Goal: Task Accomplishment & Management: Use online tool/utility

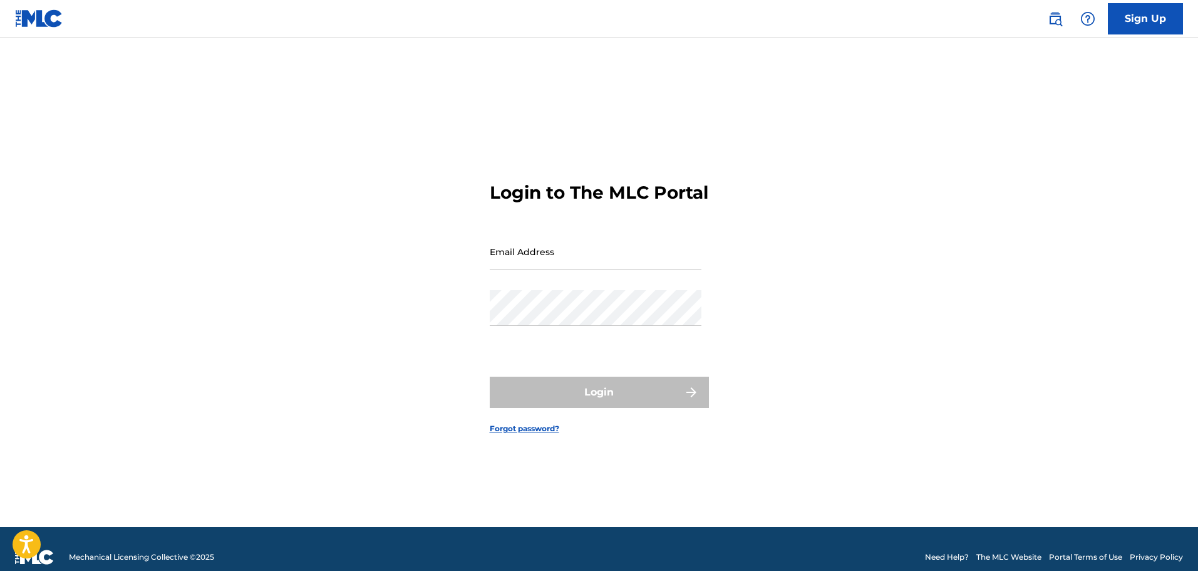
click at [533, 259] on input "Email Address" at bounding box center [596, 252] width 212 height 36
type input "[EMAIL_ADDRESS][DOMAIN_NAME]"
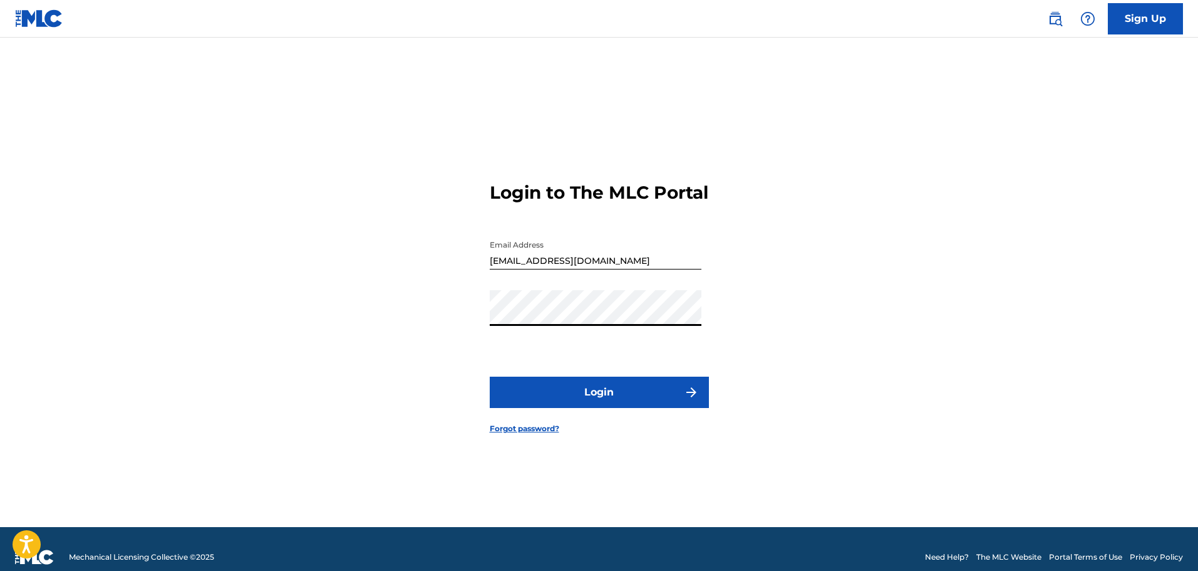
click at [591, 392] on button "Login" at bounding box center [599, 391] width 219 height 31
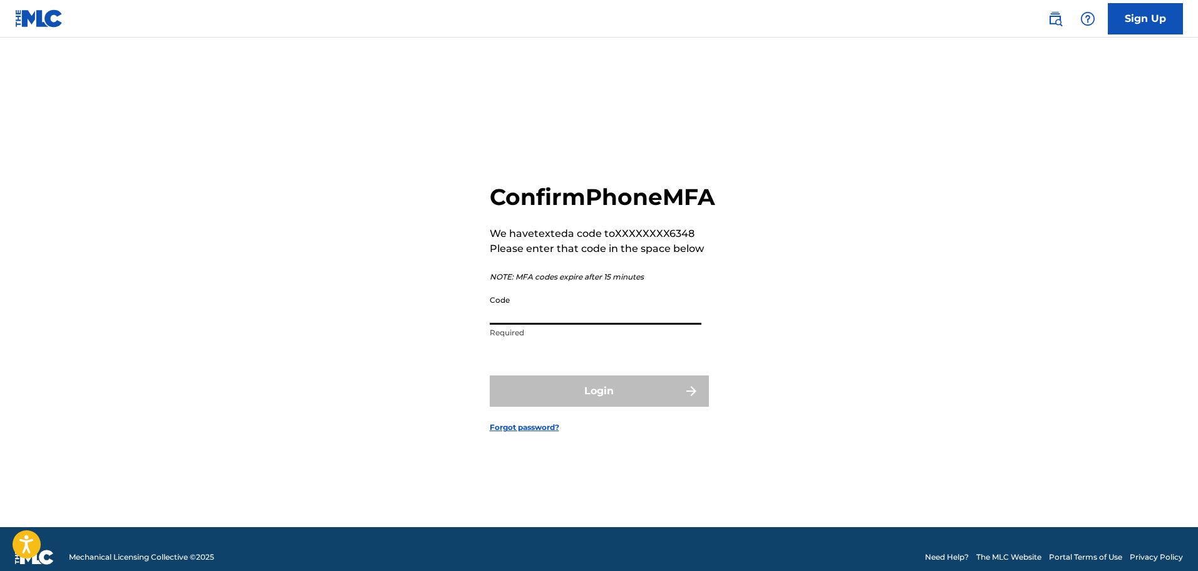
click at [601, 324] on input "Code" at bounding box center [596, 307] width 212 height 36
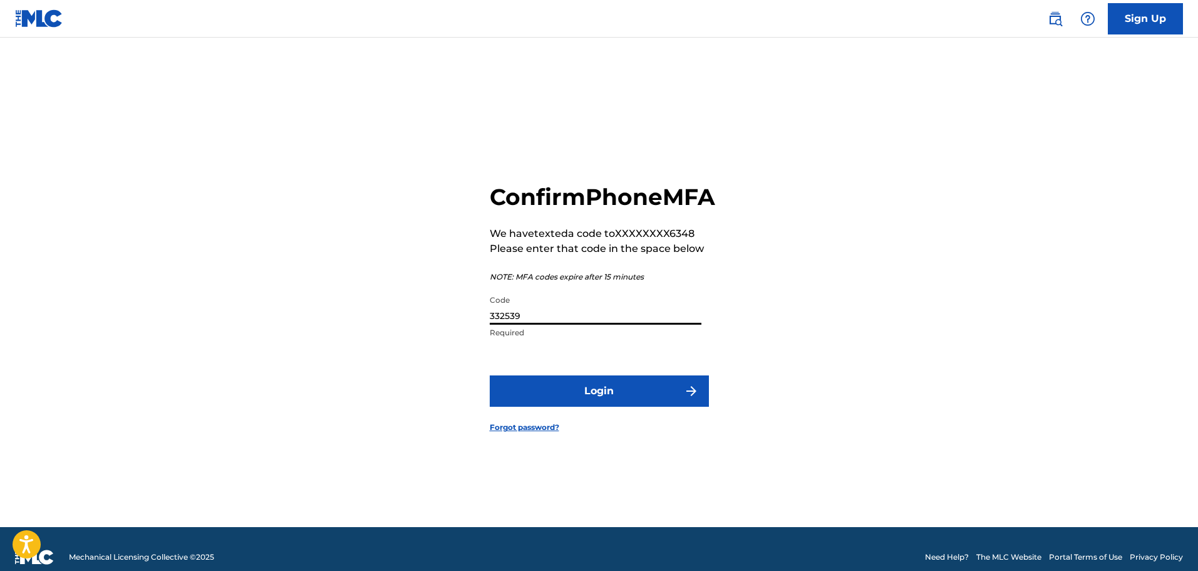
type input "332539"
click at [621, 407] on button "Login" at bounding box center [599, 390] width 219 height 31
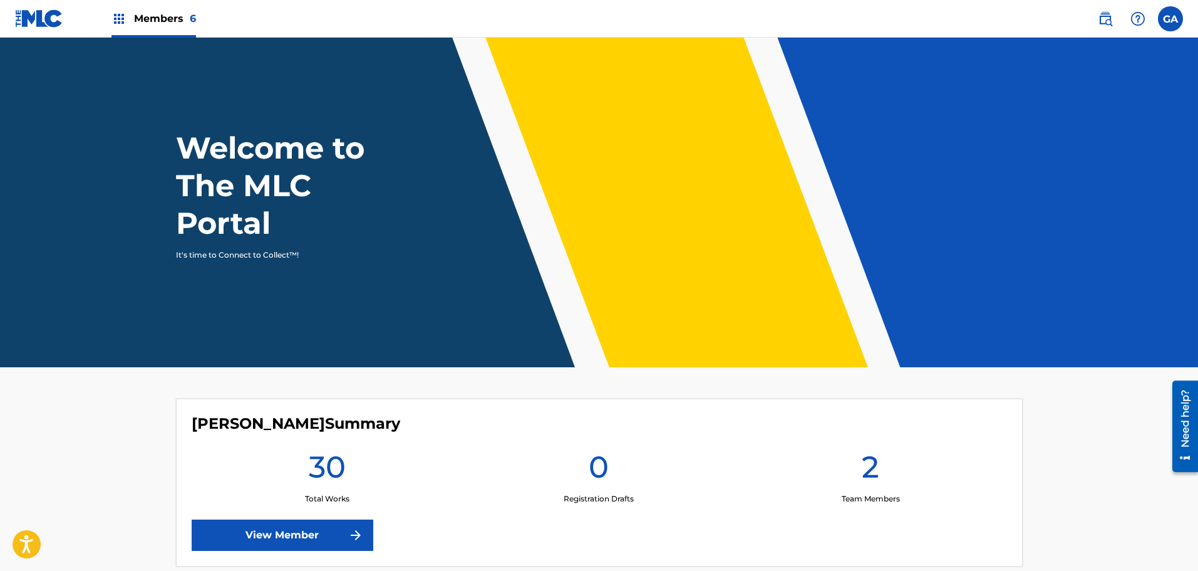
click at [251, 532] on link "View Member" at bounding box center [283, 534] width 182 height 31
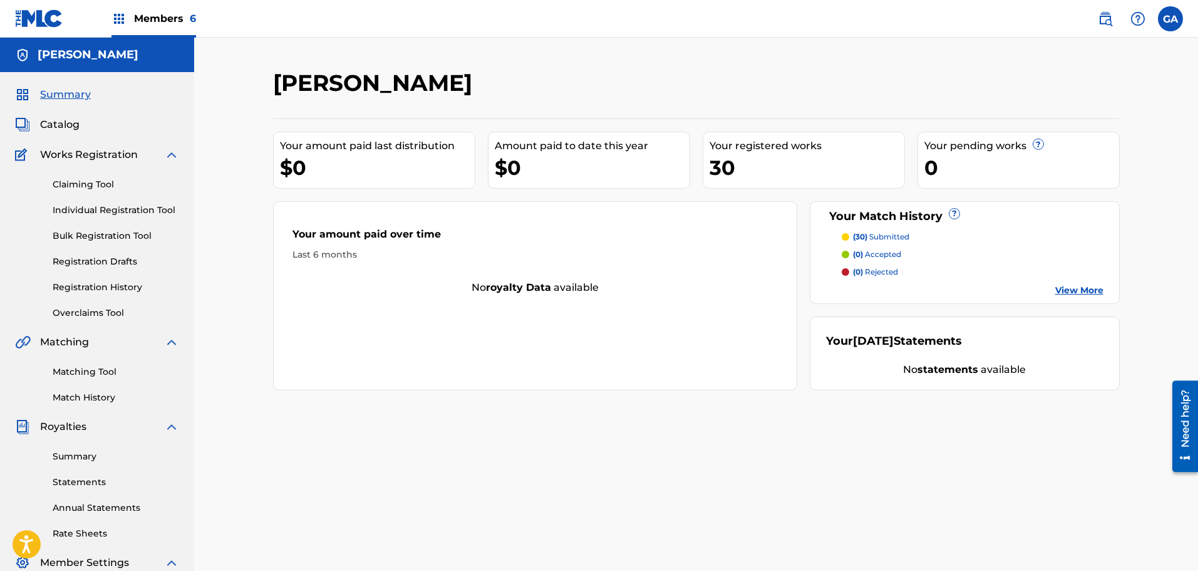
click at [67, 119] on span "Catalog" at bounding box center [59, 124] width 39 height 15
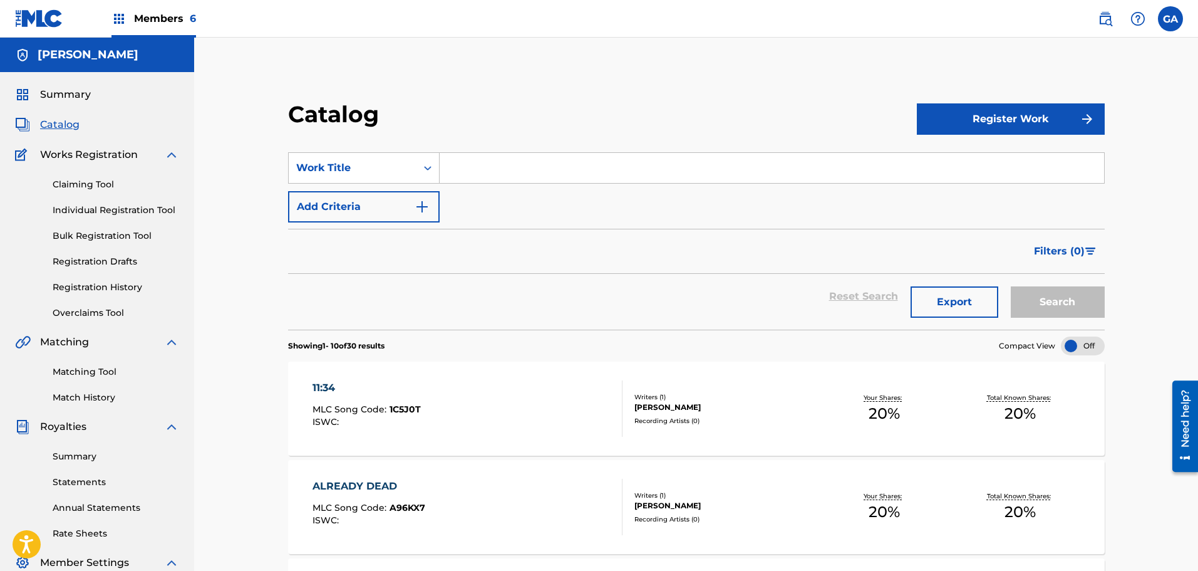
click at [103, 289] on link "Registration History" at bounding box center [116, 287] width 127 height 13
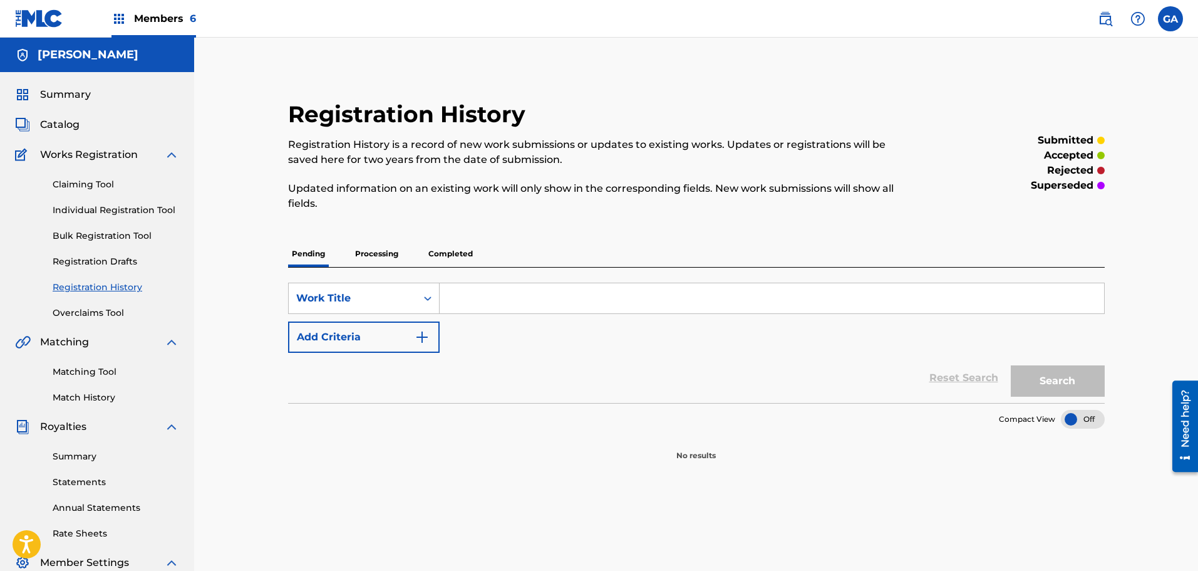
click at [403, 262] on div "Pending Processing Completed" at bounding box center [696, 254] width 817 height 26
click at [362, 256] on p "Processing" at bounding box center [376, 254] width 51 height 26
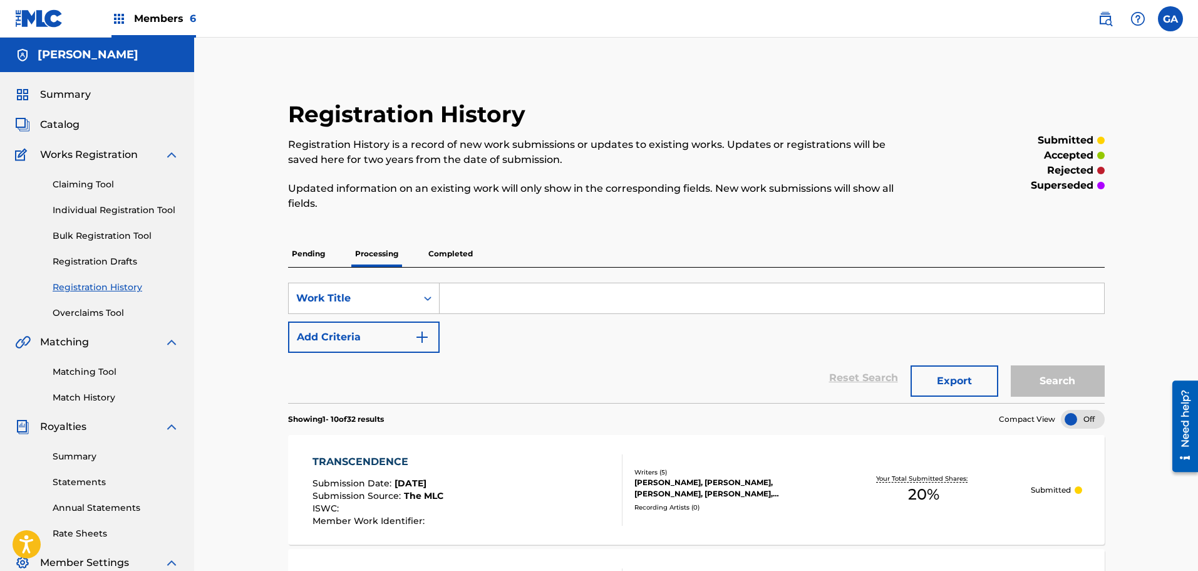
click at [111, 397] on link "Match History" at bounding box center [116, 397] width 127 height 13
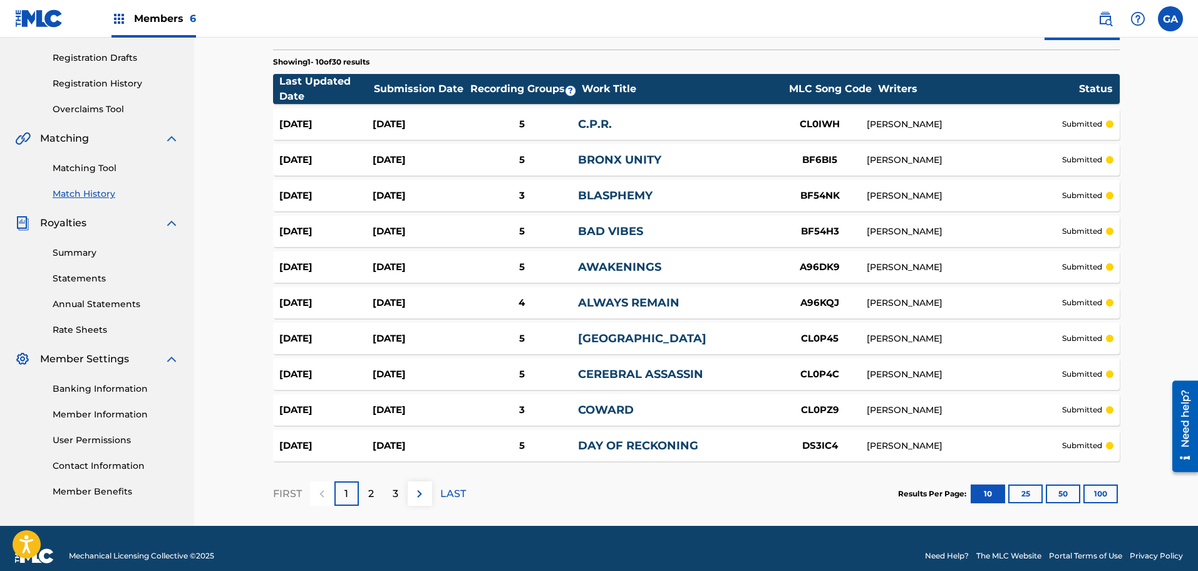
scroll to position [219, 0]
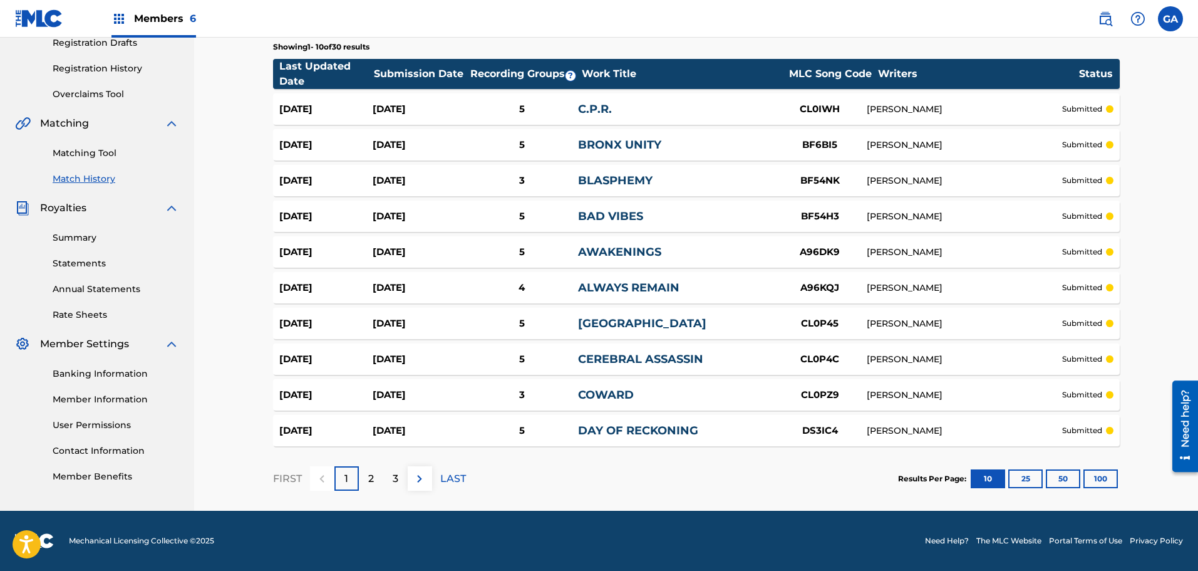
click at [372, 486] on div "2" at bounding box center [371, 478] width 24 height 24
click at [397, 481] on p "3" at bounding box center [396, 478] width 6 height 15
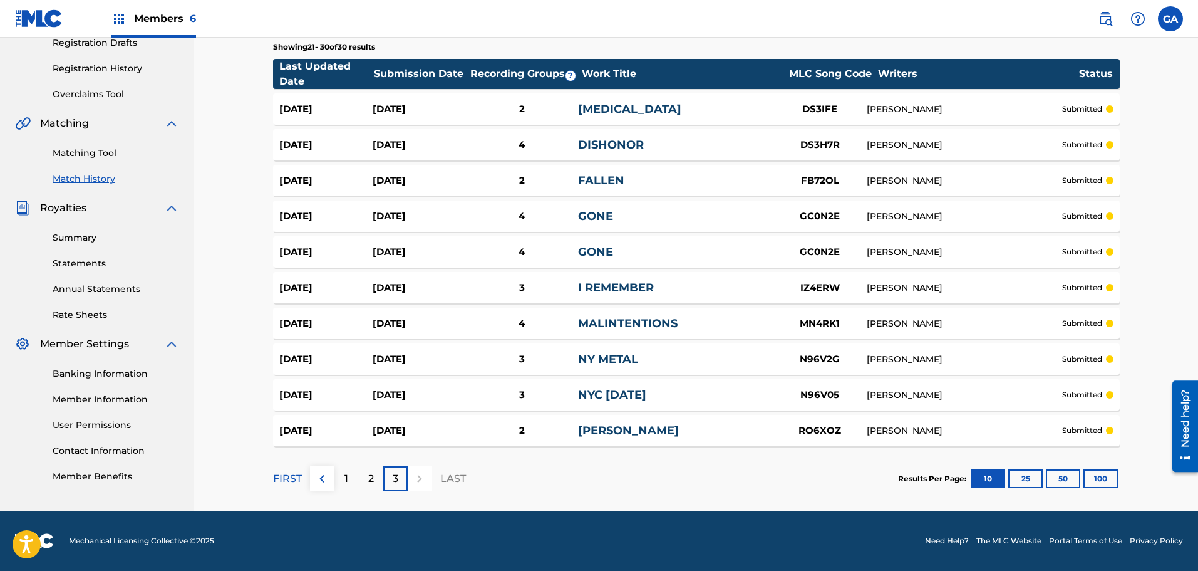
scroll to position [0, 0]
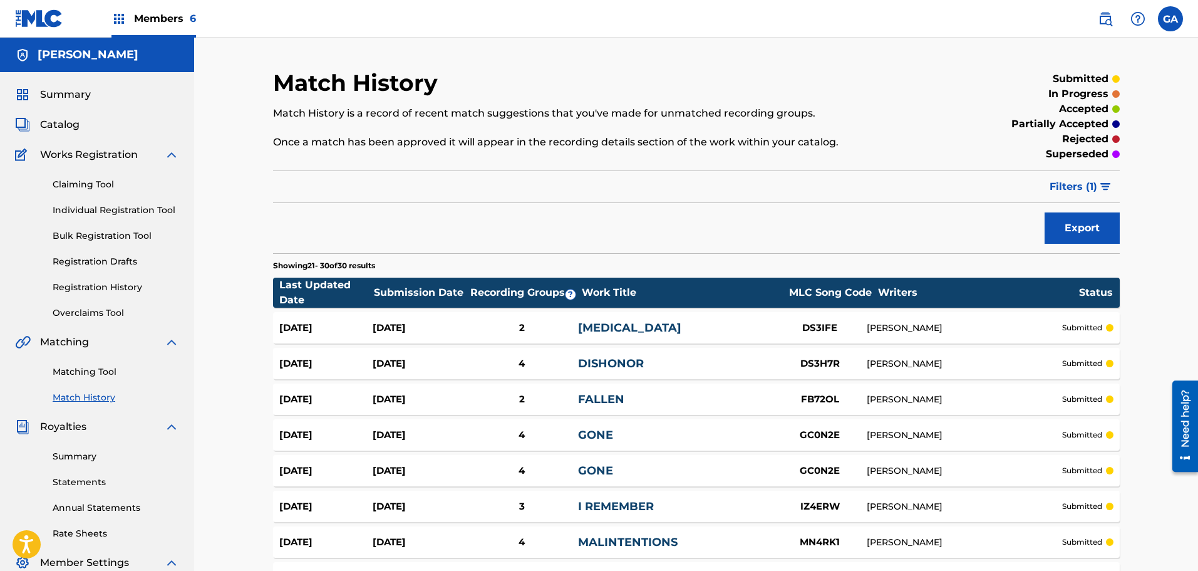
click at [55, 116] on div "Summary Catalog Works Registration Claiming Tool Individual Registration Tool B…" at bounding box center [97, 394] width 194 height 645
click at [52, 121] on span "Catalog" at bounding box center [59, 124] width 39 height 15
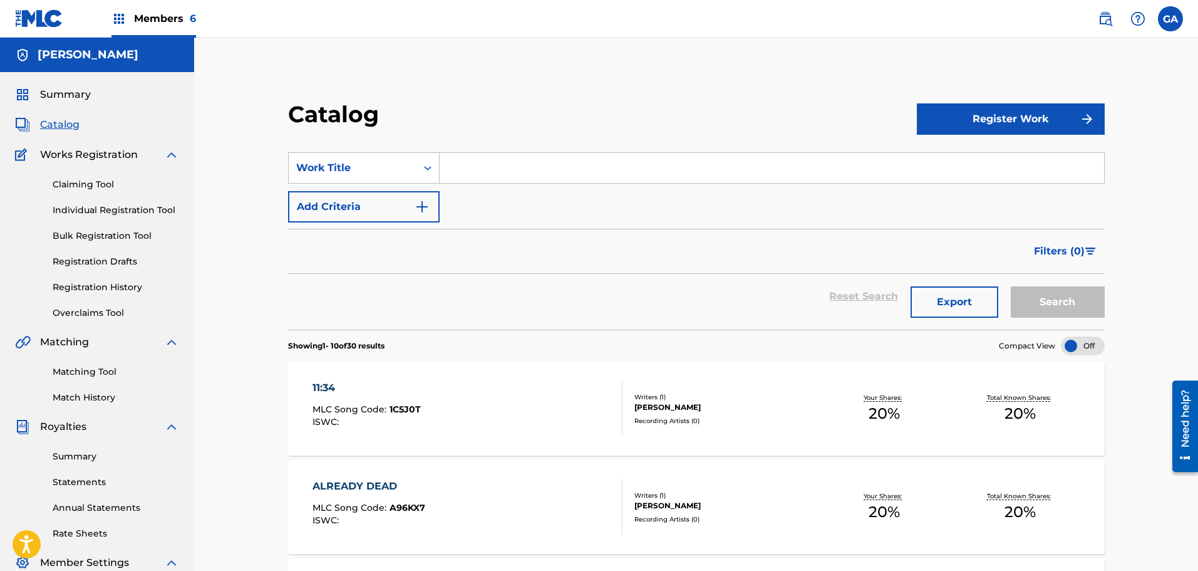
click at [94, 289] on link "Registration History" at bounding box center [116, 287] width 127 height 13
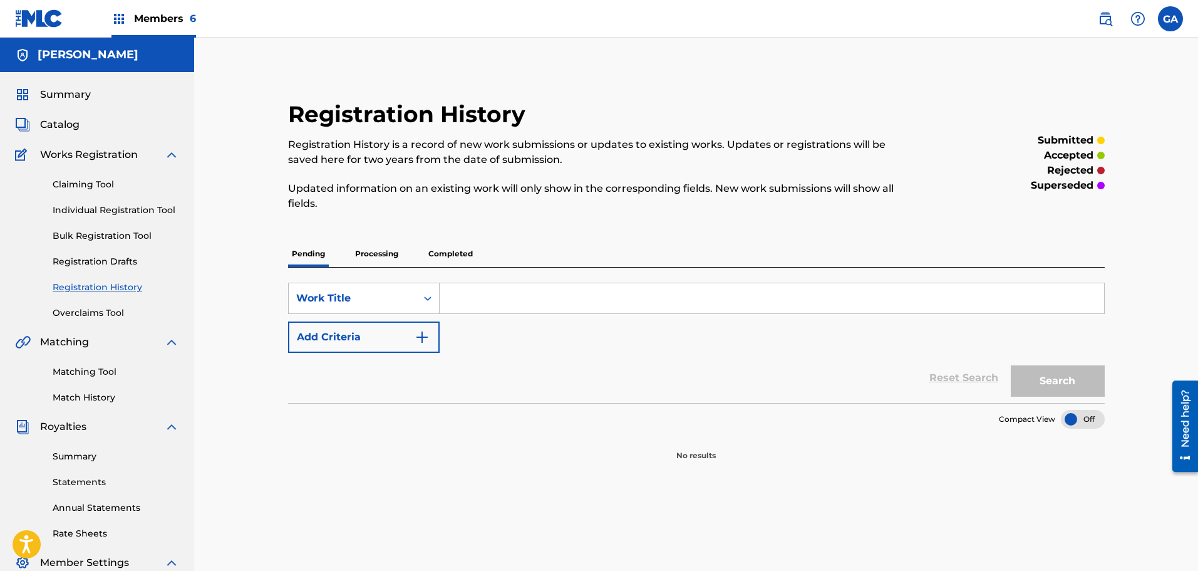
click at [399, 259] on p "Processing" at bounding box center [376, 254] width 51 height 26
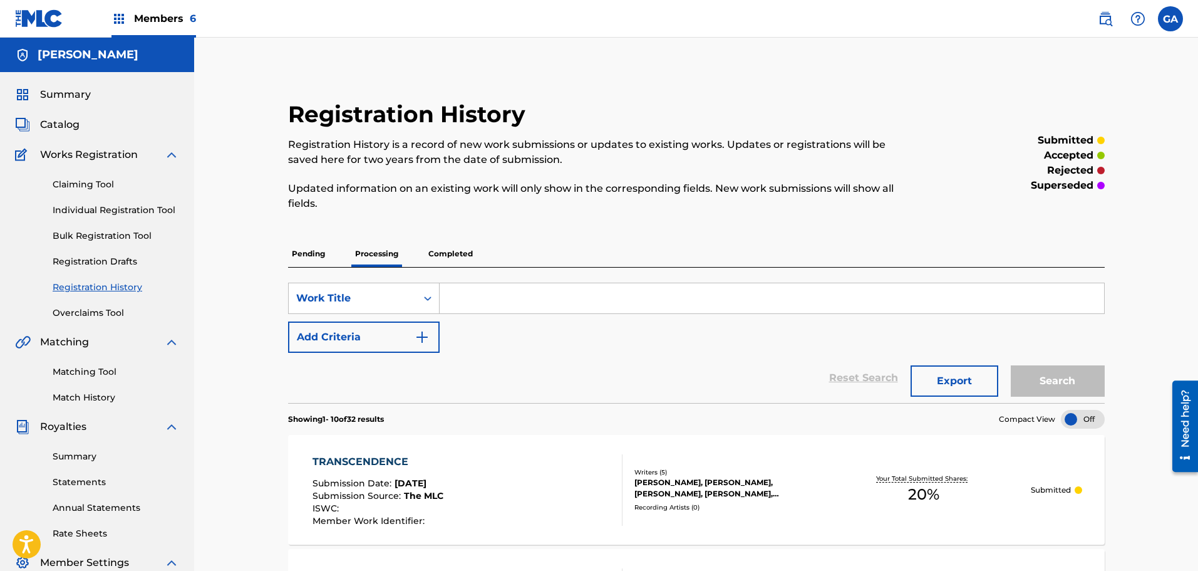
click at [52, 87] on span "Summary" at bounding box center [65, 94] width 51 height 15
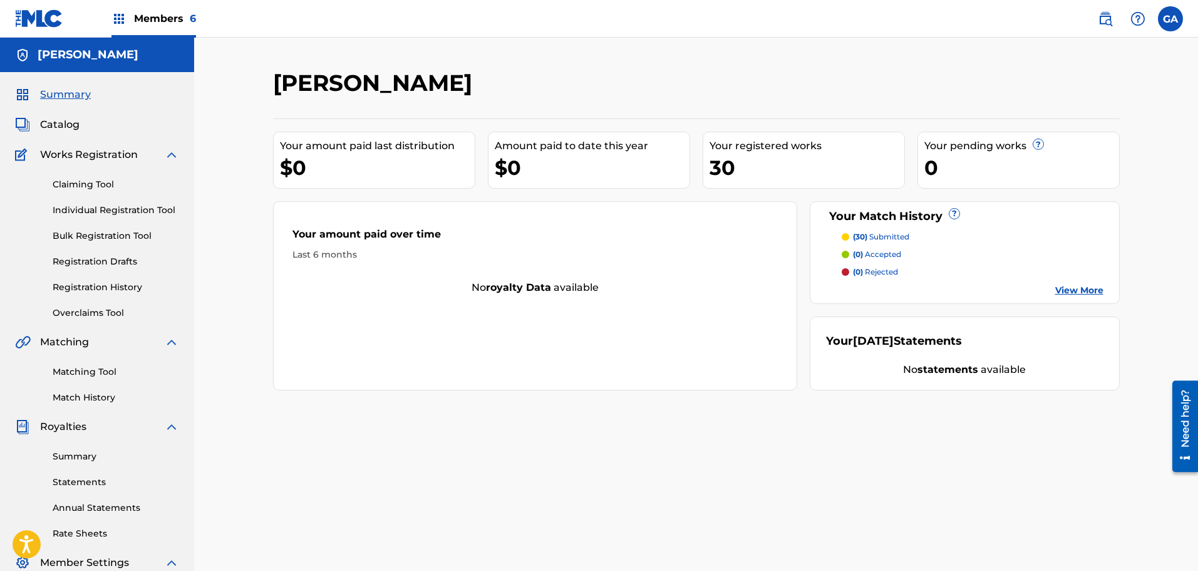
click at [73, 368] on link "Matching Tool" at bounding box center [116, 371] width 127 height 13
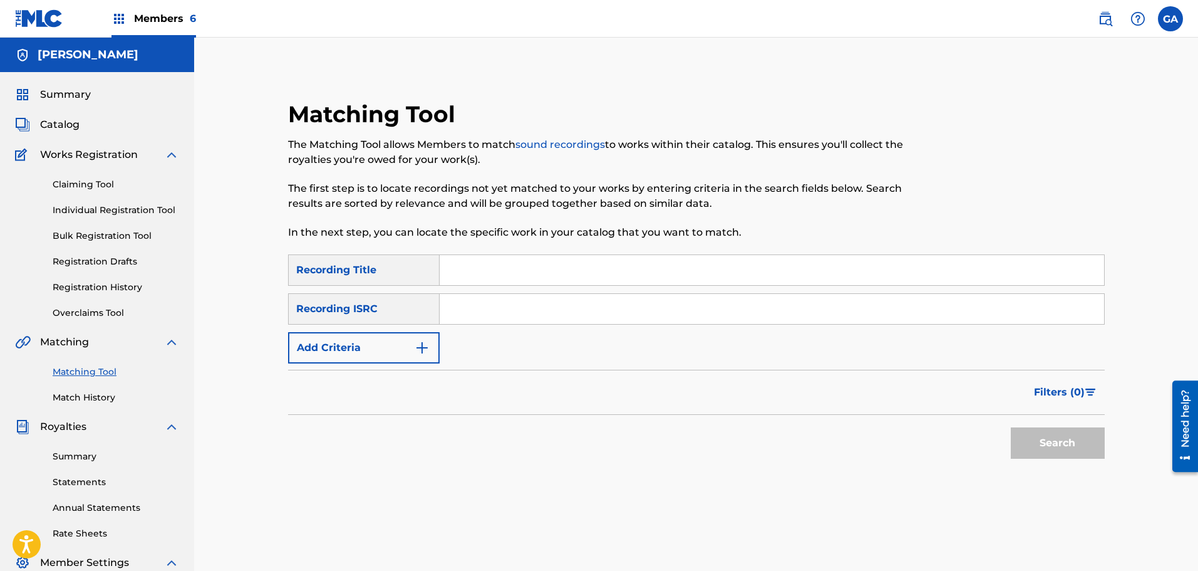
click at [516, 277] on input "Search Form" at bounding box center [772, 270] width 665 height 30
type input "j"
click at [339, 342] on button "Add Criteria" at bounding box center [364, 347] width 152 height 31
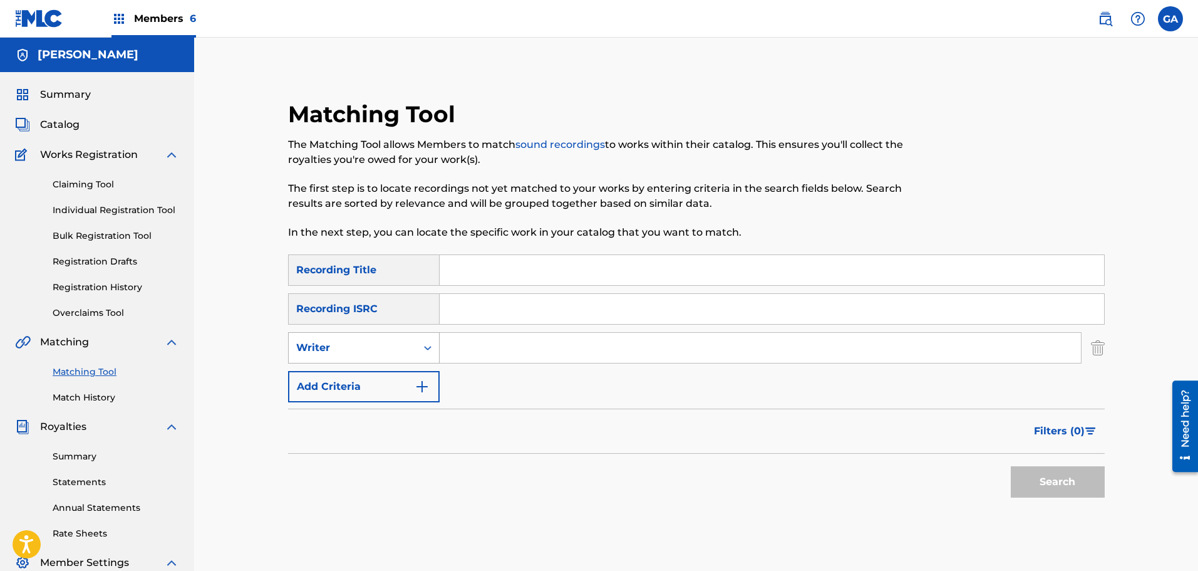
click at [379, 355] on div "Writer" at bounding box center [353, 348] width 128 height 24
click at [363, 376] on div "Recording Artist" at bounding box center [364, 378] width 150 height 31
click at [474, 348] on input "Search Form" at bounding box center [760, 348] width 641 height 30
type input "judas syndrome"
click at [1011, 466] on button "Search" at bounding box center [1058, 481] width 94 height 31
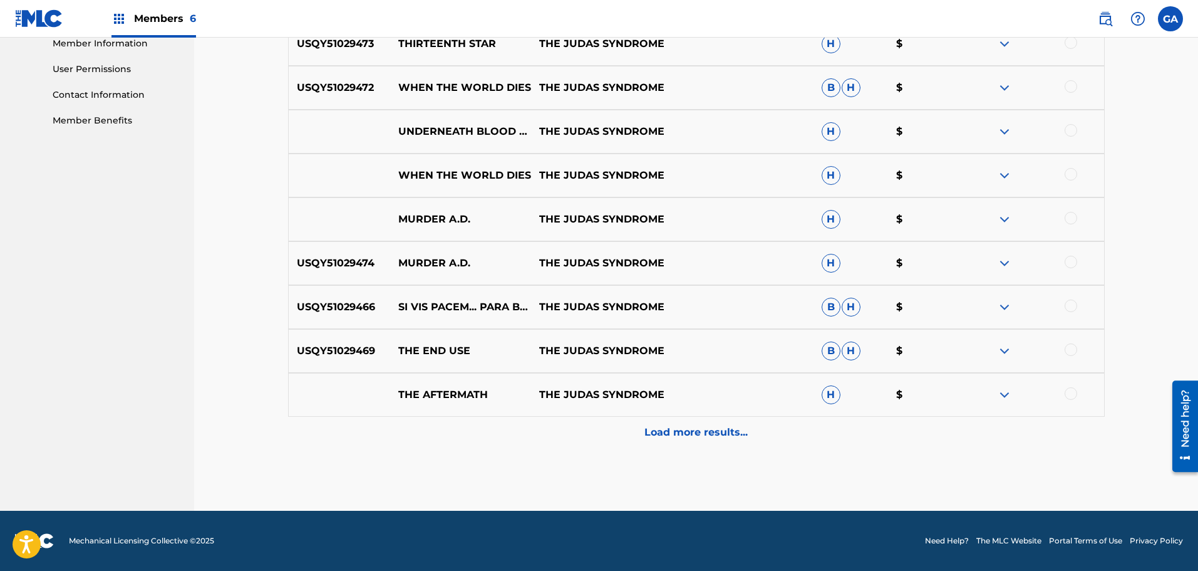
click at [703, 429] on p "Load more results..." at bounding box center [696, 432] width 103 height 15
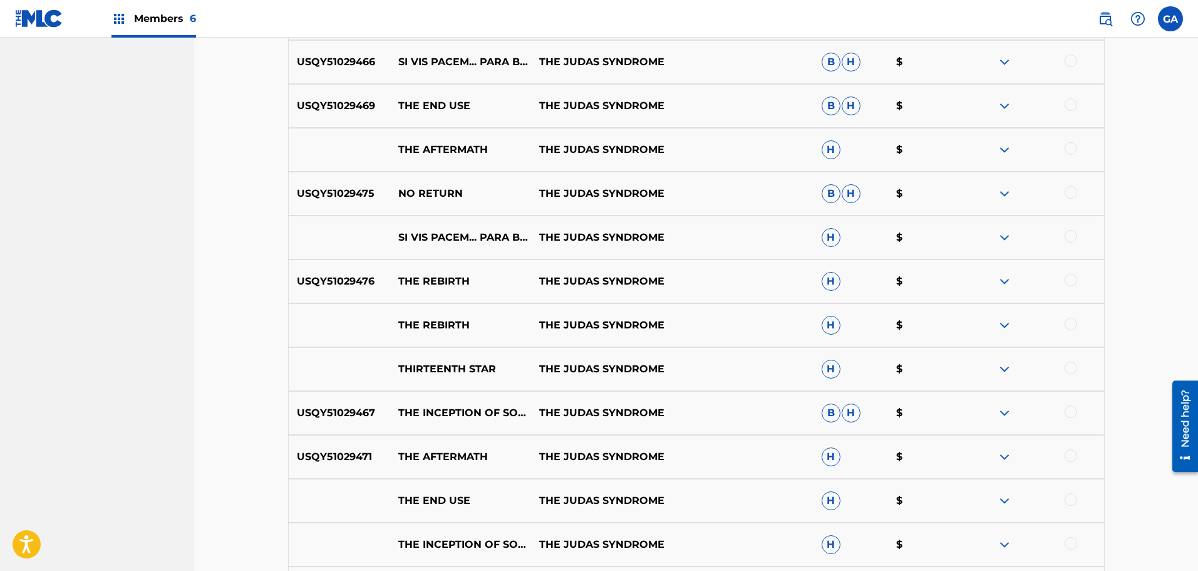
scroll to position [1013, 0]
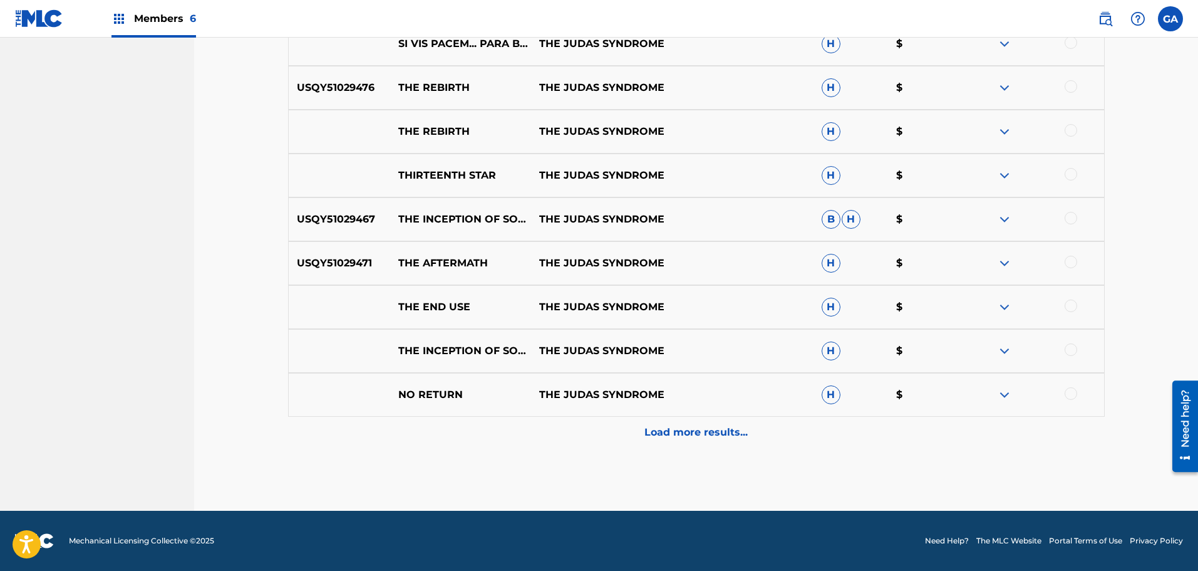
click at [710, 425] on p "Load more results..." at bounding box center [696, 432] width 103 height 15
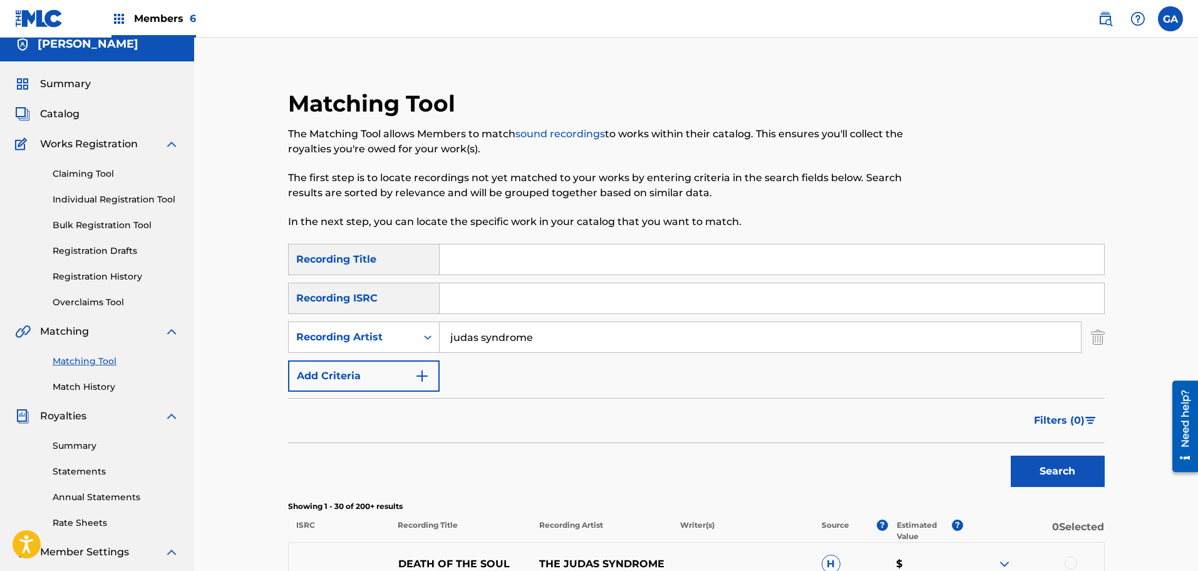
scroll to position [0, 0]
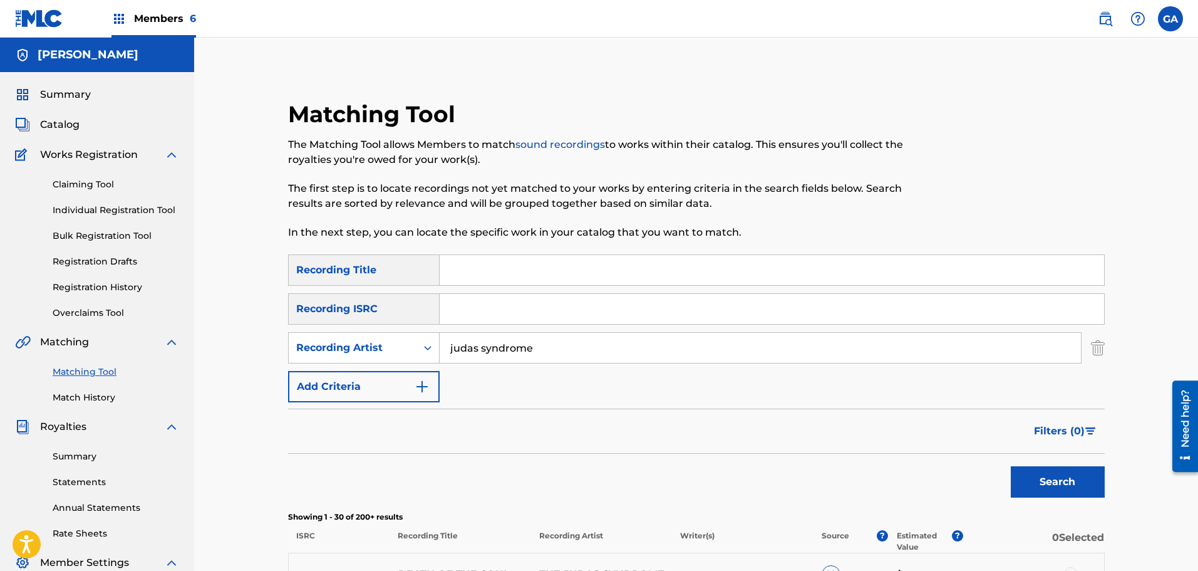
click at [60, 99] on span "Summary" at bounding box center [65, 94] width 51 height 15
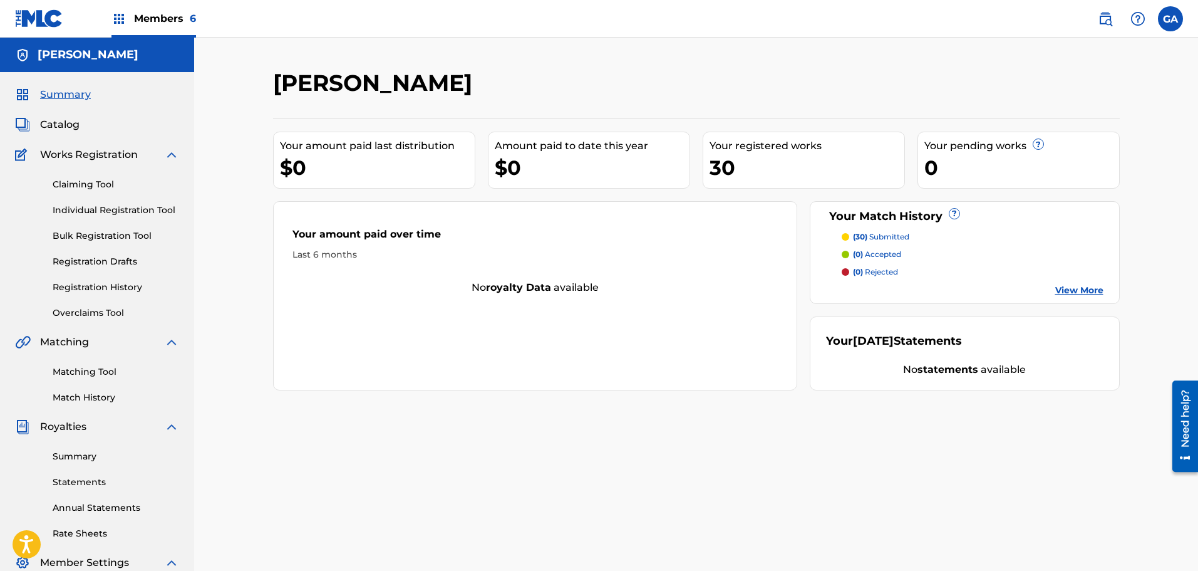
click at [180, 14] on span "Members 6" at bounding box center [165, 18] width 62 height 14
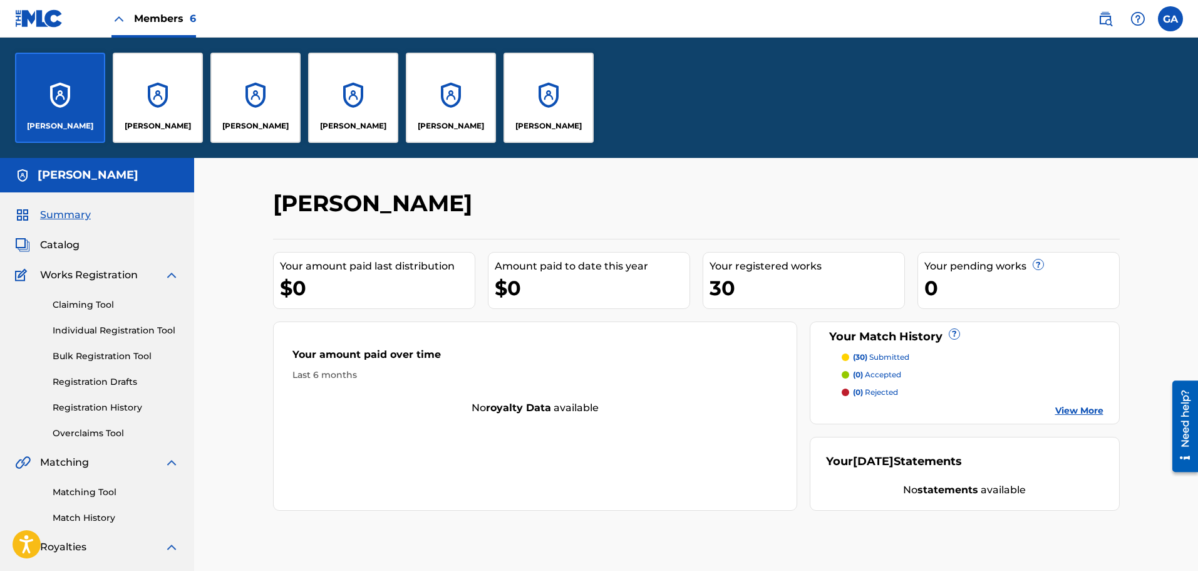
click at [556, 100] on div "[PERSON_NAME]" at bounding box center [549, 98] width 90 height 90
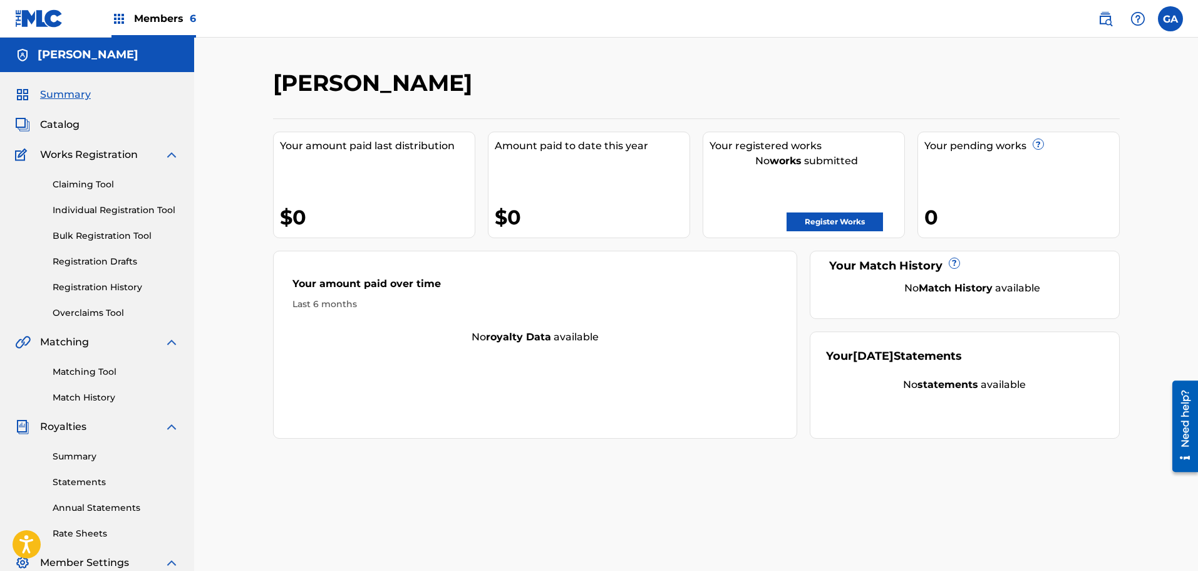
click at [47, 125] on span "Catalog" at bounding box center [59, 124] width 39 height 15
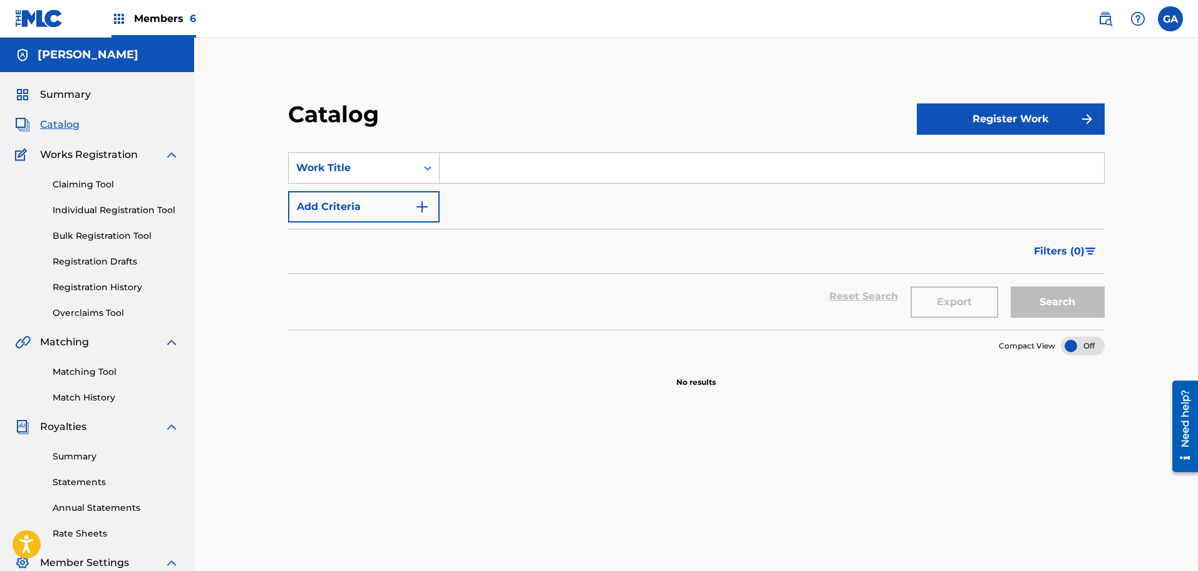
click at [54, 86] on div "Summary Catalog Works Registration Claiming Tool Individual Registration Tool B…" at bounding box center [97, 394] width 194 height 645
click at [54, 88] on span "Summary" at bounding box center [65, 94] width 51 height 15
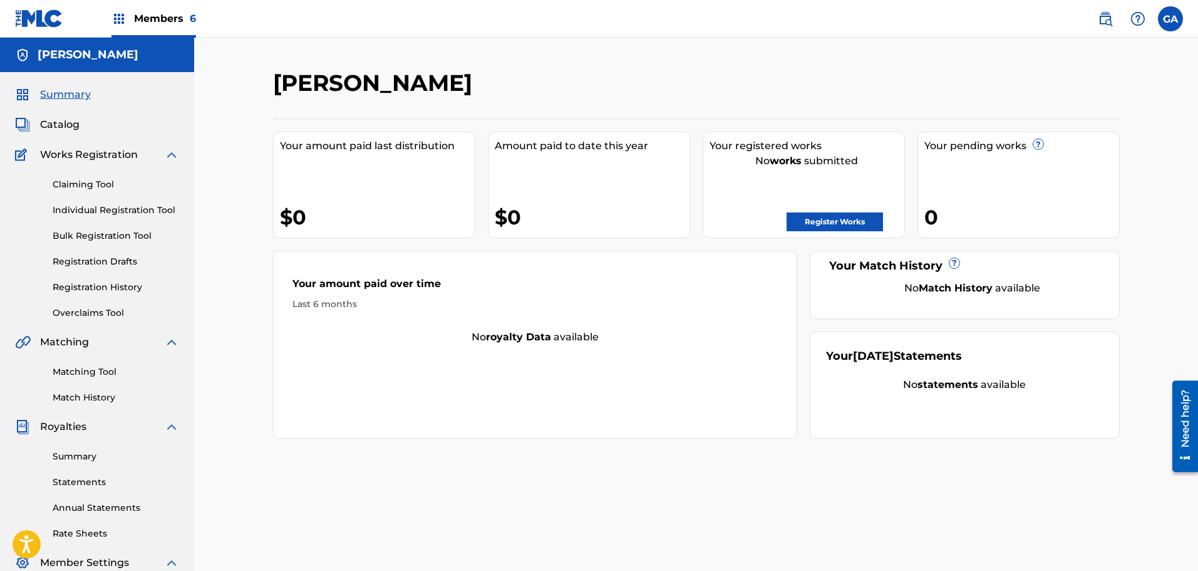
click at [147, 21] on span "Members 6" at bounding box center [165, 18] width 62 height 14
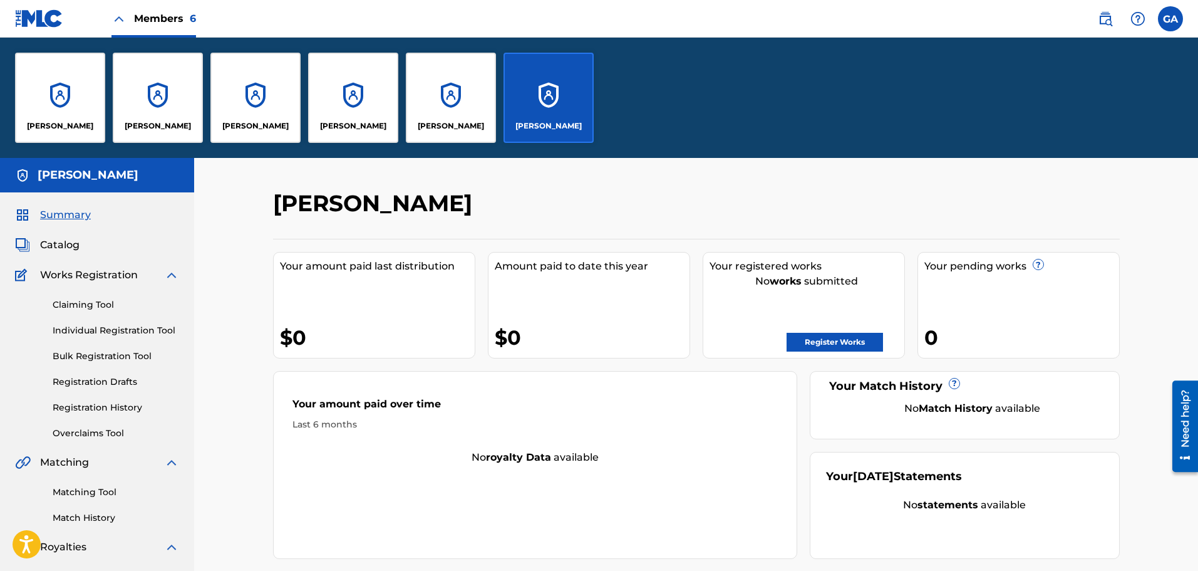
click at [275, 95] on div "[PERSON_NAME]" at bounding box center [255, 98] width 90 height 90
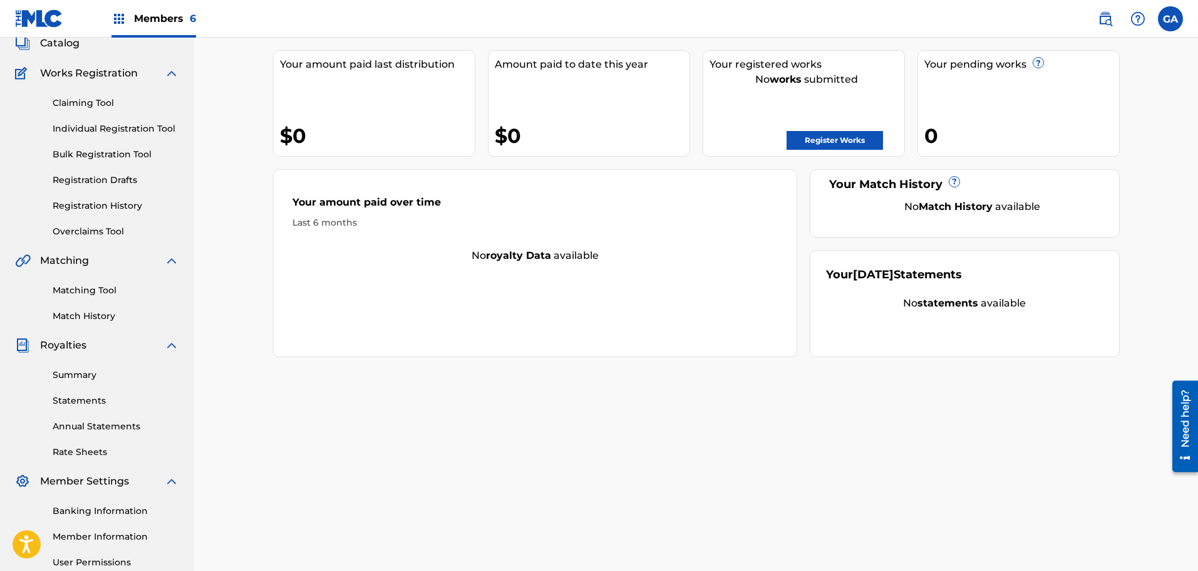
scroll to position [63, 0]
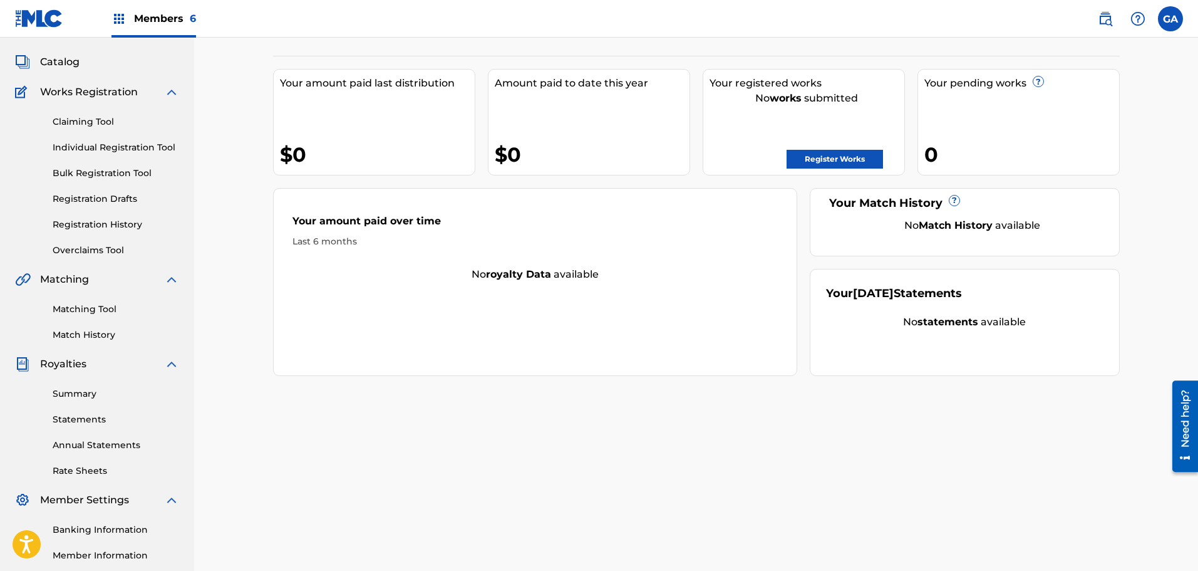
click at [122, 230] on link "Registration History" at bounding box center [116, 224] width 127 height 13
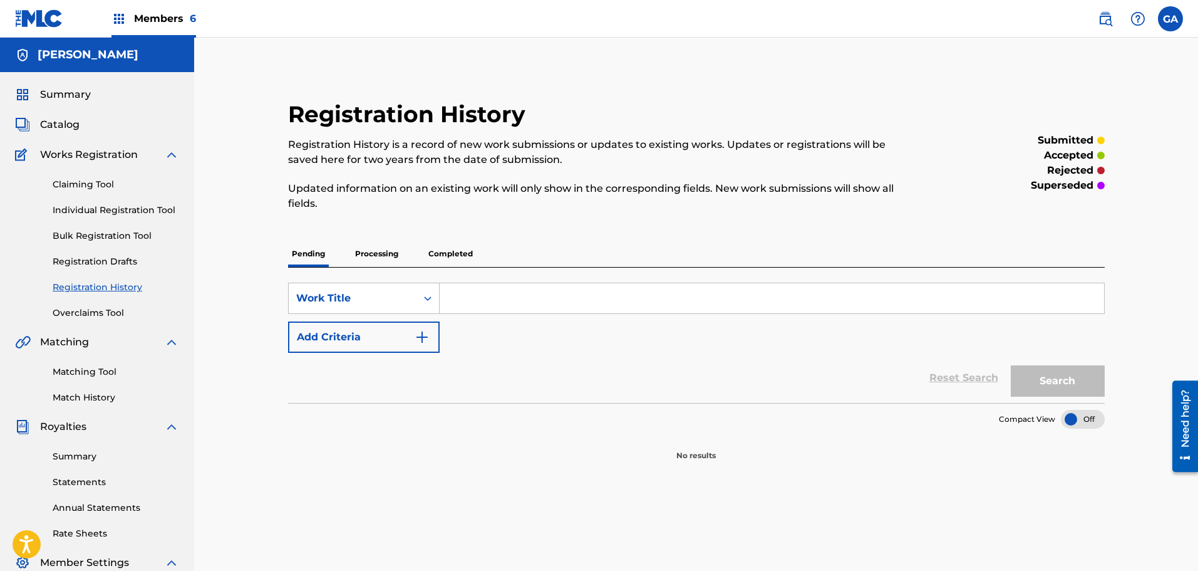
click at [365, 257] on p "Processing" at bounding box center [376, 254] width 51 height 26
click at [467, 251] on p "Completed" at bounding box center [451, 254] width 52 height 26
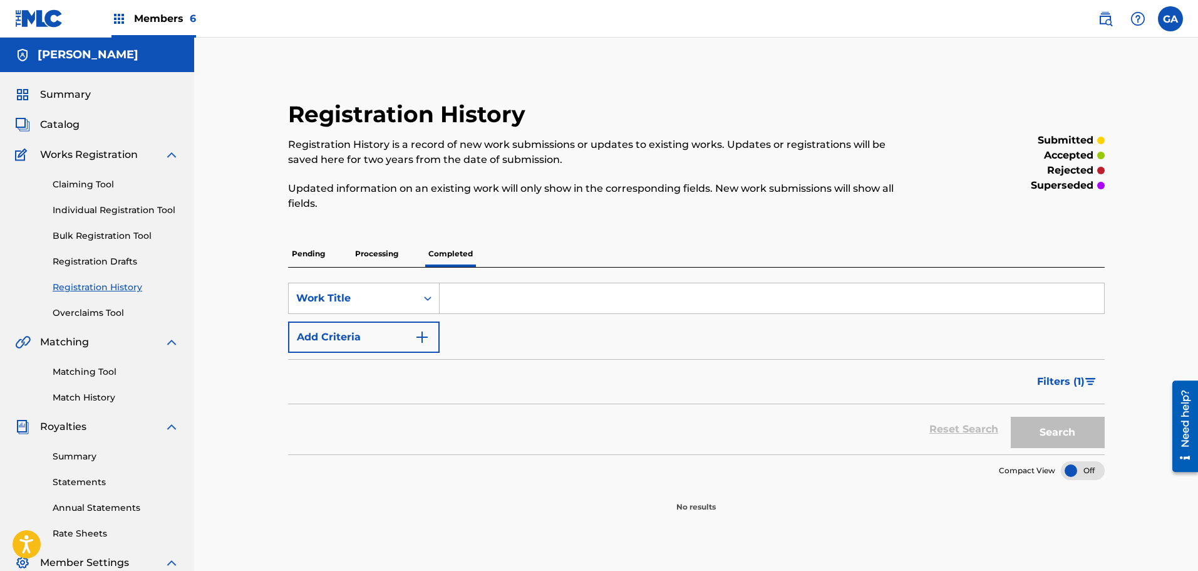
click at [65, 127] on span "Catalog" at bounding box center [59, 124] width 39 height 15
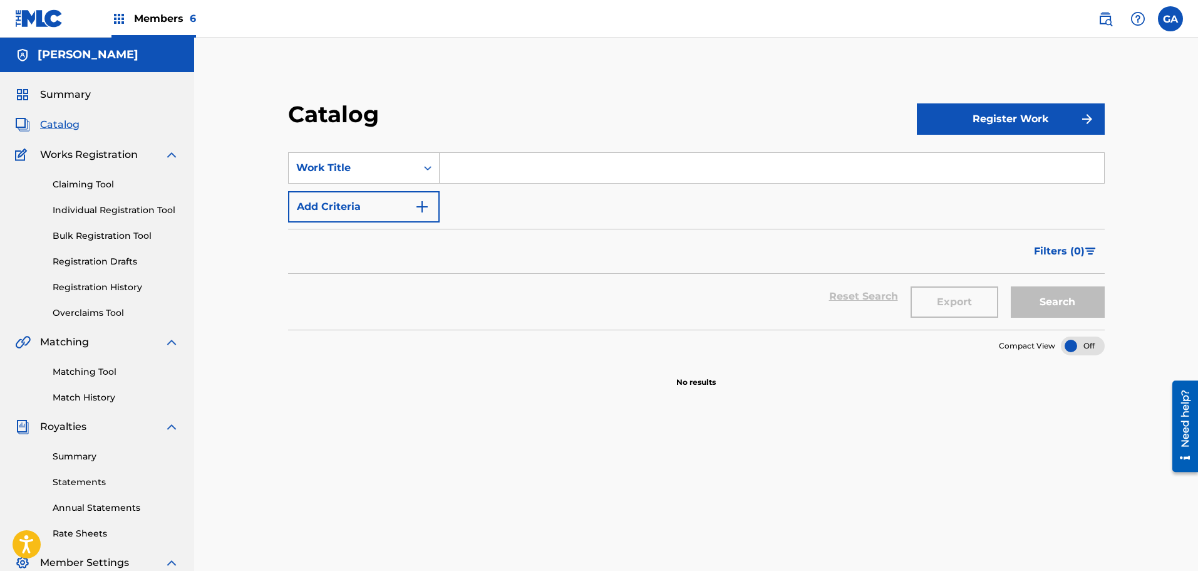
click at [65, 123] on span "Catalog" at bounding box center [59, 124] width 39 height 15
click at [172, 14] on span "Members 6" at bounding box center [165, 18] width 62 height 14
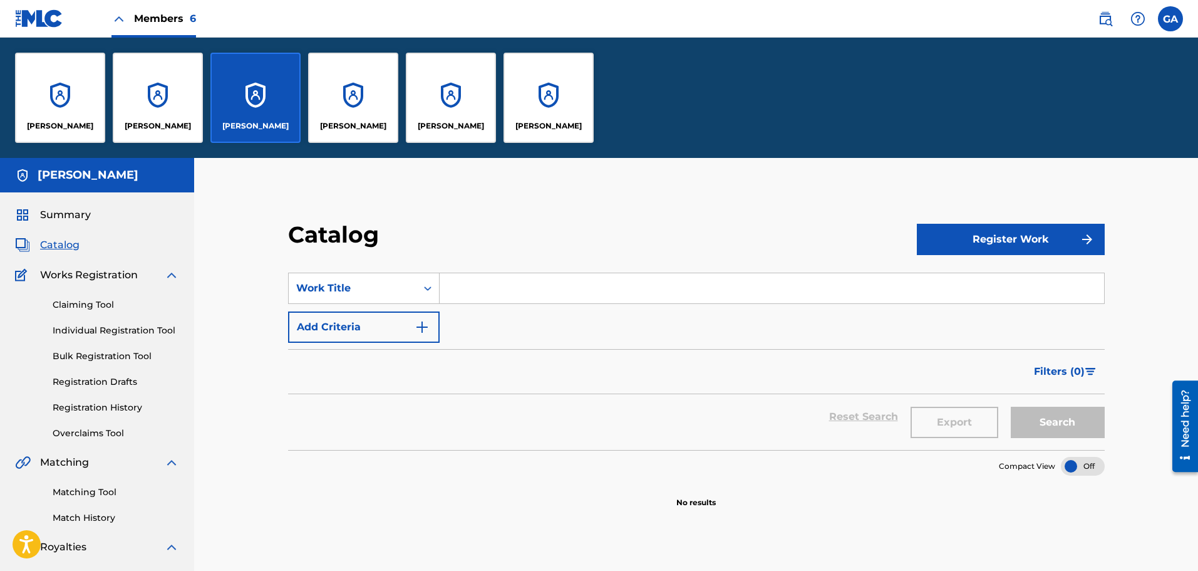
click at [195, 95] on div "[PERSON_NAME]" at bounding box center [158, 98] width 90 height 90
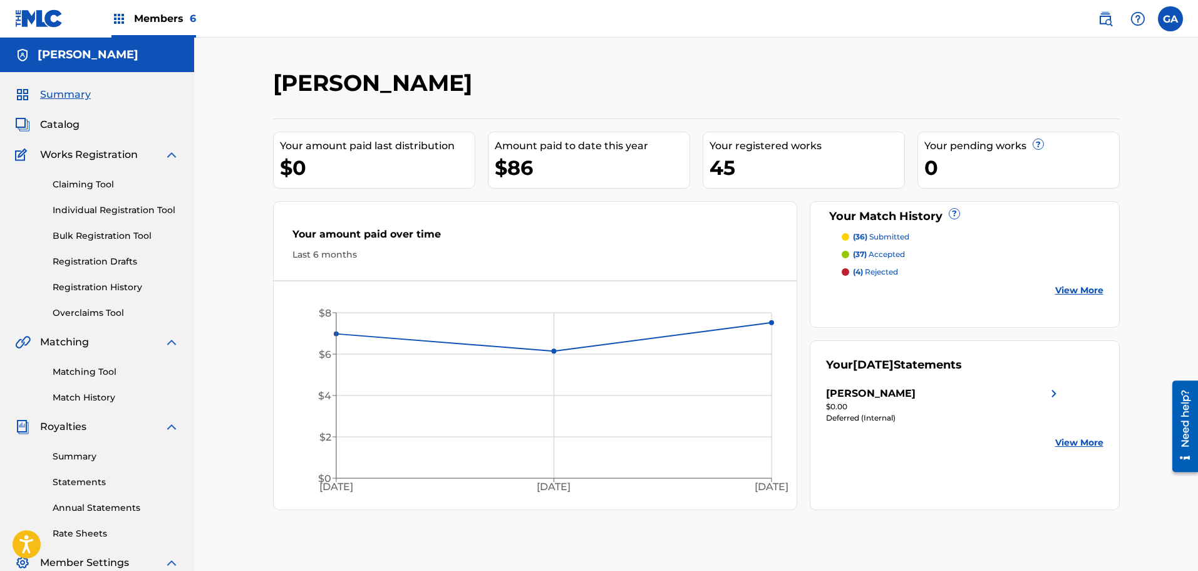
click at [111, 286] on link "Registration History" at bounding box center [116, 287] width 127 height 13
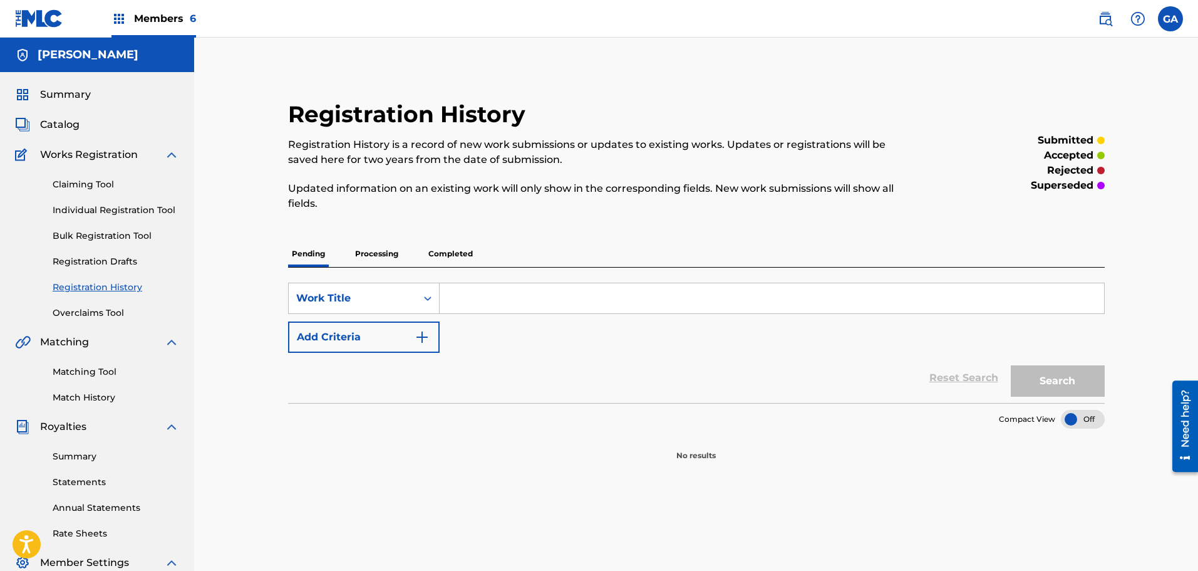
click at [393, 252] on p "Processing" at bounding box center [376, 254] width 51 height 26
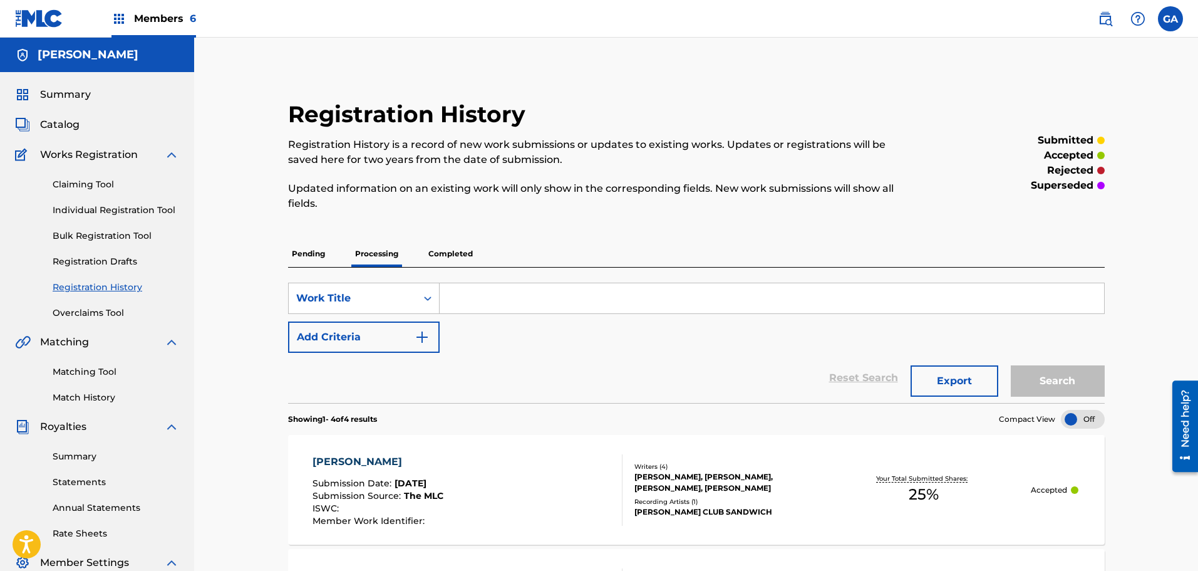
click at [103, 182] on link "Claiming Tool" at bounding box center [116, 184] width 127 height 13
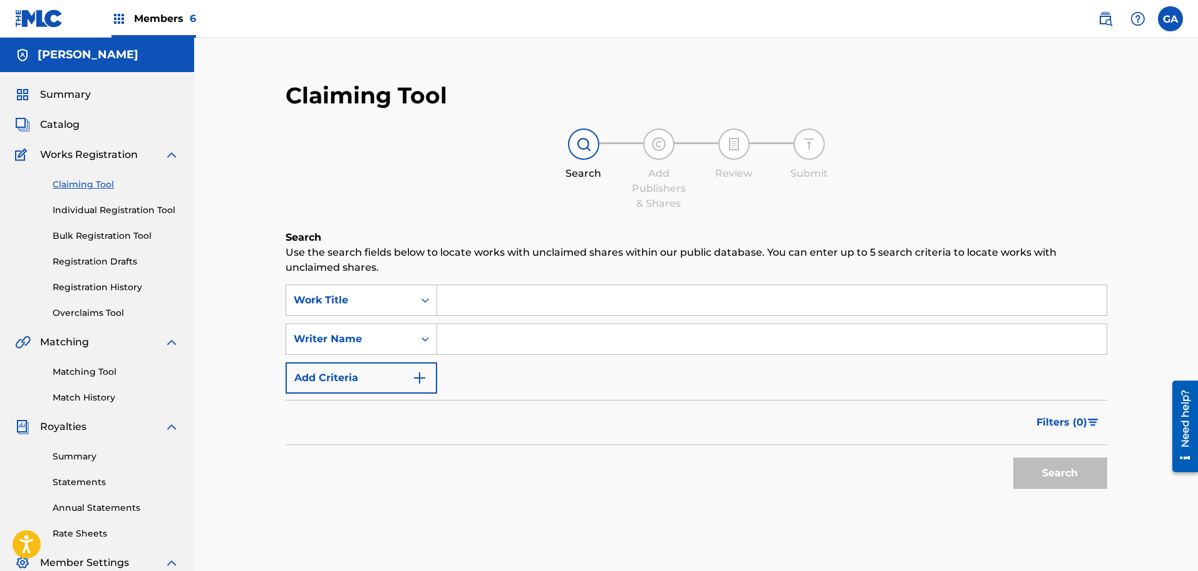
click at [70, 122] on span "Catalog" at bounding box center [59, 124] width 39 height 15
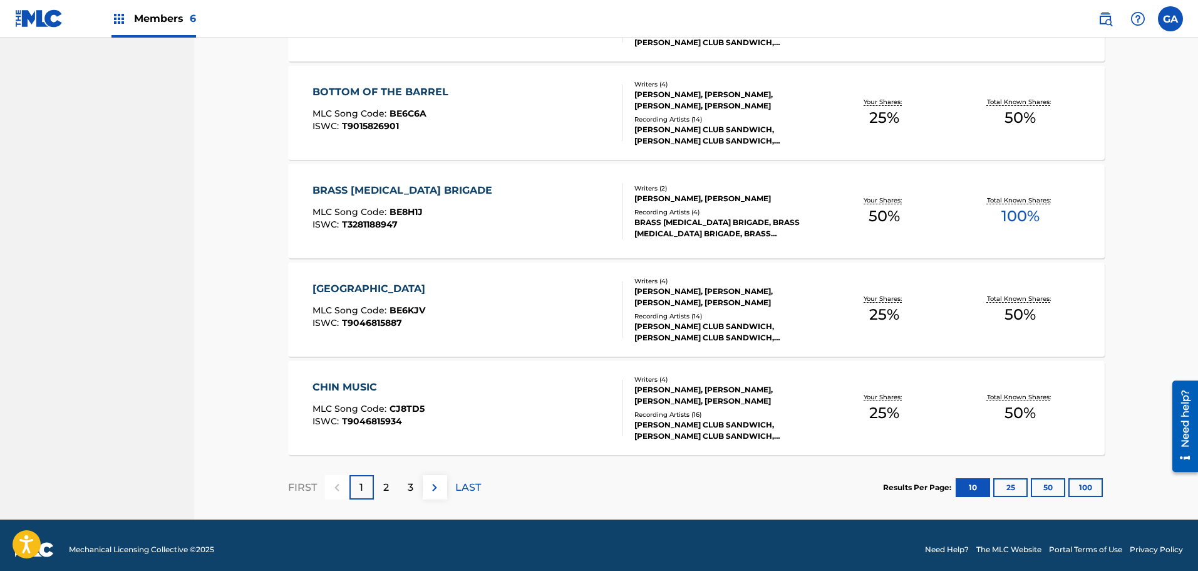
scroll to position [895, 0]
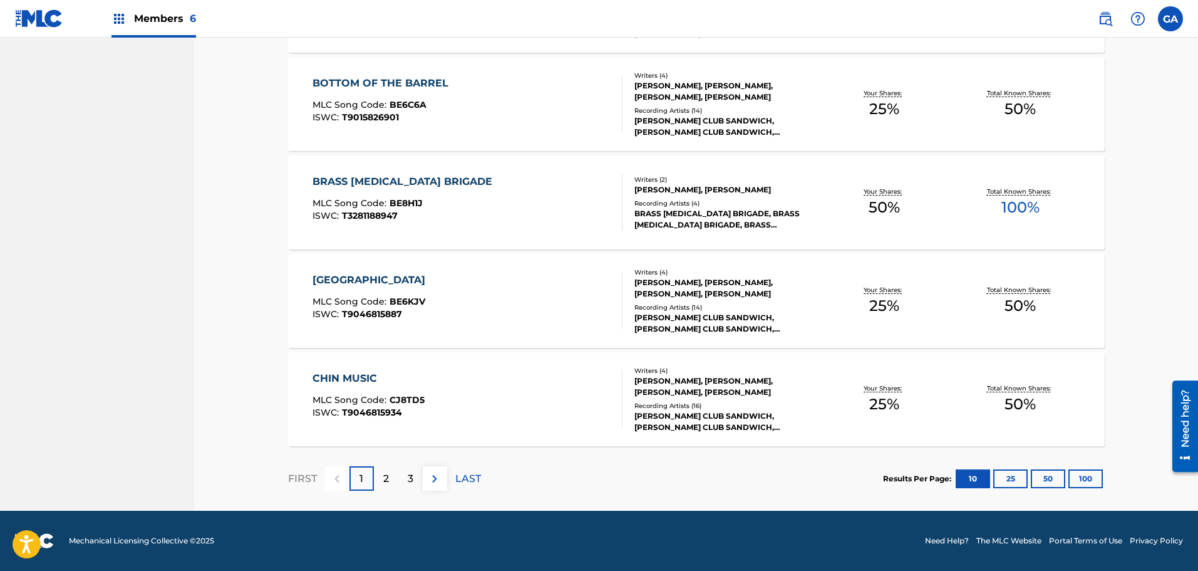
click at [1086, 472] on button "100" at bounding box center [1086, 478] width 34 height 19
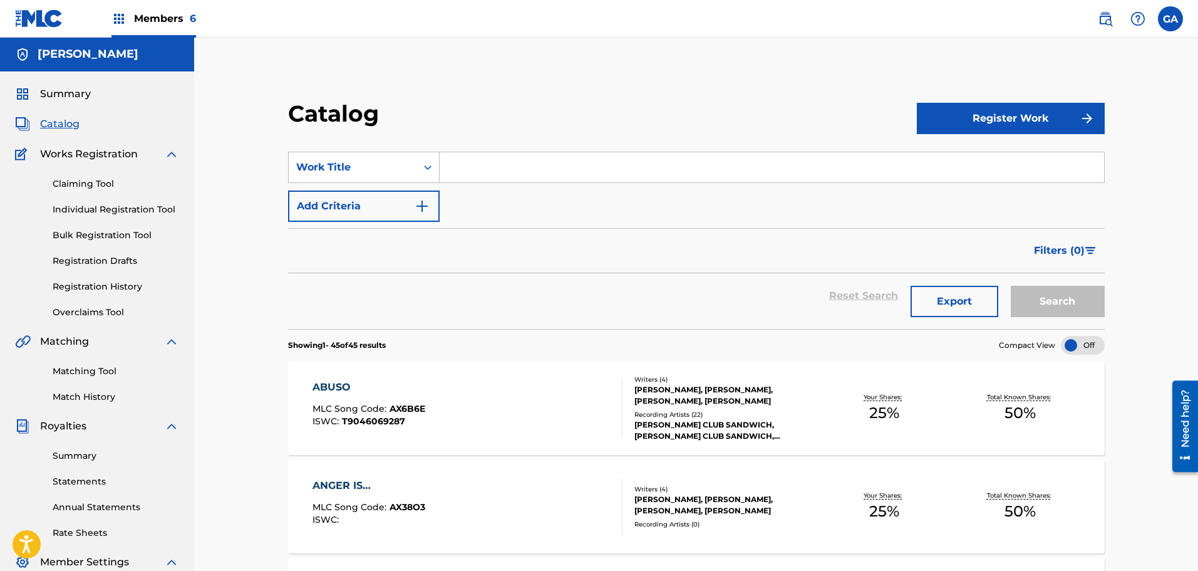
scroll to position [0, 0]
click at [103, 367] on link "Matching Tool" at bounding box center [116, 371] width 127 height 13
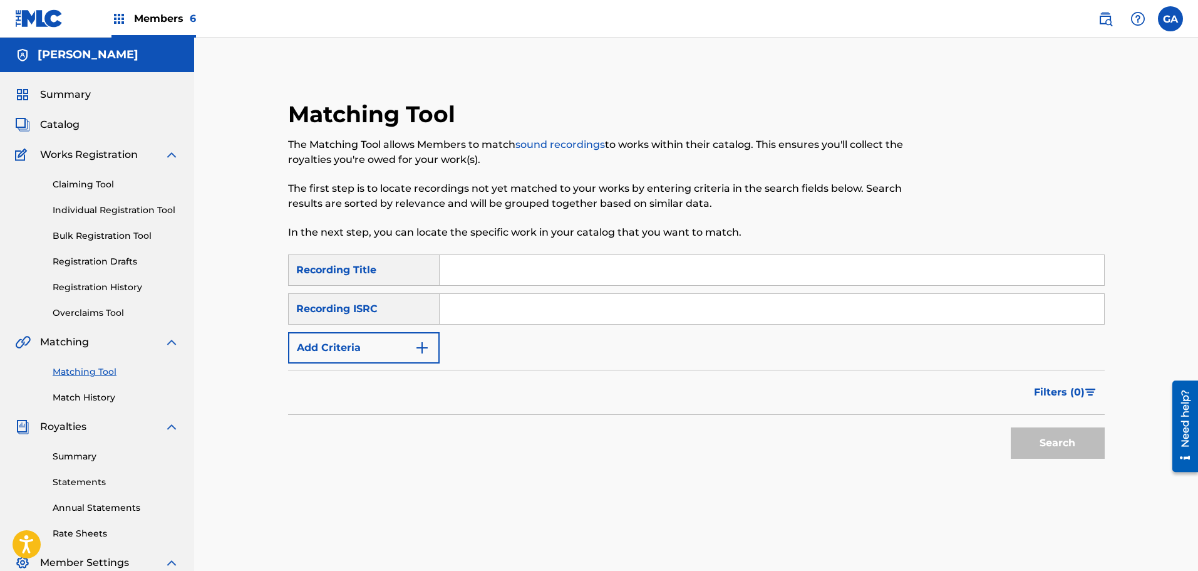
click at [465, 264] on input "Search Form" at bounding box center [772, 270] width 665 height 30
type input "ready to half"
click at [1055, 440] on button "Search" at bounding box center [1058, 442] width 94 height 31
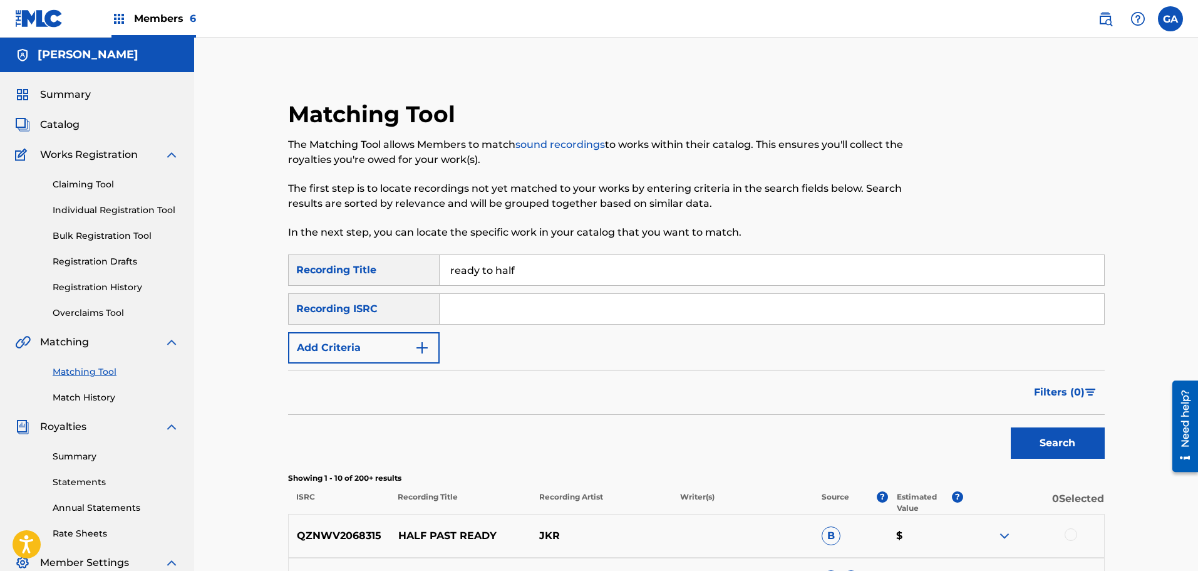
click at [366, 343] on button "Add Criteria" at bounding box center [364, 347] width 152 height 31
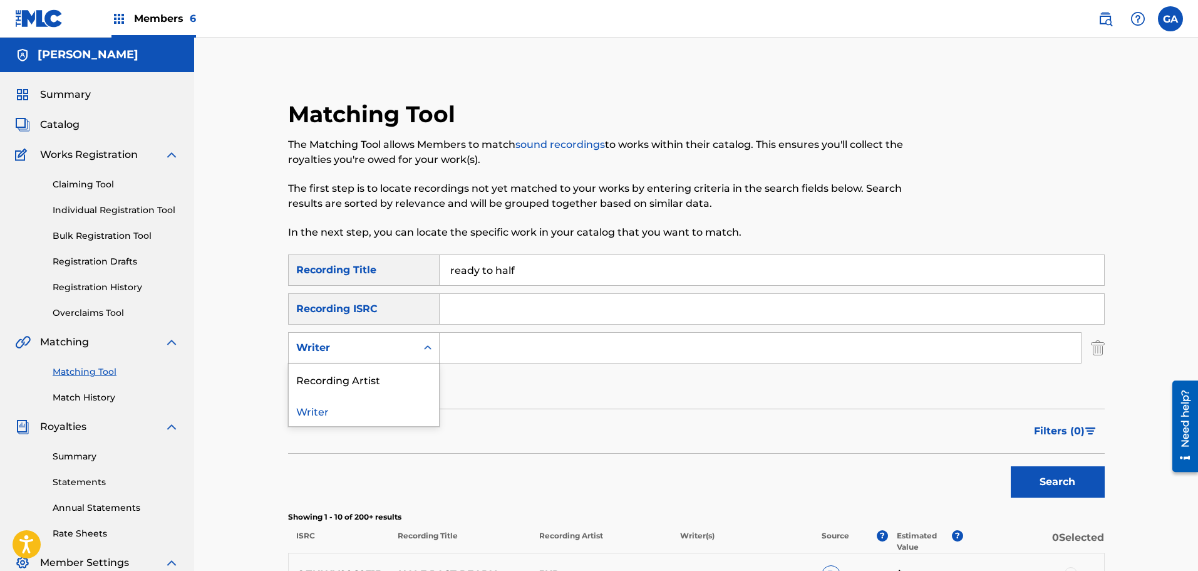
click at [365, 357] on div "Writer" at bounding box center [353, 348] width 128 height 24
click at [363, 387] on div "Recording Artist" at bounding box center [364, 378] width 150 height 31
click at [482, 359] on input "Search Form" at bounding box center [760, 348] width 641 height 30
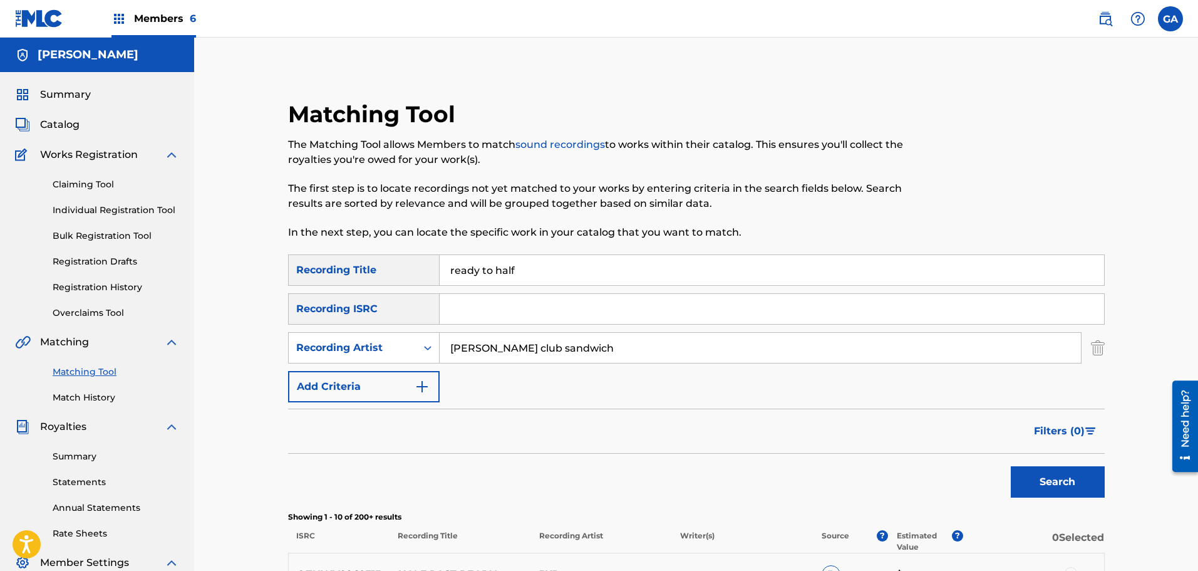
type input "[PERSON_NAME] club sandwich"
click at [1076, 474] on button "Search" at bounding box center [1058, 481] width 94 height 31
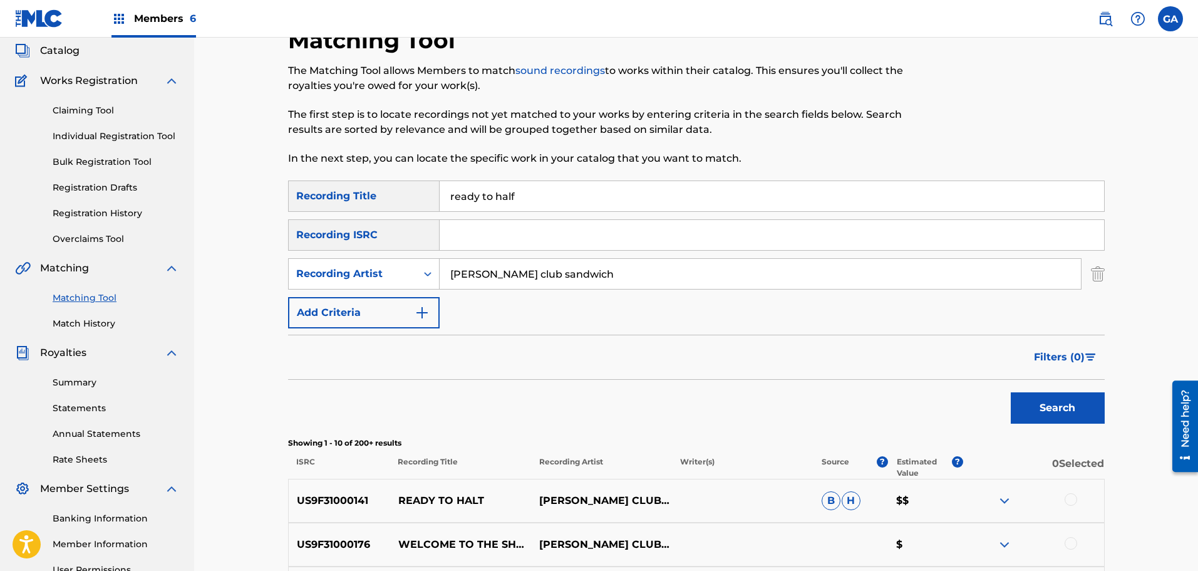
scroll to position [313, 0]
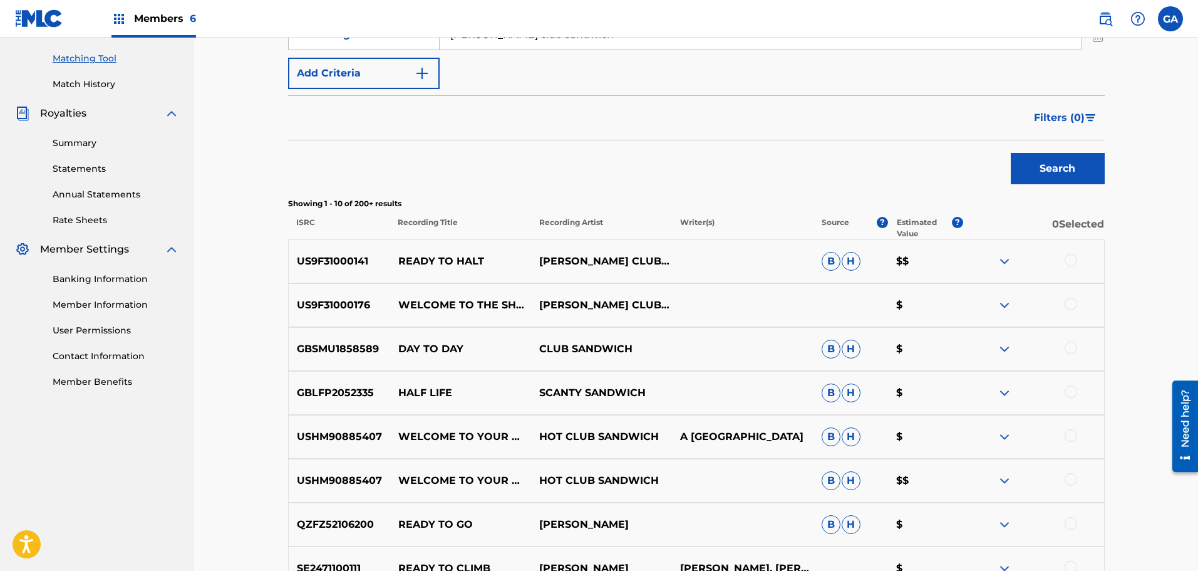
click at [1070, 260] on div at bounding box center [1071, 260] width 13 height 13
click at [912, 469] on button "Match 1 Group" at bounding box center [880, 468] width 138 height 31
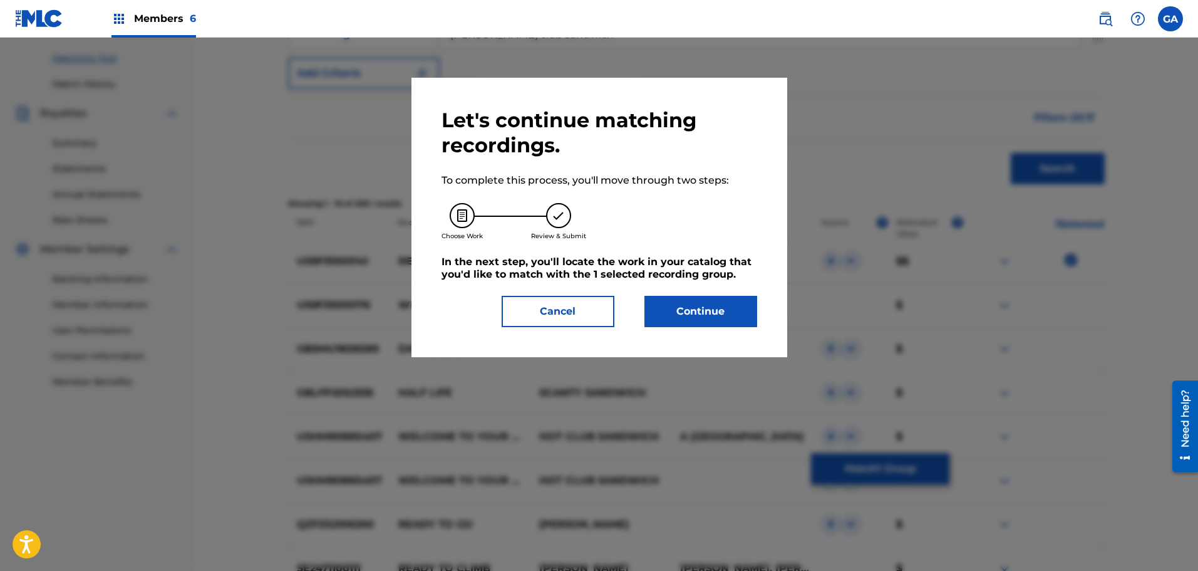
click at [708, 318] on button "Continue" at bounding box center [701, 311] width 113 height 31
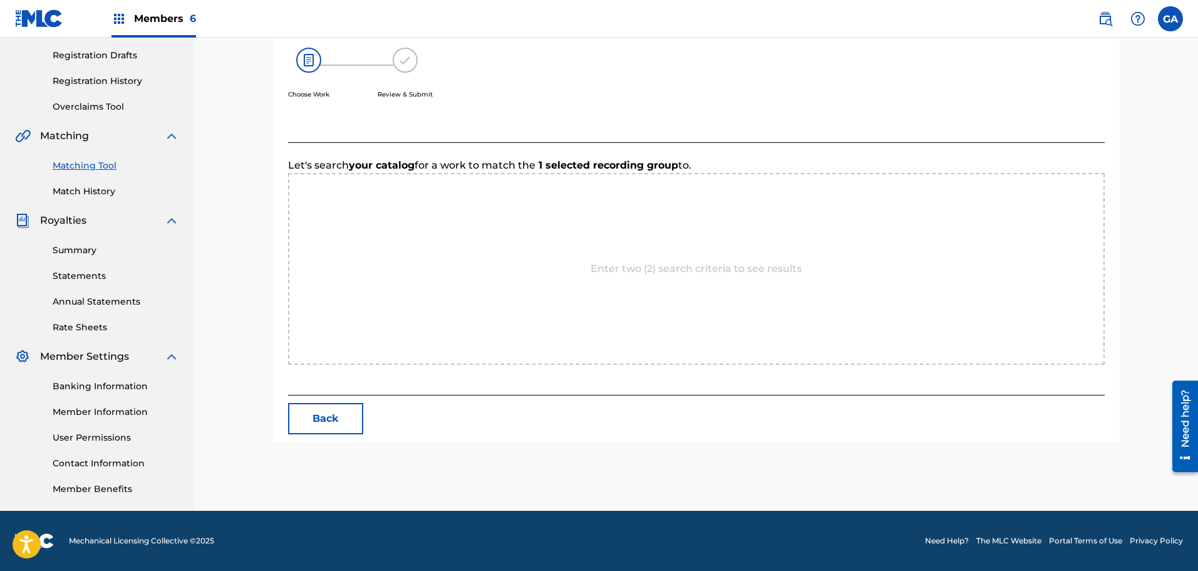
scroll to position [264, 0]
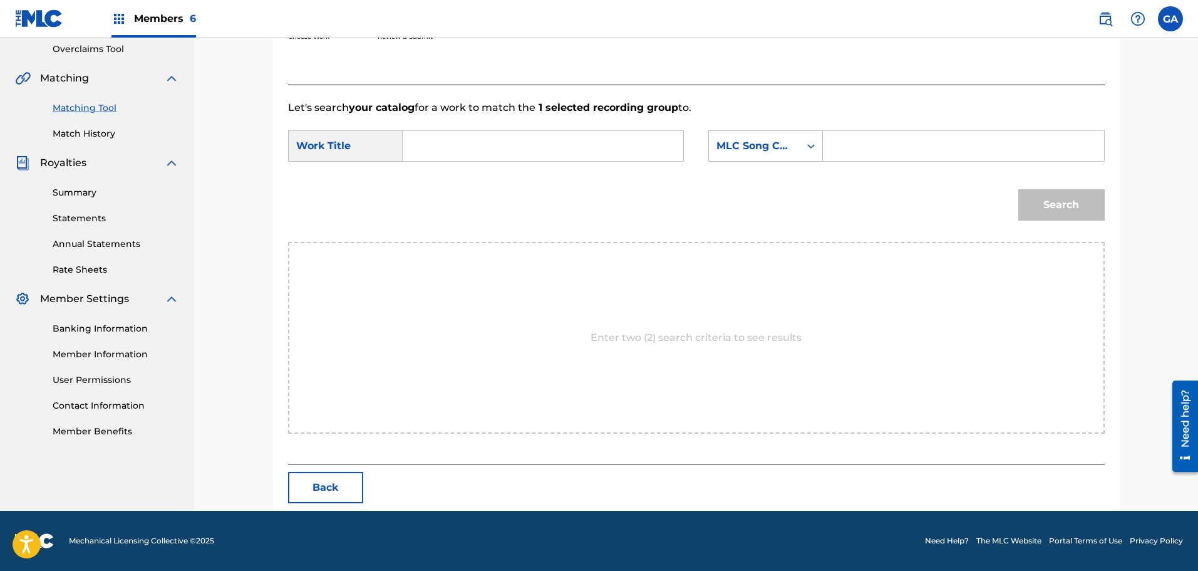
click at [455, 146] on input "Search Form" at bounding box center [542, 146] width 259 height 30
type input "ready to halt"
click at [789, 142] on div "MLC Song Code" at bounding box center [755, 145] width 76 height 15
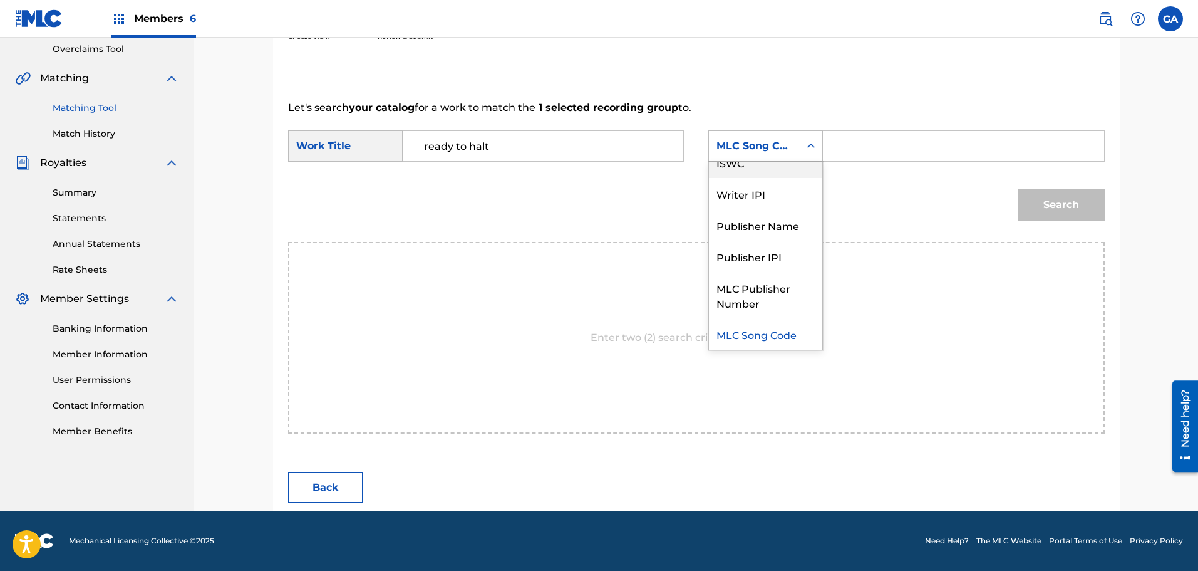
scroll to position [0, 0]
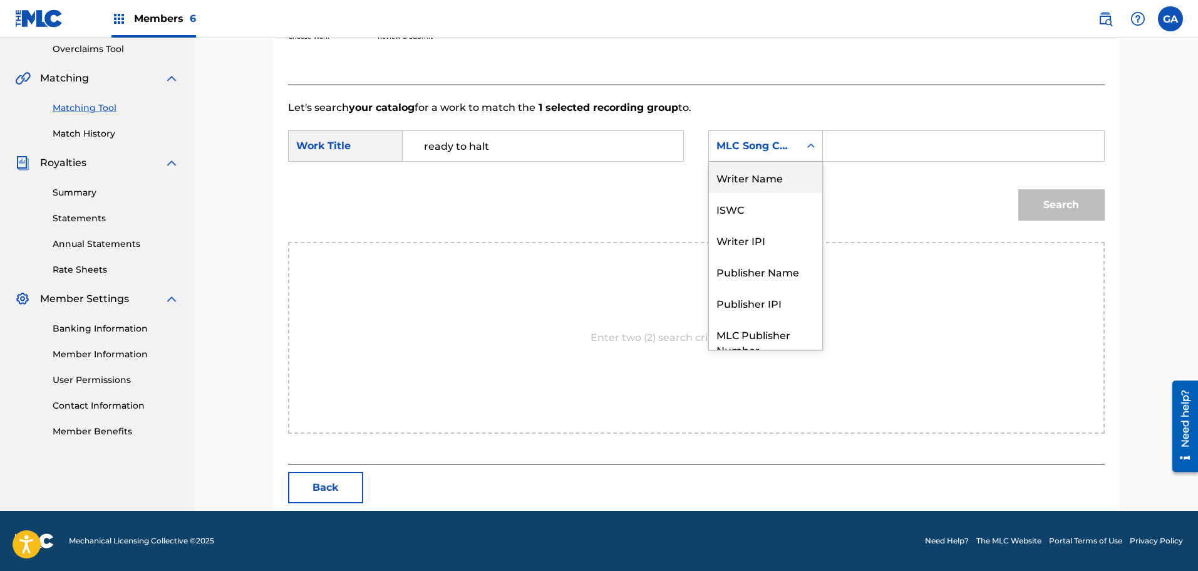
click at [784, 179] on div "Writer Name" at bounding box center [765, 177] width 113 height 31
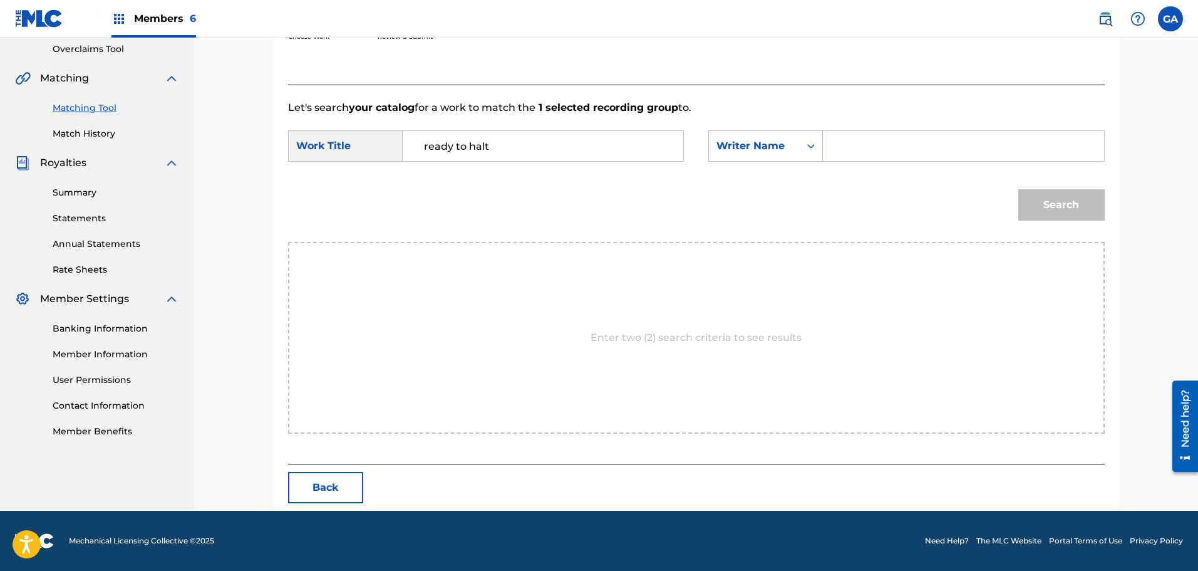
click at [836, 152] on input "Search Form" at bounding box center [963, 146] width 259 height 30
type input "agis"
click at [1053, 210] on button "Search" at bounding box center [1062, 204] width 86 height 31
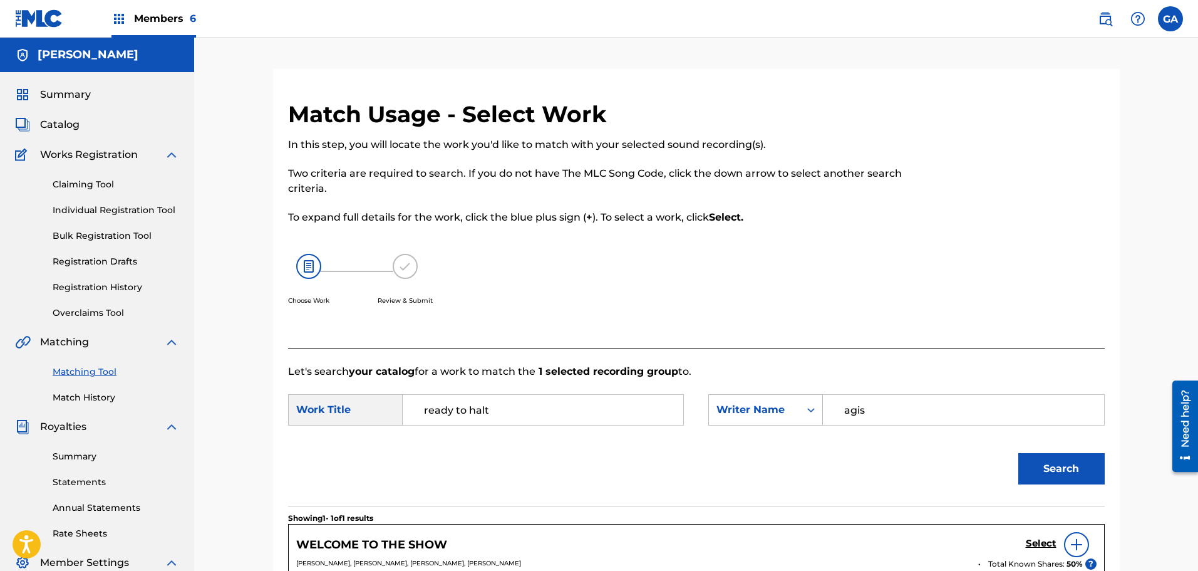
click at [57, 91] on span "Summary" at bounding box center [65, 94] width 51 height 15
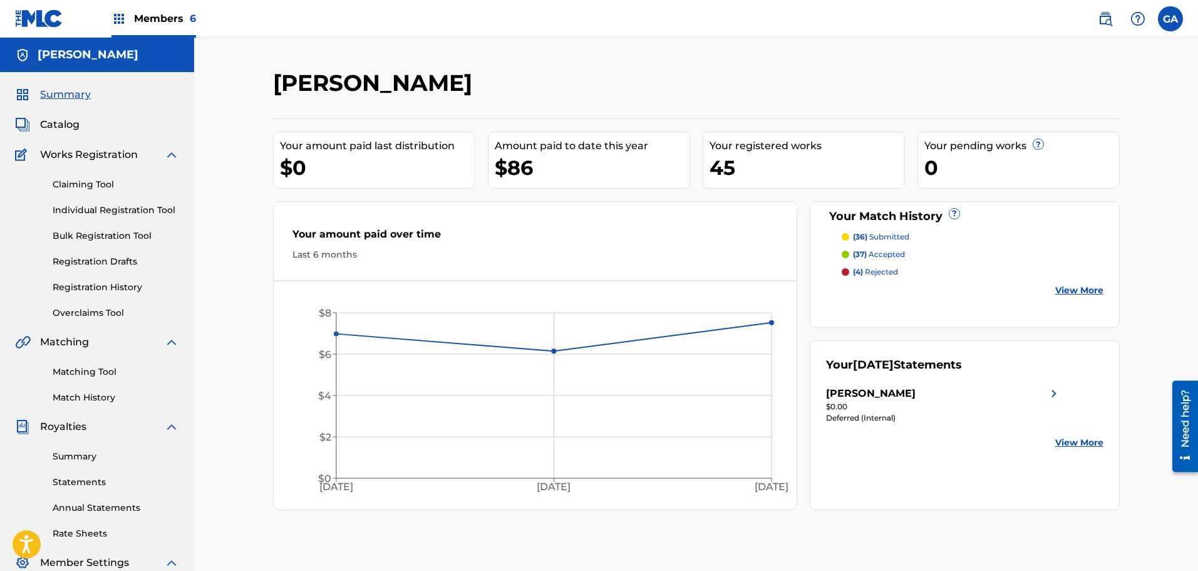
click at [86, 182] on link "Claiming Tool" at bounding box center [116, 184] width 127 height 13
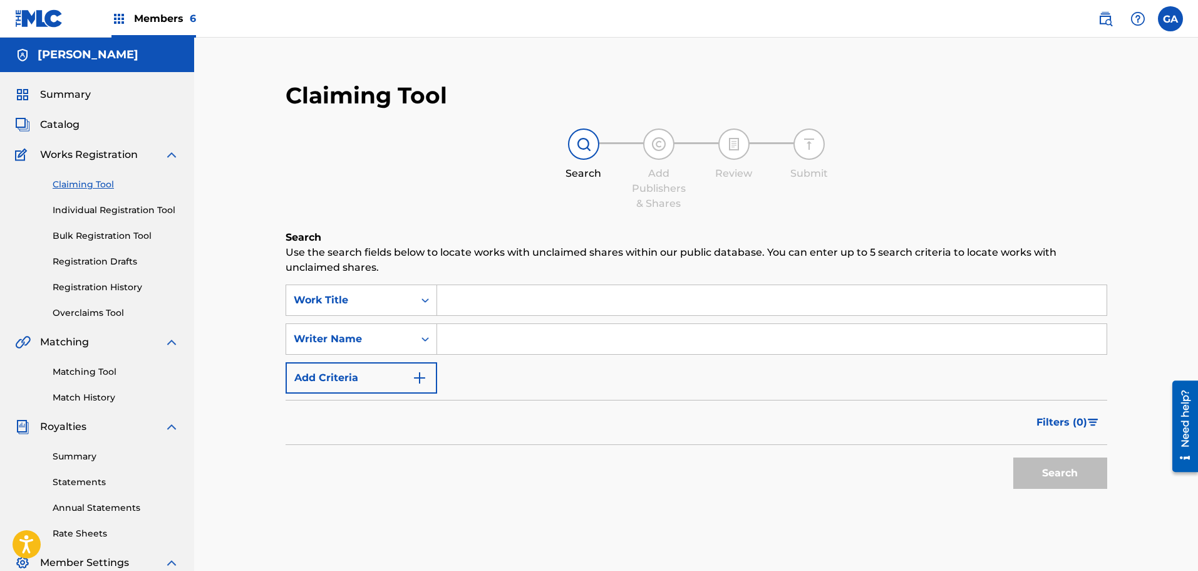
click at [458, 298] on input "Search Form" at bounding box center [772, 300] width 670 height 30
type input "ready to halt"
click at [467, 342] on input "Search Form" at bounding box center [772, 339] width 670 height 30
type input "agis"
click at [1014, 457] on button "Search" at bounding box center [1061, 472] width 94 height 31
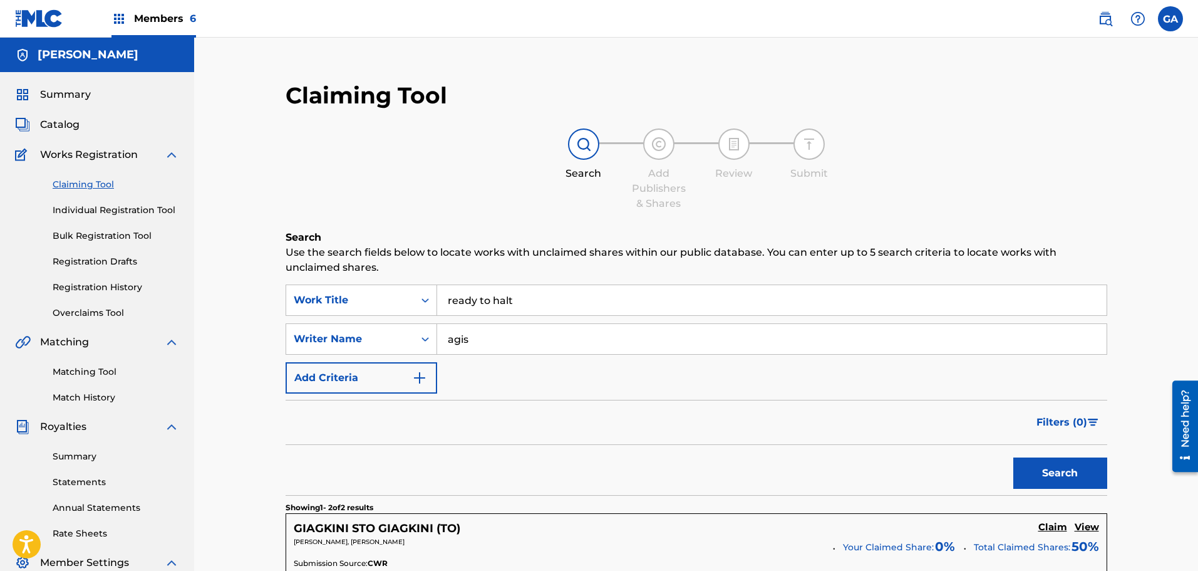
click at [118, 284] on link "Registration History" at bounding box center [116, 287] width 127 height 13
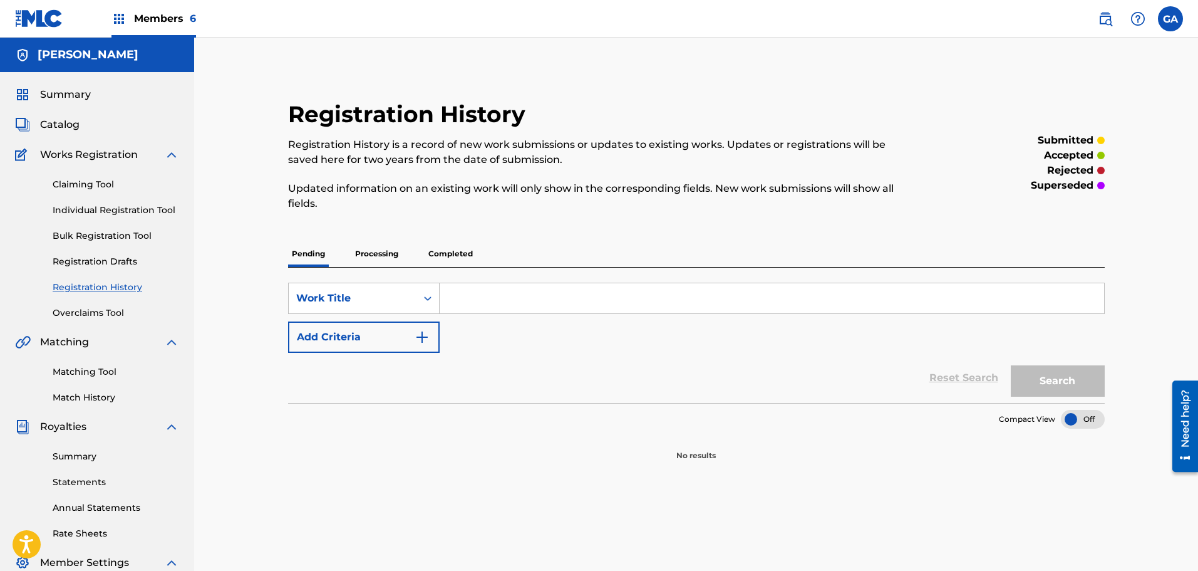
click at [427, 253] on p "Completed" at bounding box center [451, 254] width 52 height 26
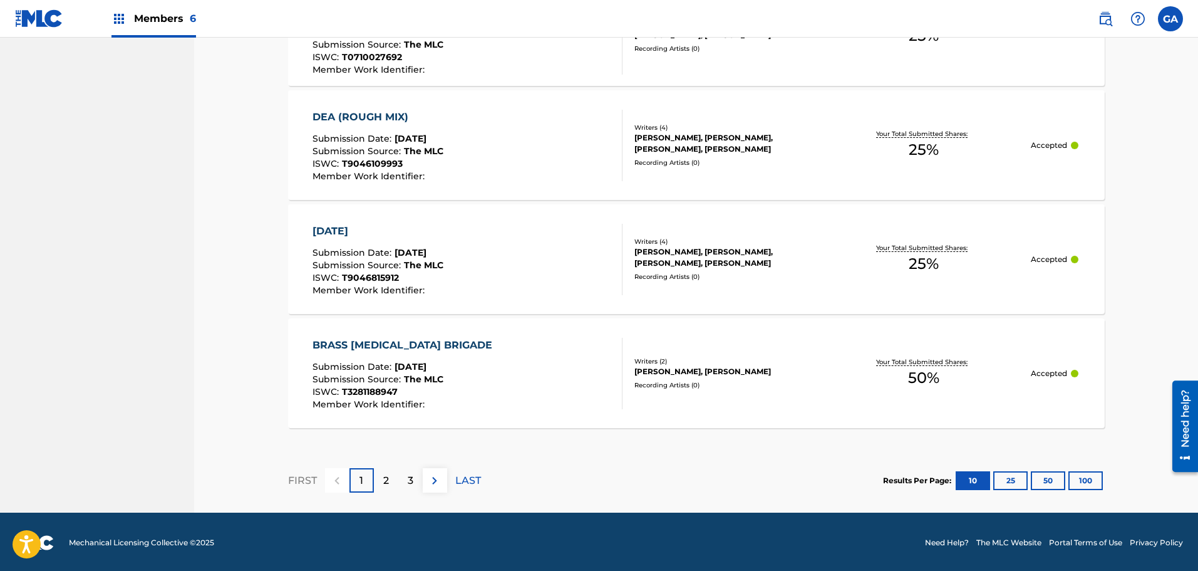
scroll to position [1196, 0]
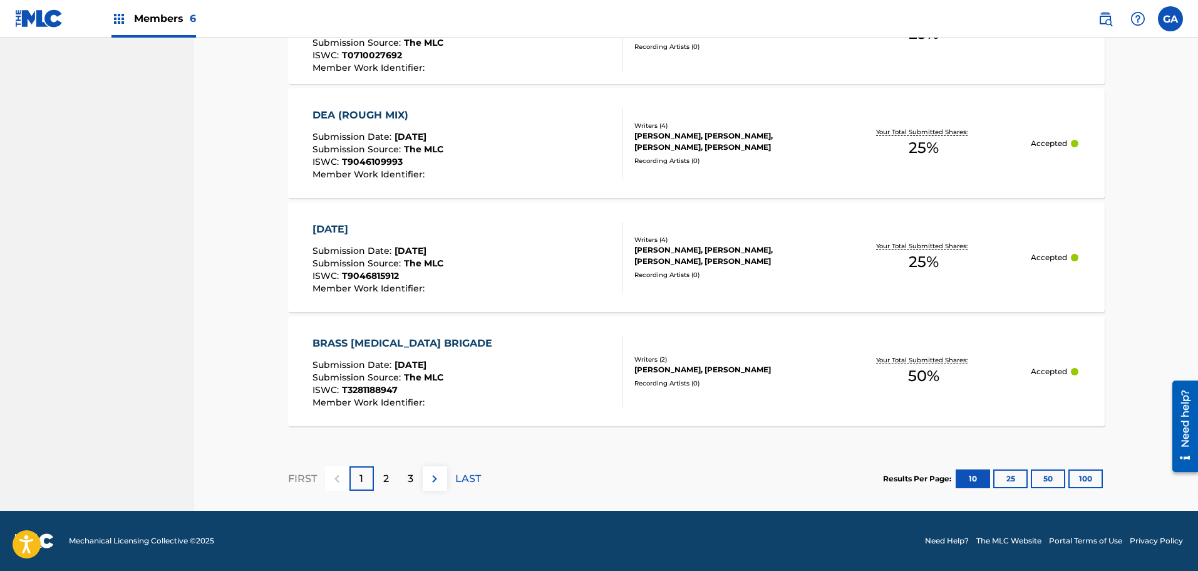
click at [1091, 478] on button "100" at bounding box center [1086, 478] width 34 height 19
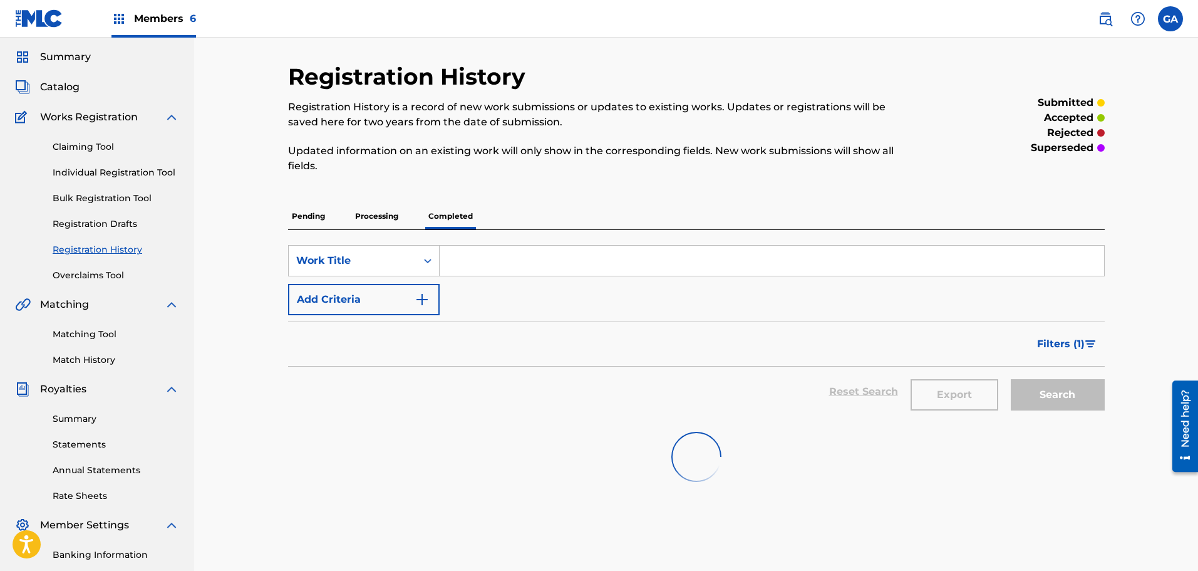
scroll to position [0, 0]
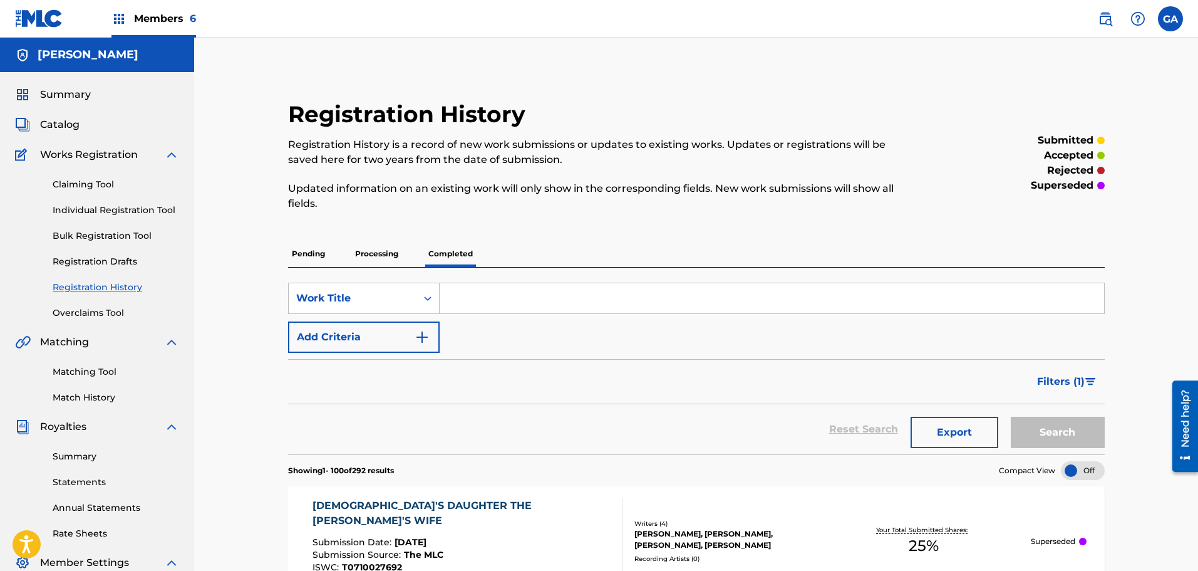
click at [370, 256] on p "Processing" at bounding box center [376, 254] width 51 height 26
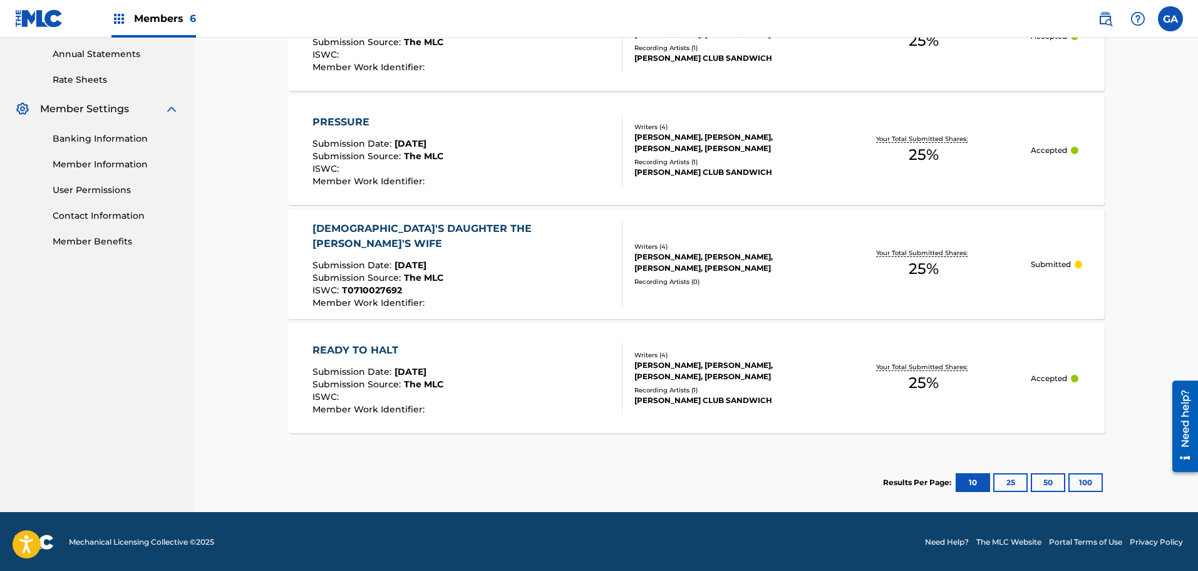
scroll to position [455, 0]
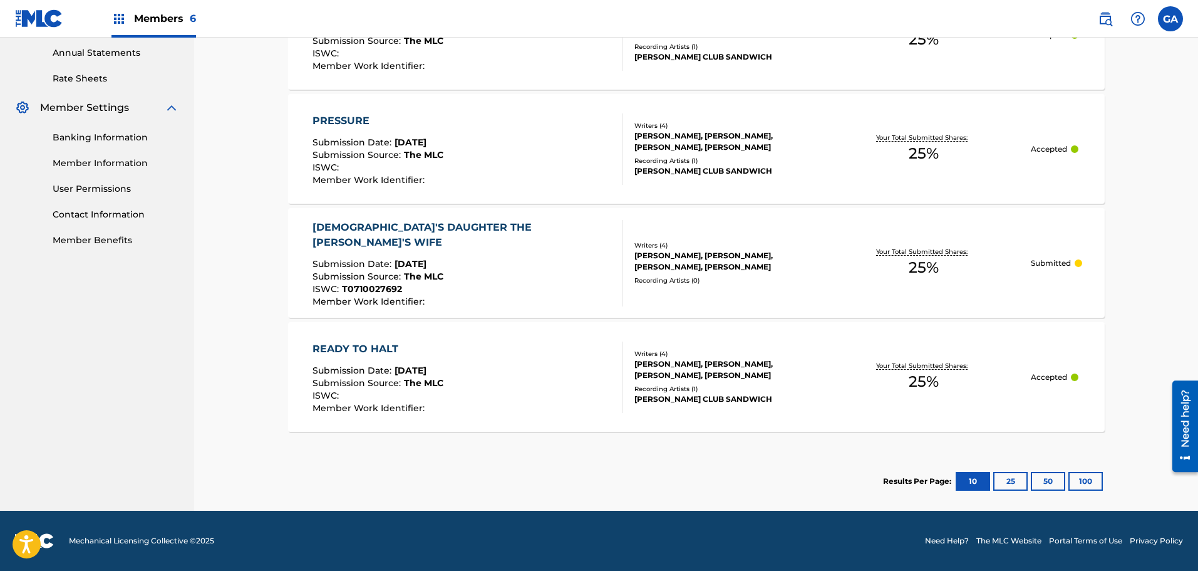
click at [537, 365] on div "READY TO HALT Submission Date : [DATE] Submission Source : The MLC ISWC : Membe…" at bounding box center [468, 376] width 311 height 71
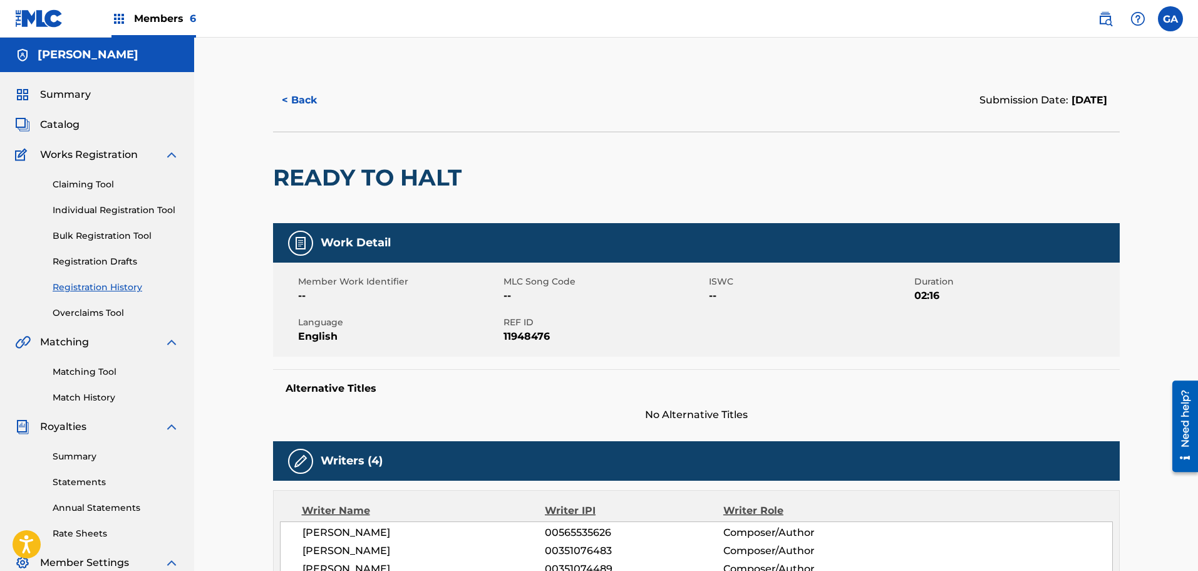
click at [308, 97] on button "< Back" at bounding box center [310, 100] width 75 height 31
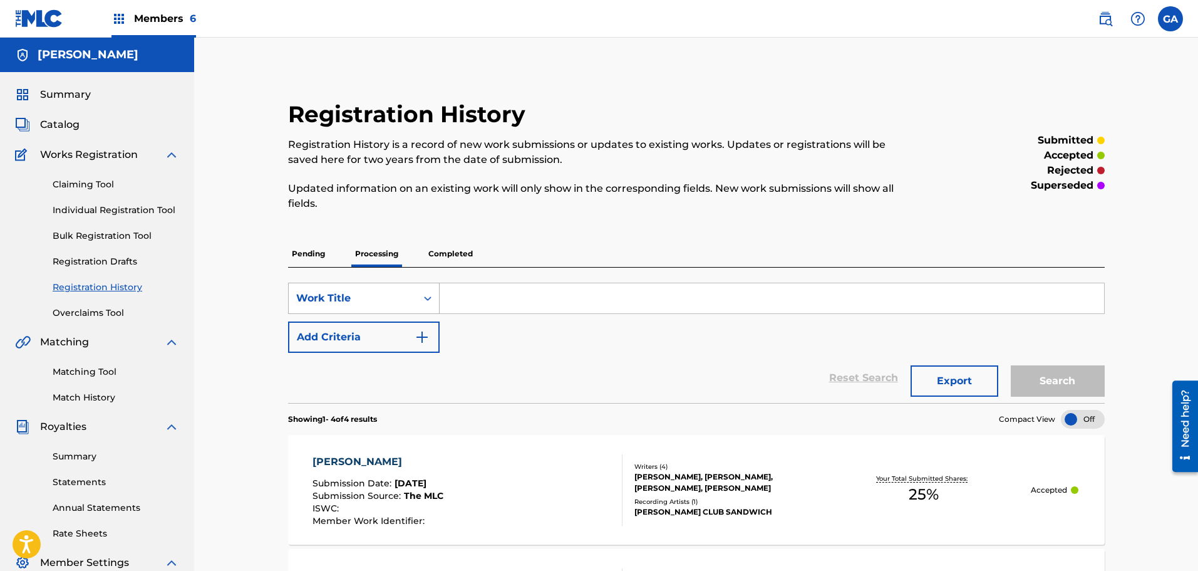
scroll to position [206, 0]
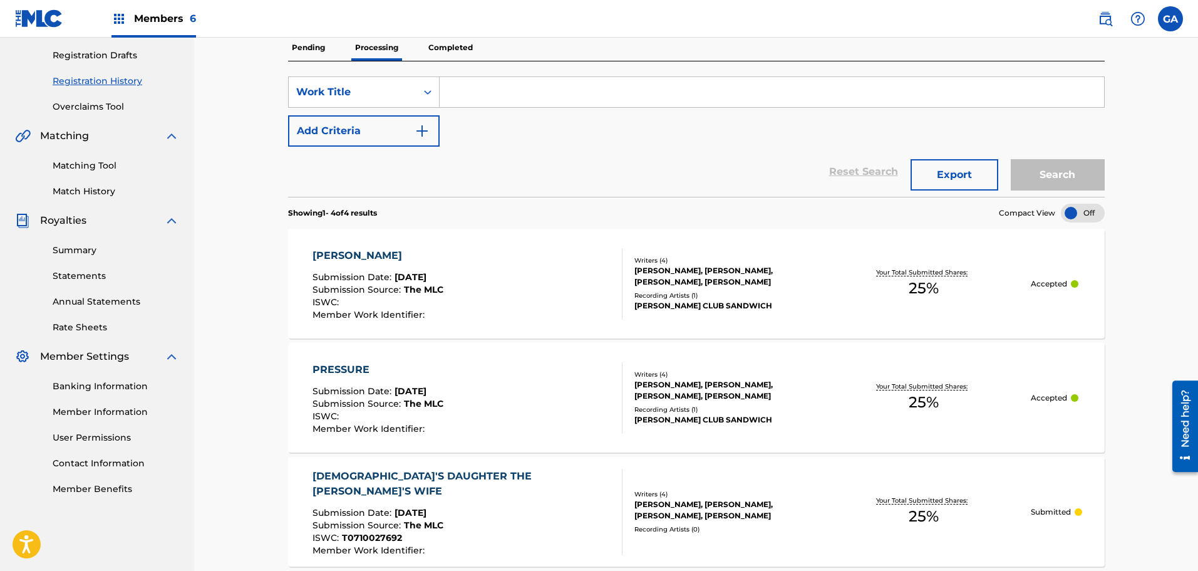
click at [118, 186] on link "Match History" at bounding box center [116, 191] width 127 height 13
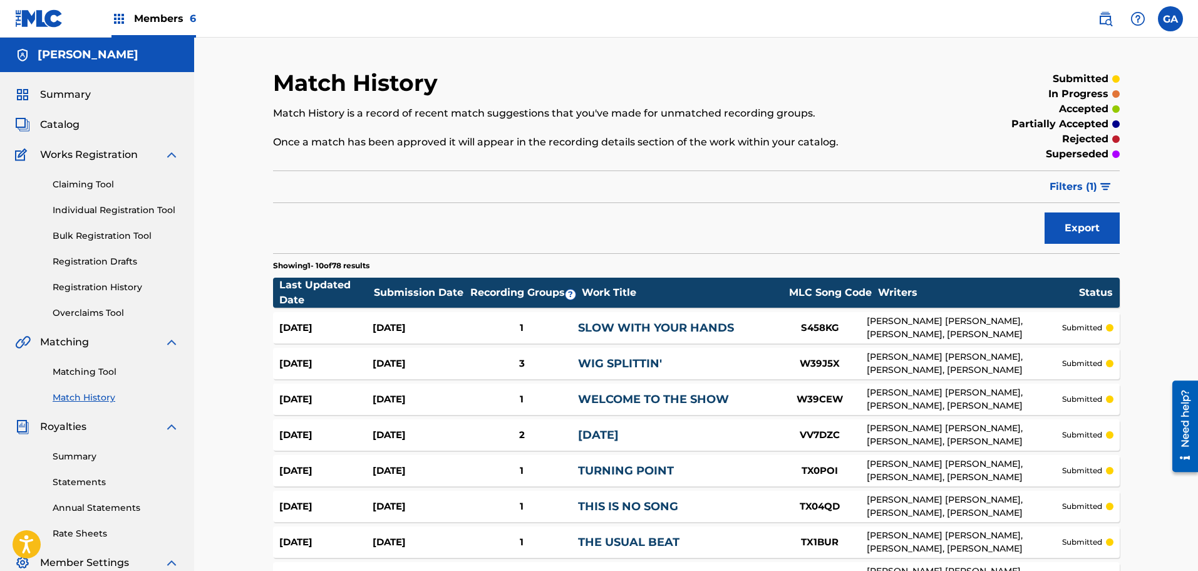
click at [66, 93] on span "Summary" at bounding box center [65, 94] width 51 height 15
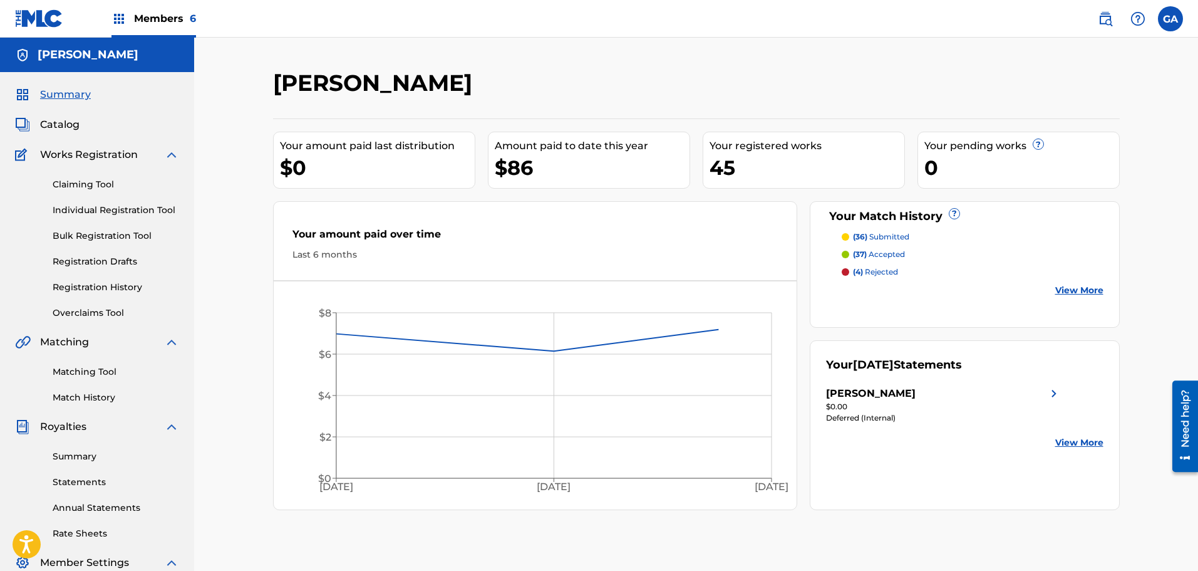
click at [161, 16] on span "Members 6" at bounding box center [165, 18] width 62 height 14
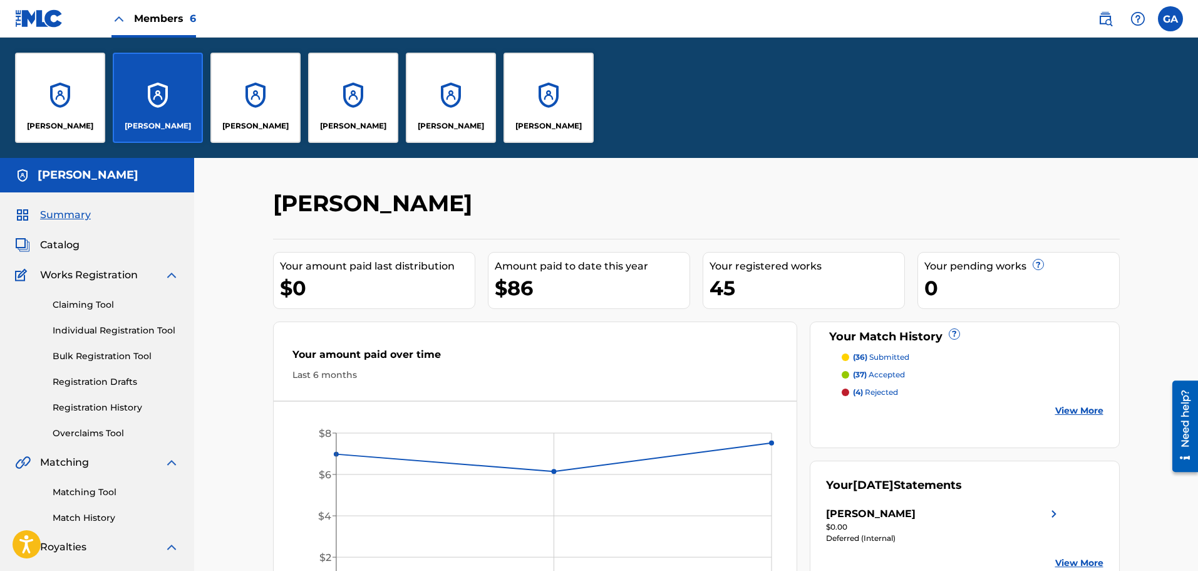
click at [57, 95] on div "[PERSON_NAME]" at bounding box center [60, 98] width 90 height 90
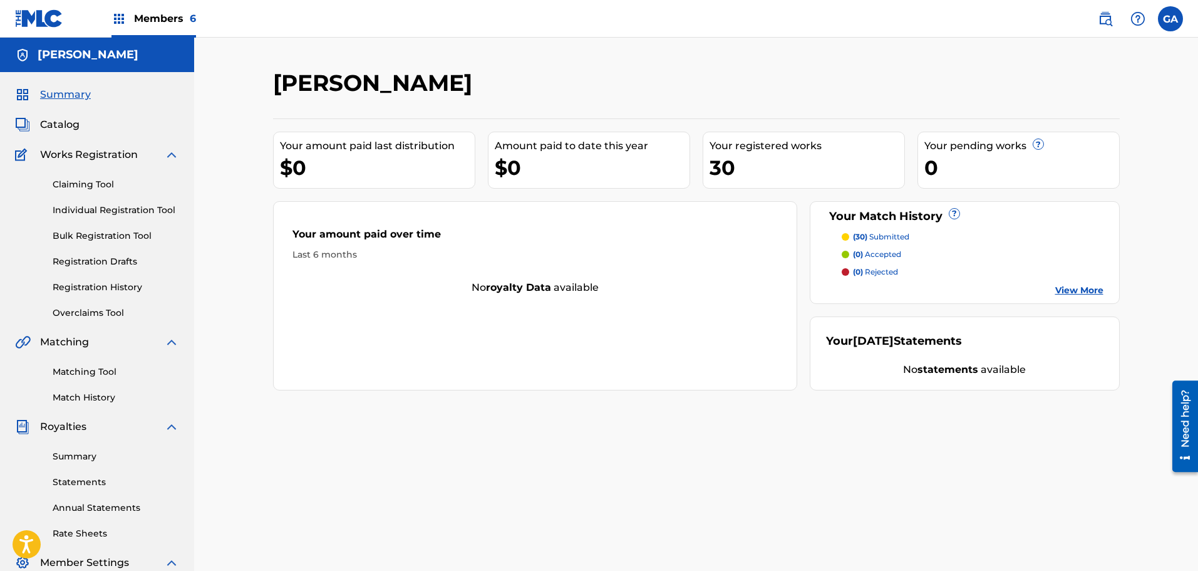
click at [74, 397] on link "Match History" at bounding box center [116, 397] width 127 height 13
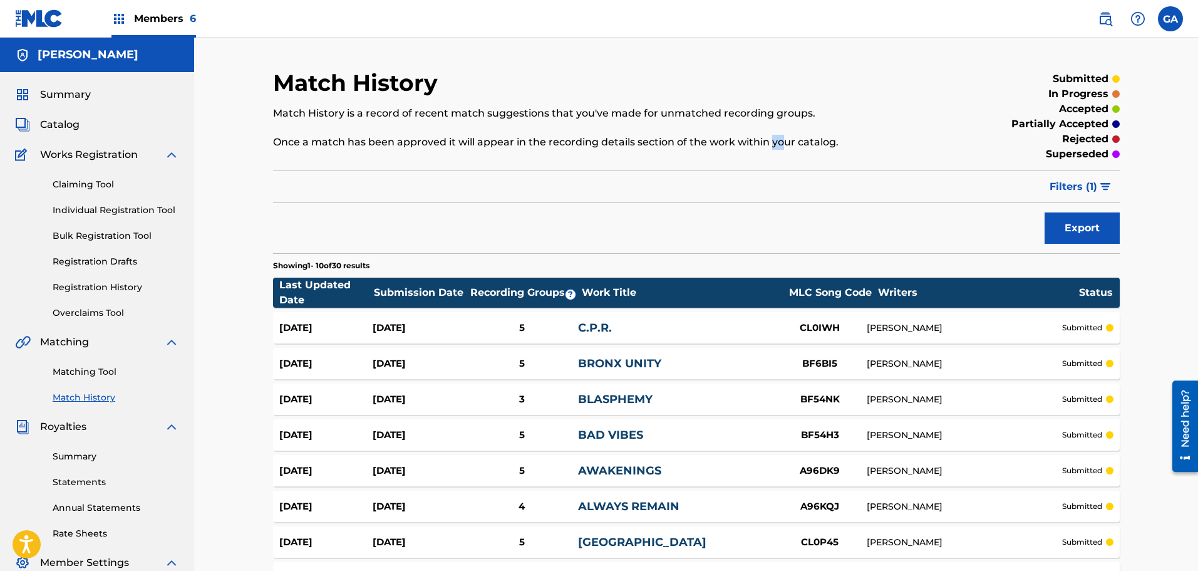
drag, startPoint x: 773, startPoint y: 131, endPoint x: 786, endPoint y: 152, distance: 24.2
click at [786, 152] on div "Match History Match History is a record of recent match suggestions that you've…" at bounding box center [599, 116] width 652 height 95
click at [1190, 418] on div "Need help?" at bounding box center [1185, 418] width 17 height 58
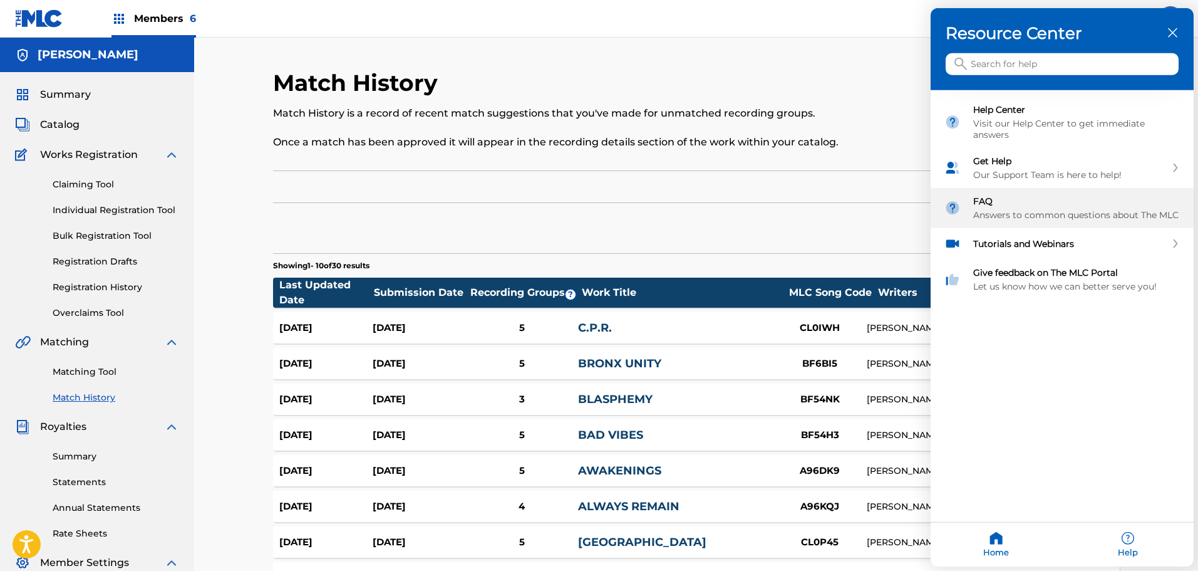
click at [1071, 219] on div "Answers to common questions about The MLC" at bounding box center [1076, 214] width 207 height 11
click at [1035, 65] on input "Search for help" at bounding box center [1062, 64] width 233 height 22
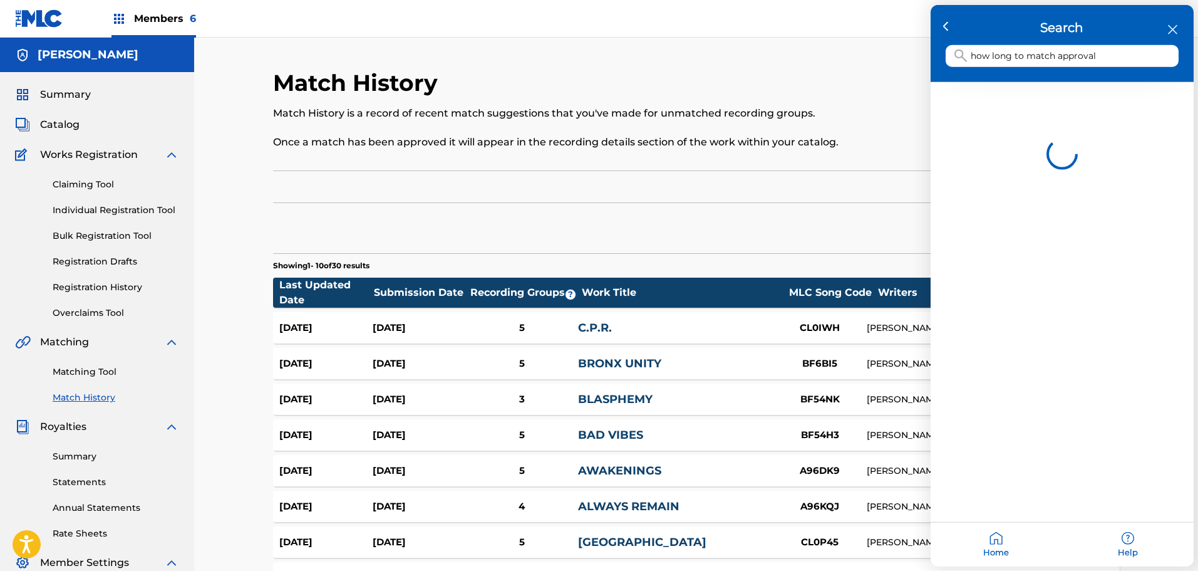
type input "how long to match approval"
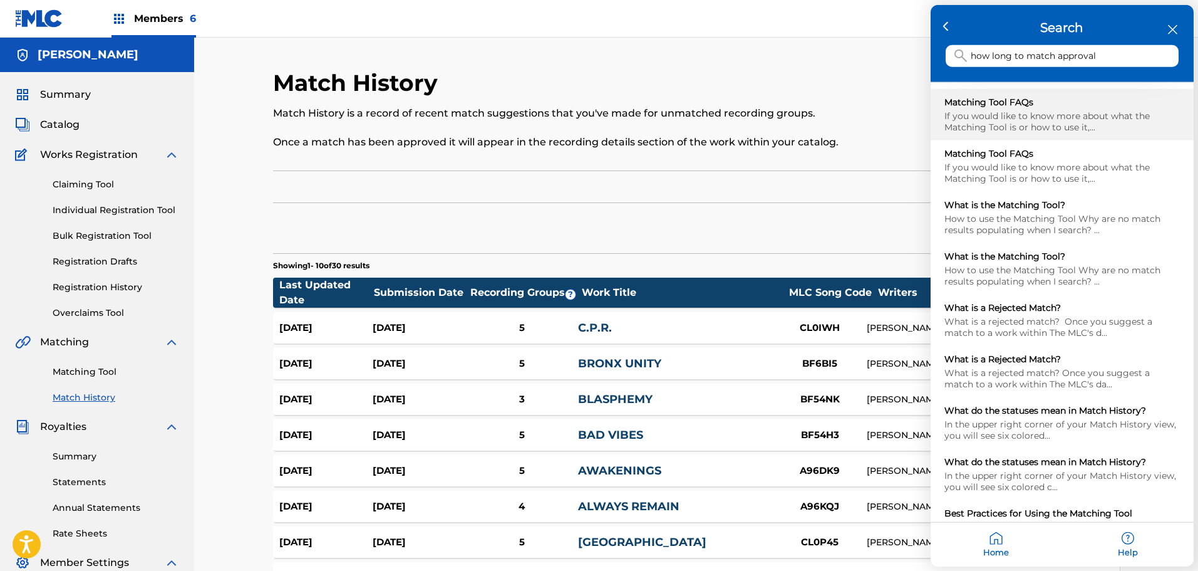
click at [1044, 120] on div "If you would like to know more about what the Matching Tool is or how to use it…" at bounding box center [1063, 121] width 236 height 23
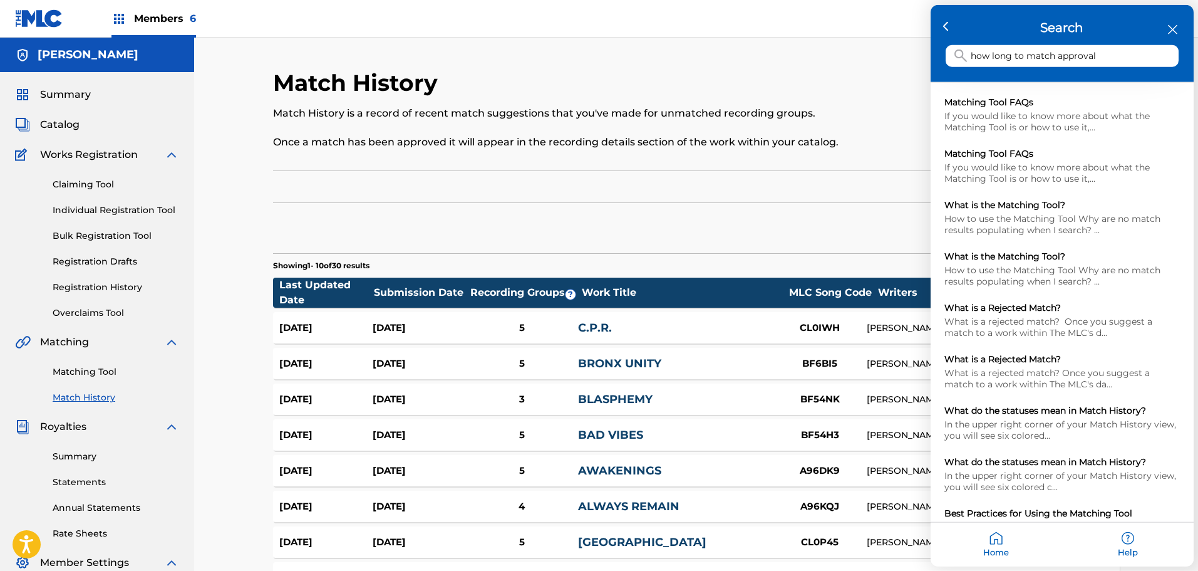
click at [66, 120] on div at bounding box center [599, 285] width 1198 height 571
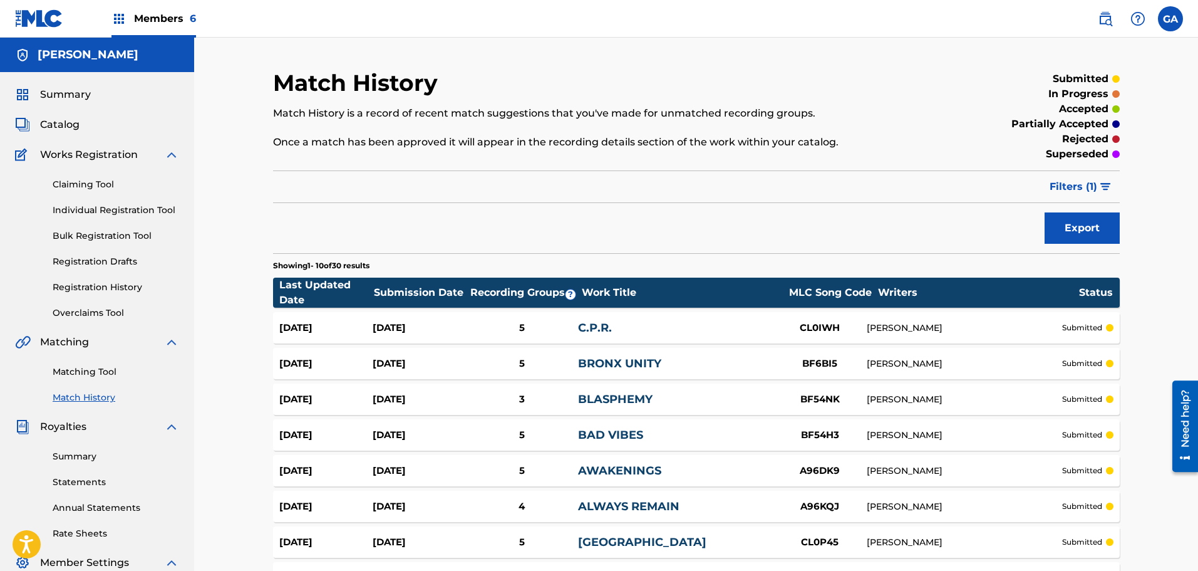
click at [66, 120] on span "Catalog" at bounding box center [59, 124] width 39 height 15
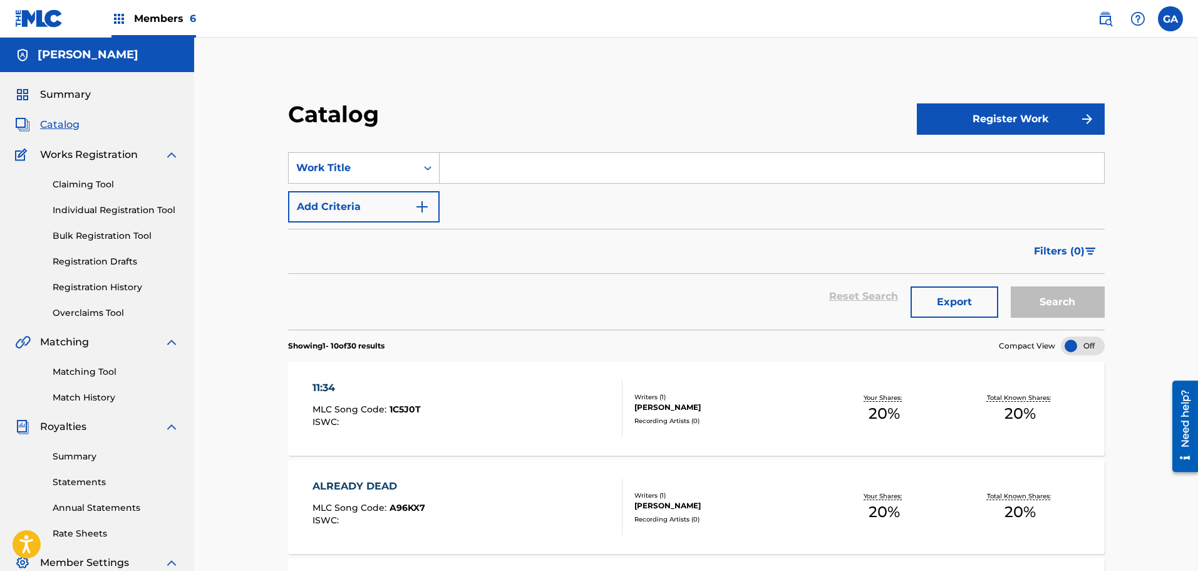
click at [104, 284] on link "Registration History" at bounding box center [116, 287] width 127 height 13
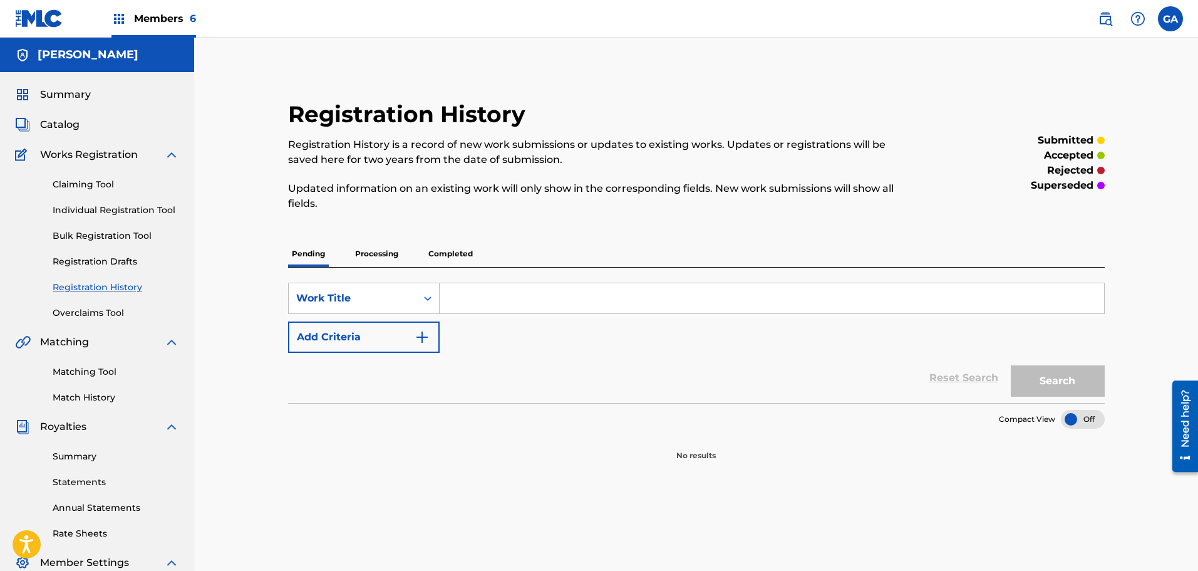
click at [381, 251] on p "Processing" at bounding box center [376, 254] width 51 height 26
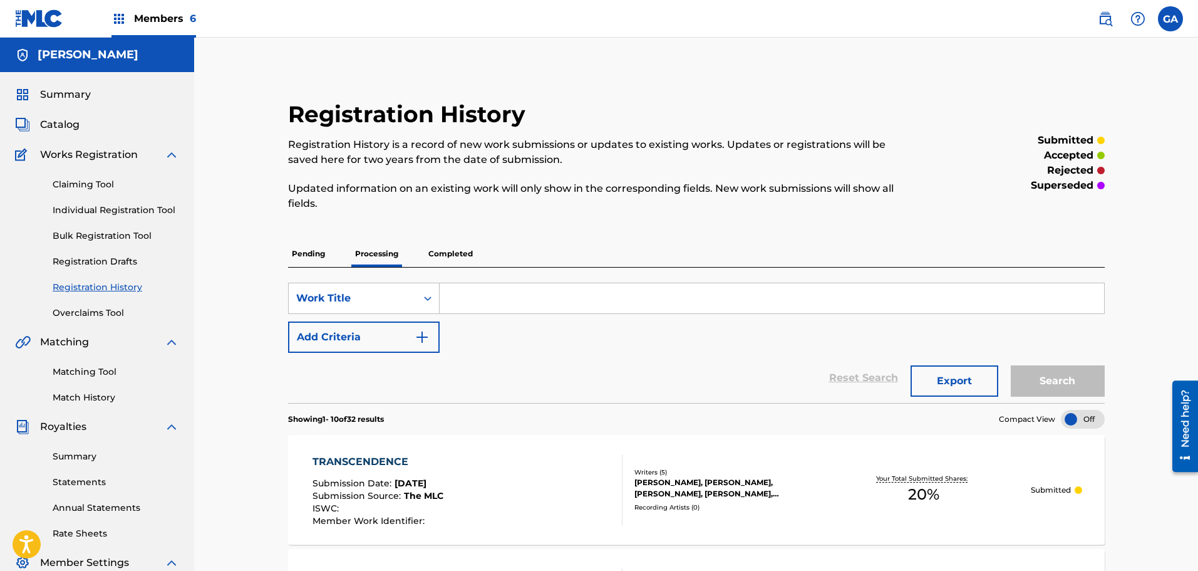
click at [63, 122] on span "Catalog" at bounding box center [59, 124] width 39 height 15
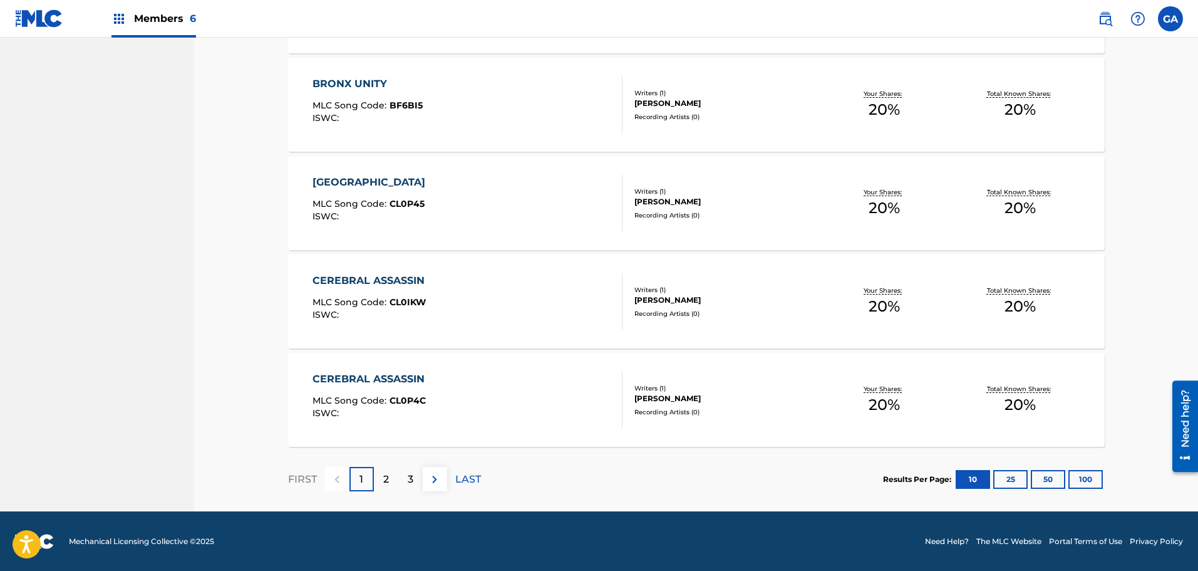
scroll to position [895, 0]
click at [1092, 479] on button "100" at bounding box center [1086, 478] width 34 height 19
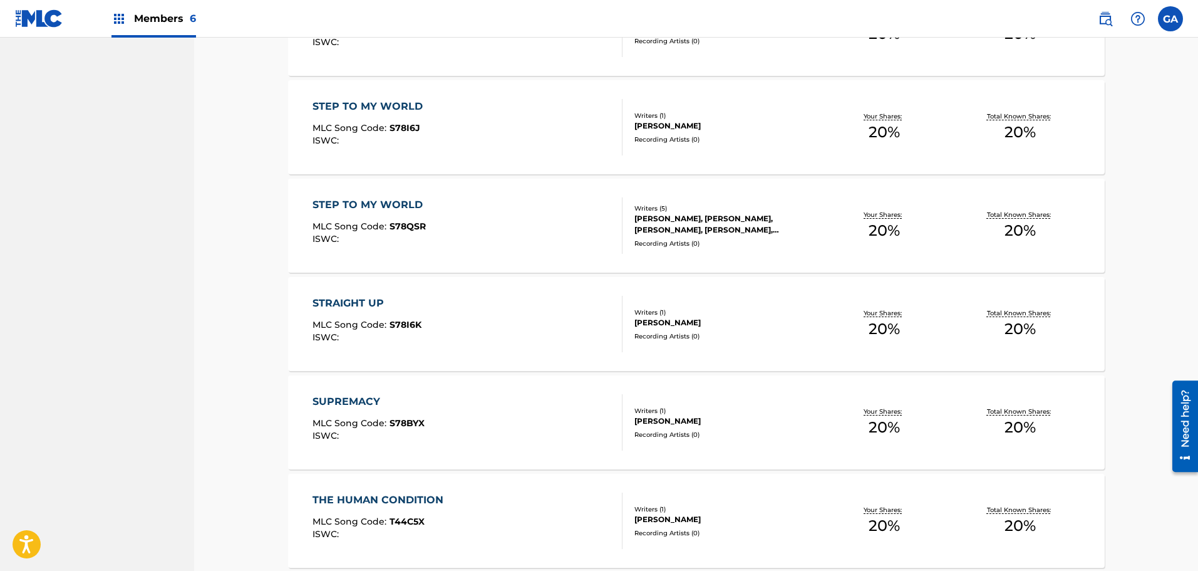
scroll to position [2480, 0]
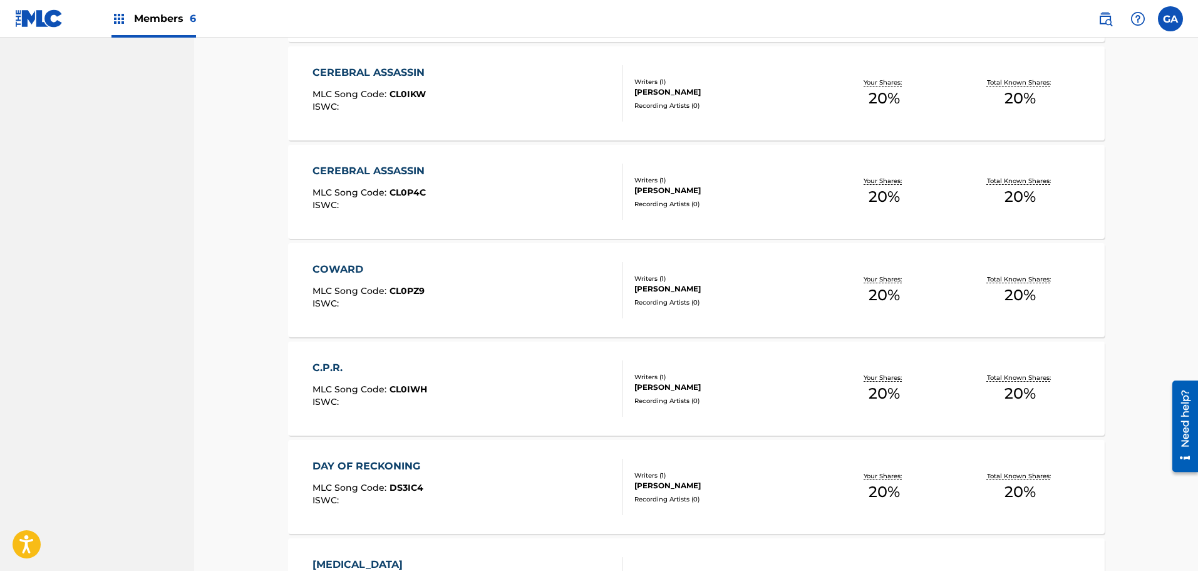
click at [130, 21] on div "Members 6" at bounding box center [153, 18] width 85 height 37
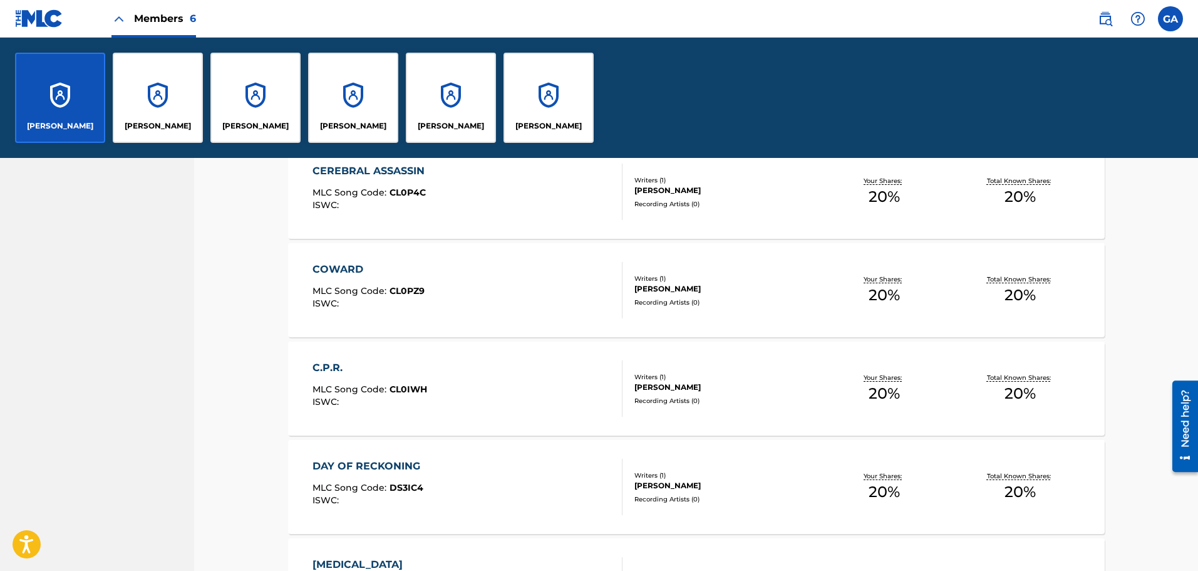
click at [551, 115] on div "[PERSON_NAME]" at bounding box center [549, 98] width 90 height 90
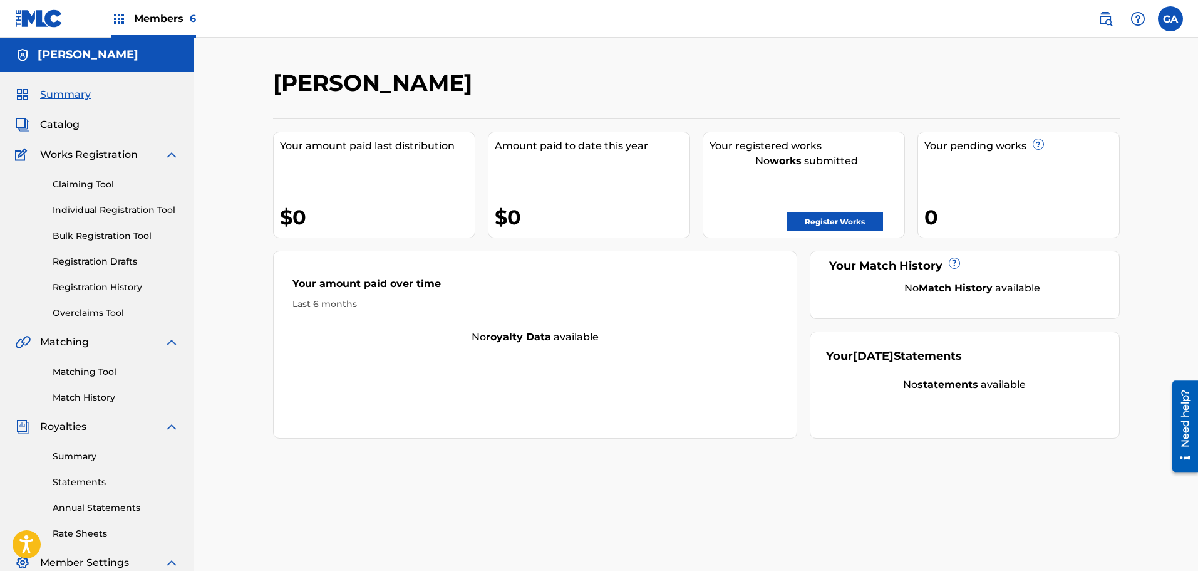
click at [84, 187] on link "Claiming Tool" at bounding box center [116, 184] width 127 height 13
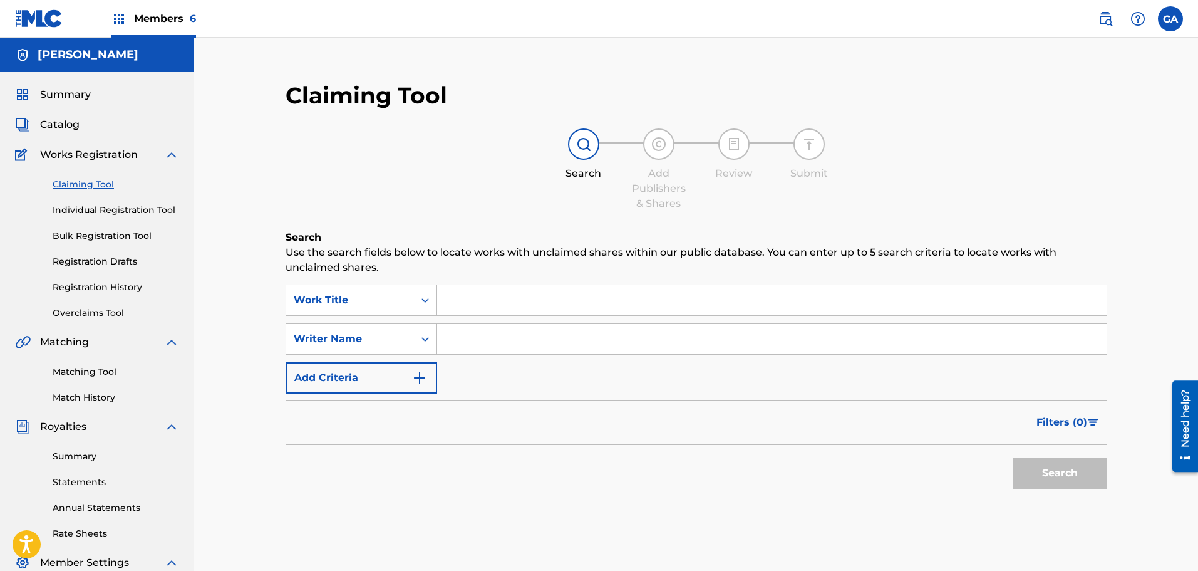
click at [484, 295] on input "Search Form" at bounding box center [772, 300] width 670 height 30
type input "step to my world"
click at [463, 346] on input "Search Form" at bounding box center [772, 339] width 670 height 30
type input "sierra"
click at [1014, 457] on button "Search" at bounding box center [1061, 472] width 94 height 31
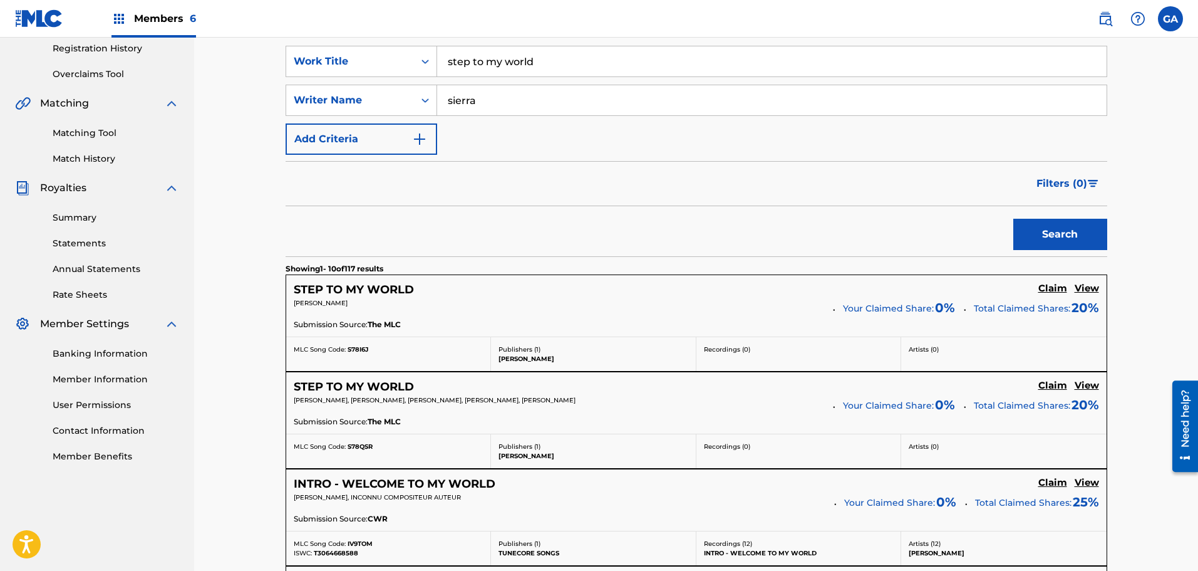
scroll to position [376, 0]
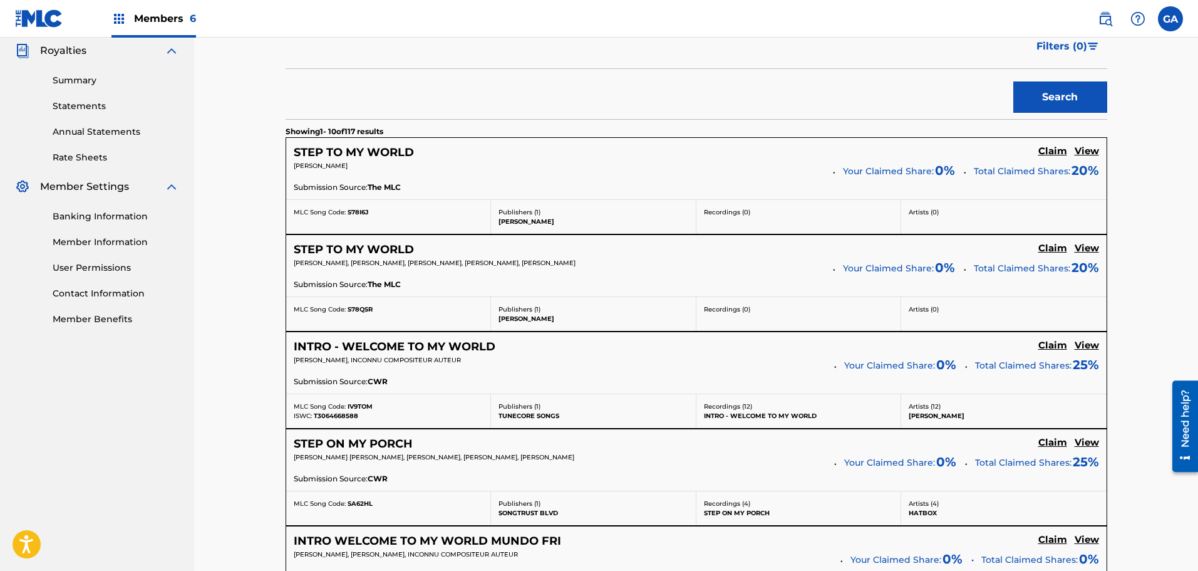
click at [1046, 157] on h5 "Claim" at bounding box center [1053, 151] width 29 height 12
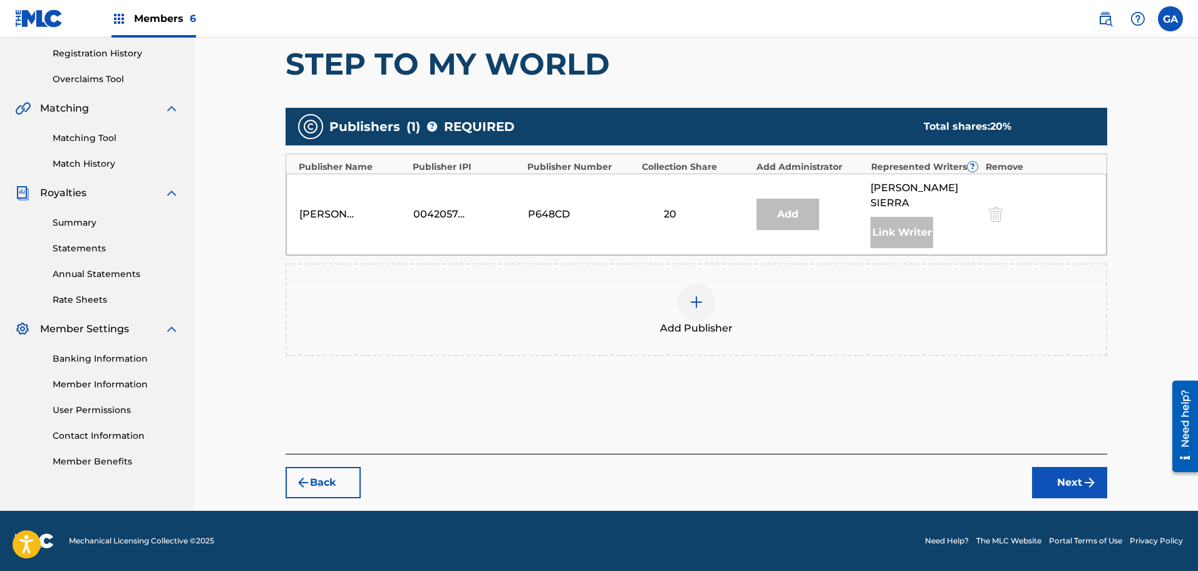
scroll to position [219, 0]
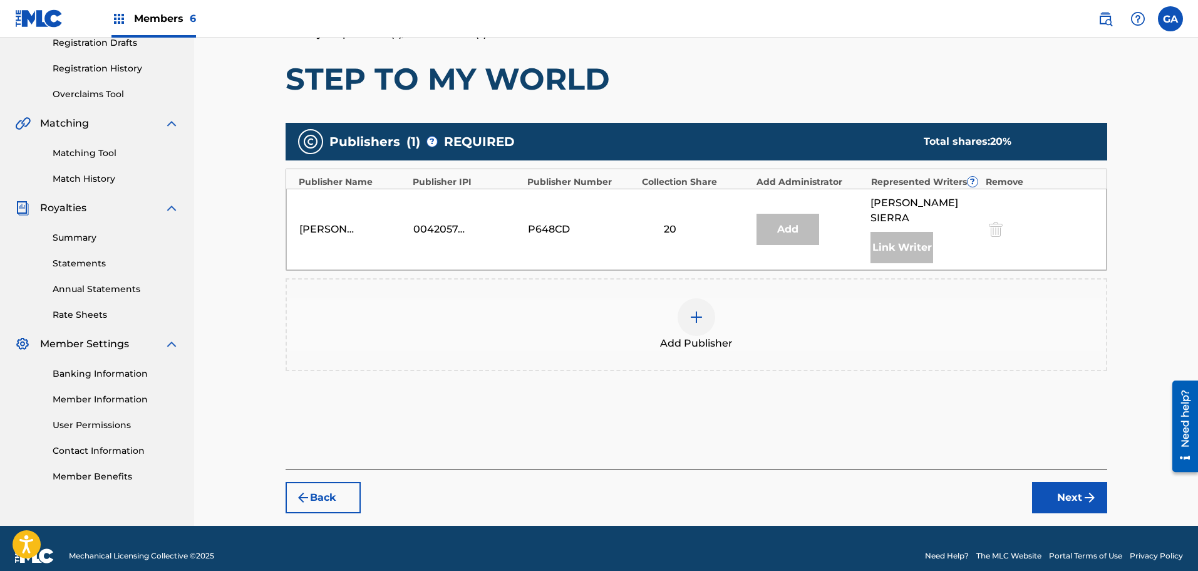
click at [697, 309] on img at bounding box center [696, 316] width 15 height 15
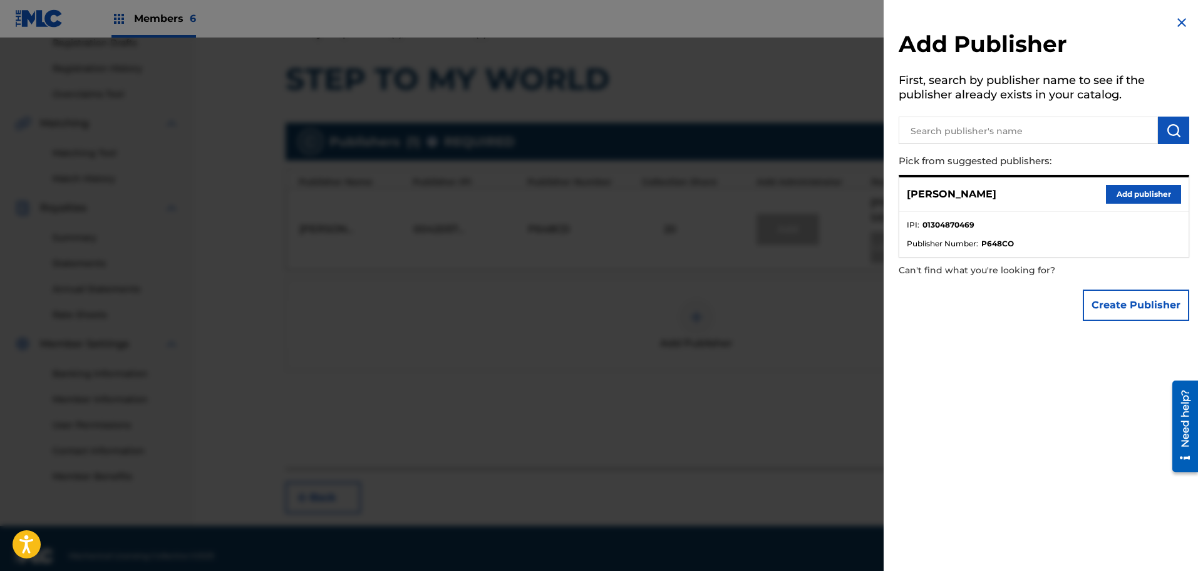
click at [1152, 189] on button "Add publisher" at bounding box center [1143, 194] width 75 height 19
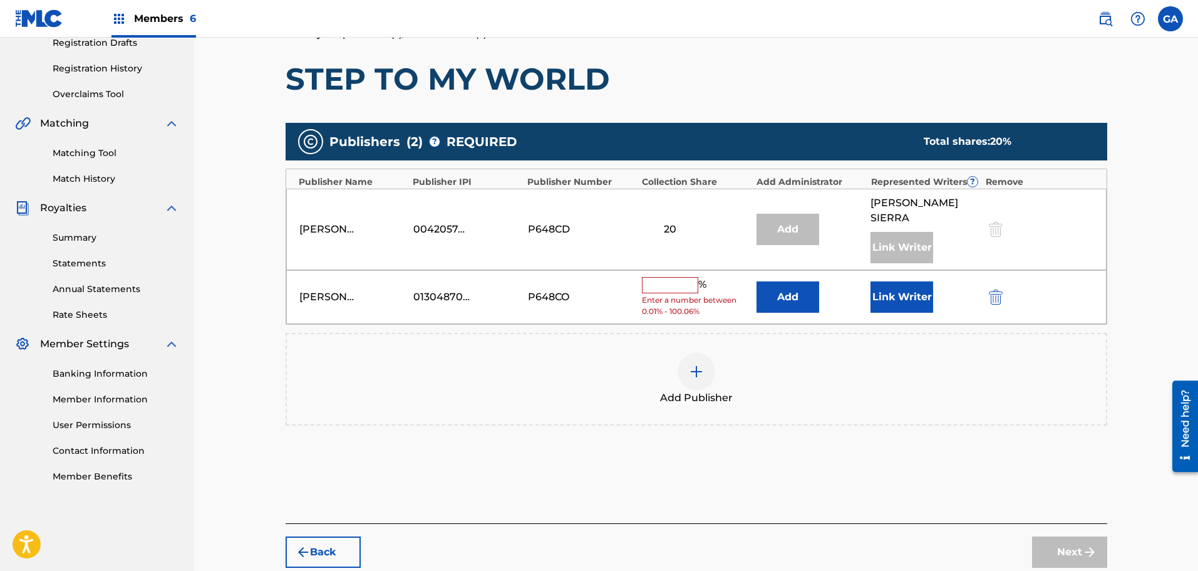
click at [668, 277] on input "text" at bounding box center [670, 285] width 56 height 16
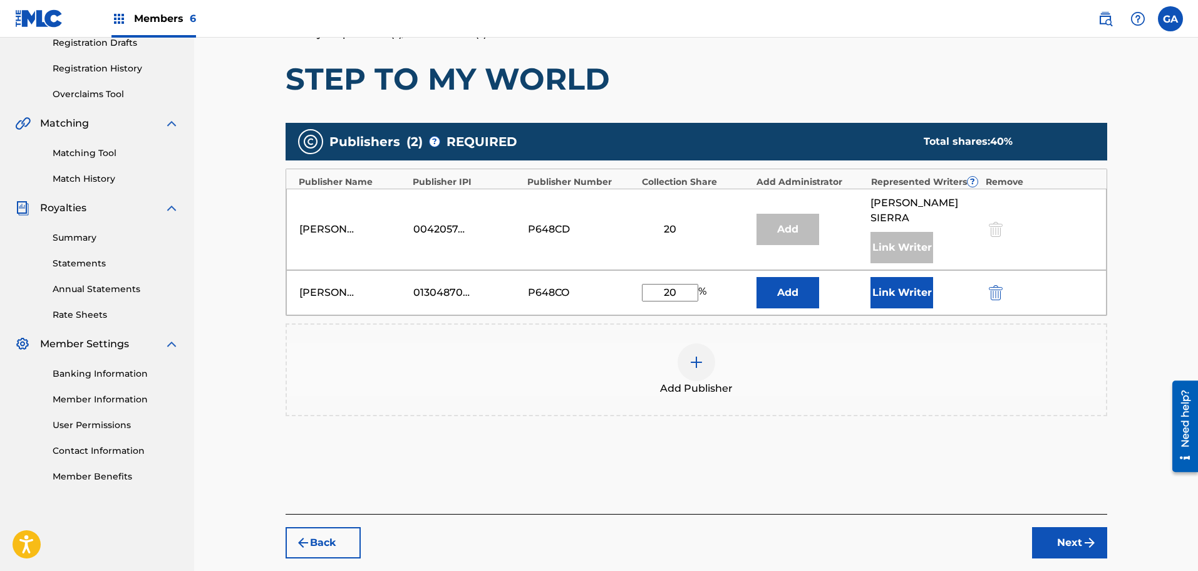
type input "20"
click at [888, 277] on button "Link Writer" at bounding box center [902, 292] width 63 height 31
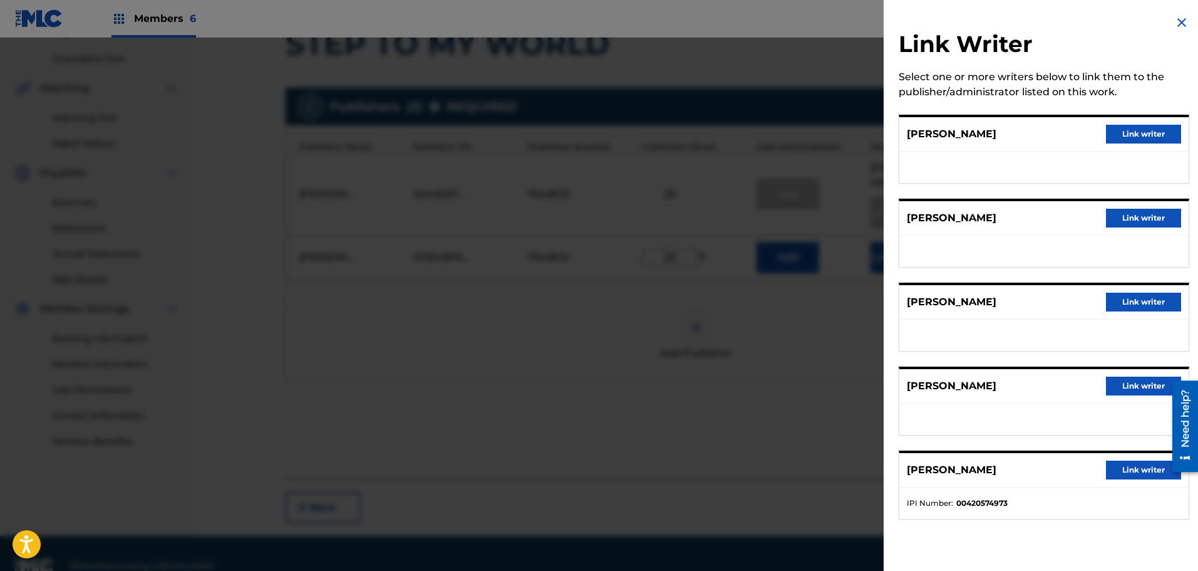
scroll to position [264, 0]
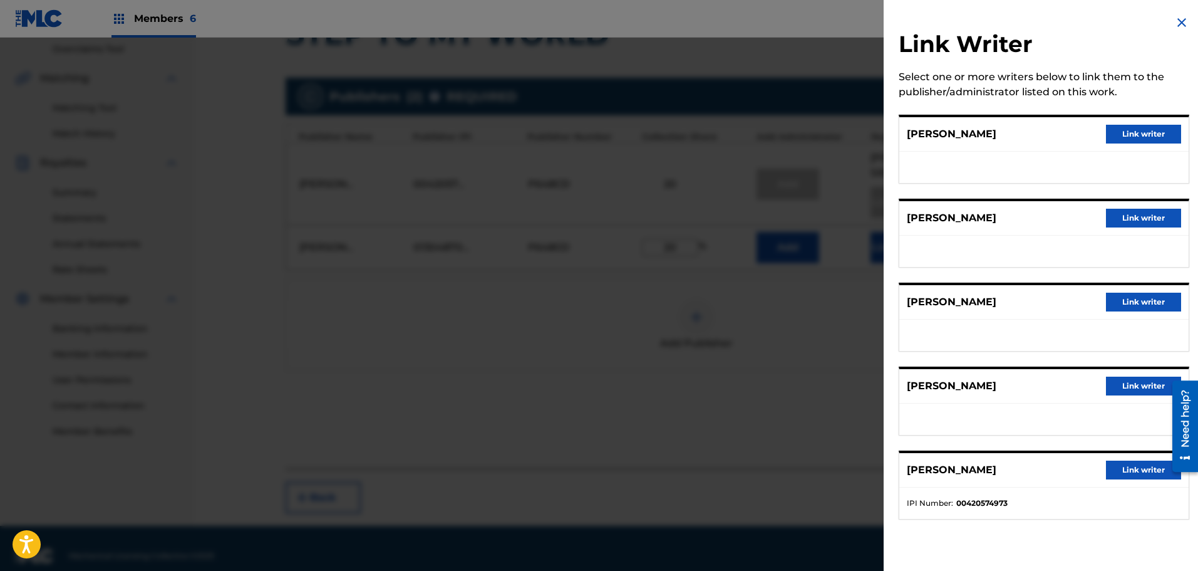
click at [1175, 25] on img at bounding box center [1182, 22] width 15 height 15
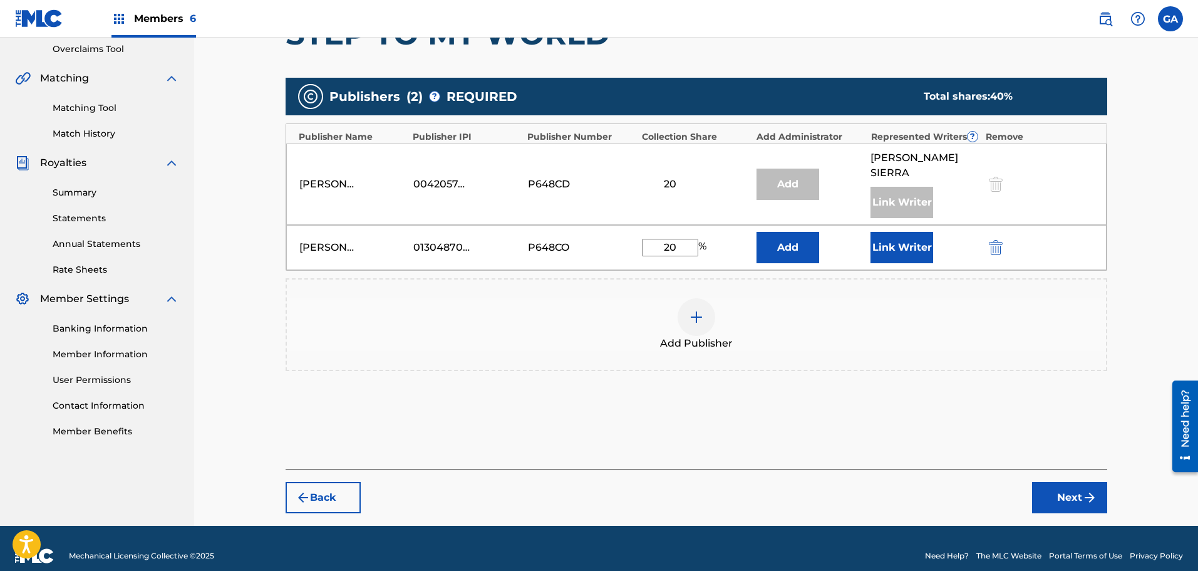
scroll to position [0, 0]
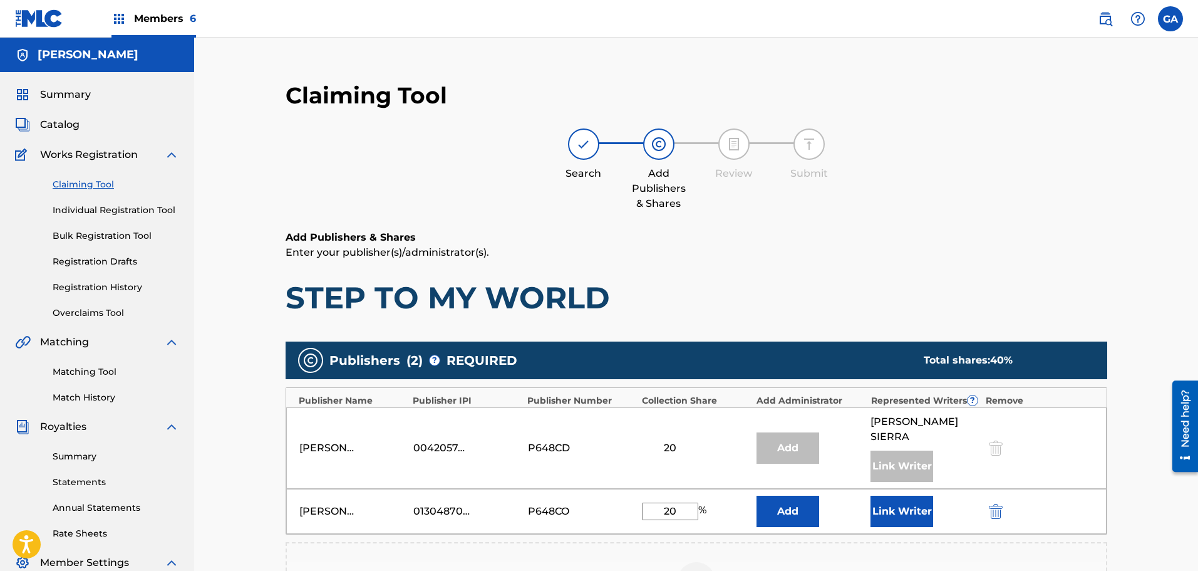
click at [68, 56] on h5 "[PERSON_NAME]" at bounding box center [88, 55] width 101 height 14
click at [65, 94] on span "Summary" at bounding box center [65, 94] width 51 height 15
